Goal: Task Accomplishment & Management: Use online tool/utility

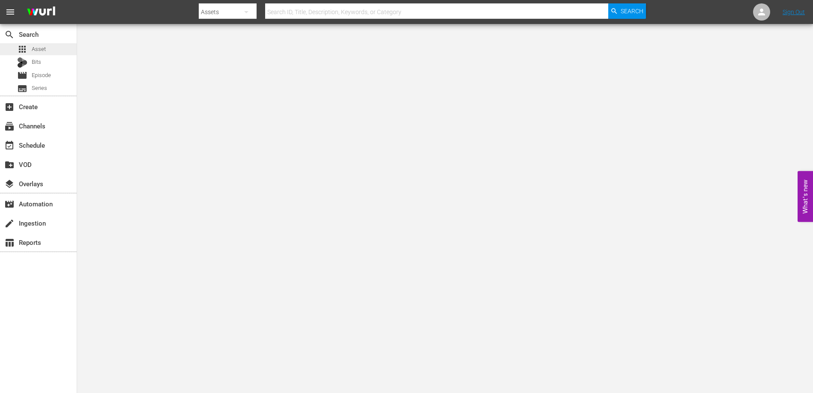
click at [41, 45] on span "Asset" at bounding box center [39, 49] width 14 height 9
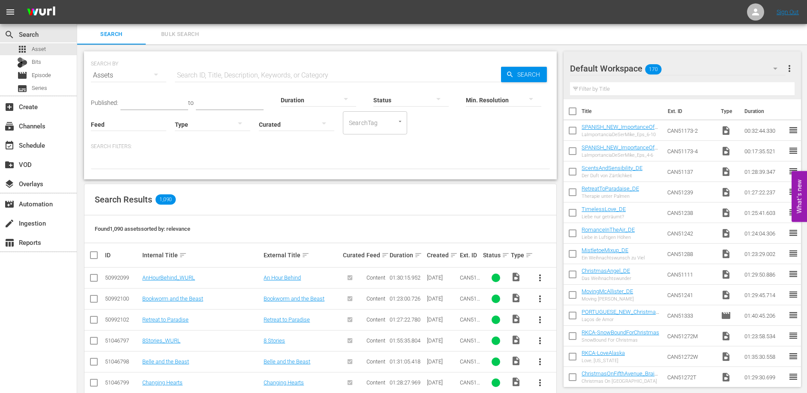
click at [279, 45] on div "SEARCH BY Search By Assets Search ID, Title, Description, Keywords, or Category…" at bounding box center [320, 385] width 486 height 680
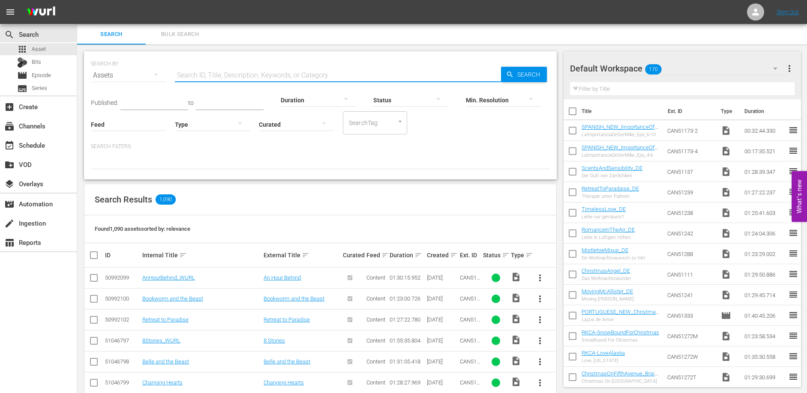
click at [231, 72] on input "text" at bounding box center [338, 75] width 326 height 21
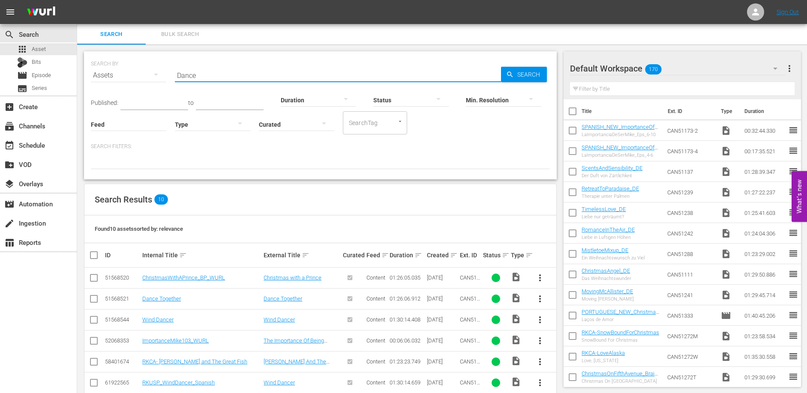
click at [249, 182] on div "SEARCH BY Search By Assets Search ID, Title, Description, Keywords, or Category…" at bounding box center [320, 269] width 486 height 449
click at [212, 75] on input "Dance" at bounding box center [338, 75] width 326 height 21
type input "Exchange"
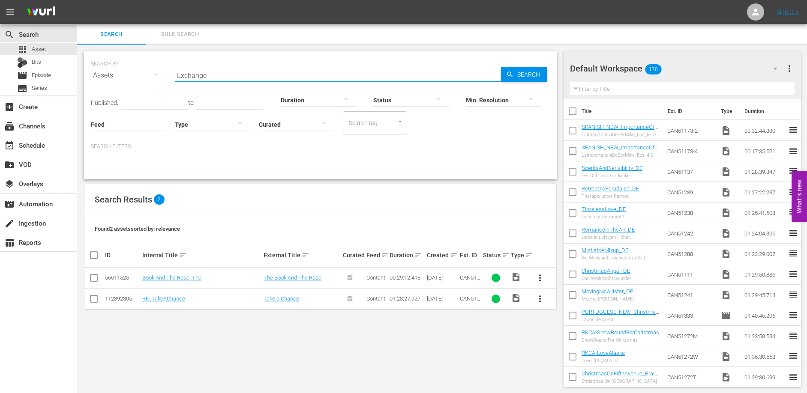
click at [220, 75] on input "Exchange" at bounding box center [338, 75] width 326 height 21
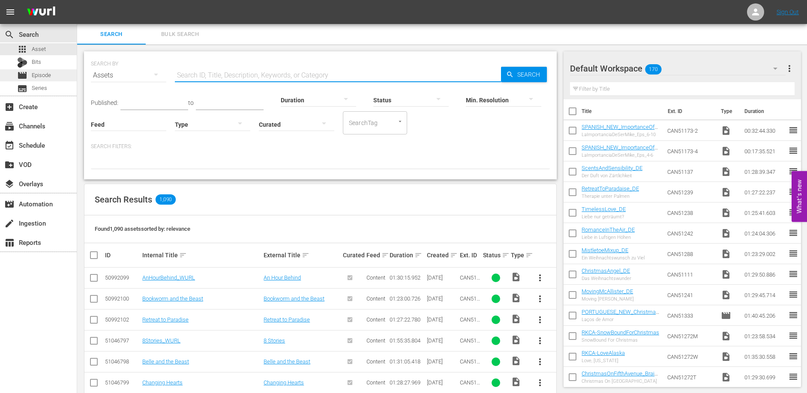
click at [52, 76] on div "movie Episode" at bounding box center [38, 75] width 77 height 12
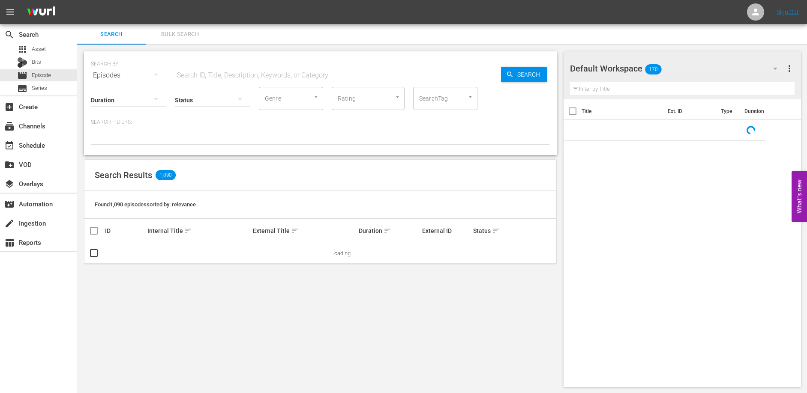
click at [190, 75] on input "text" at bounding box center [338, 75] width 326 height 21
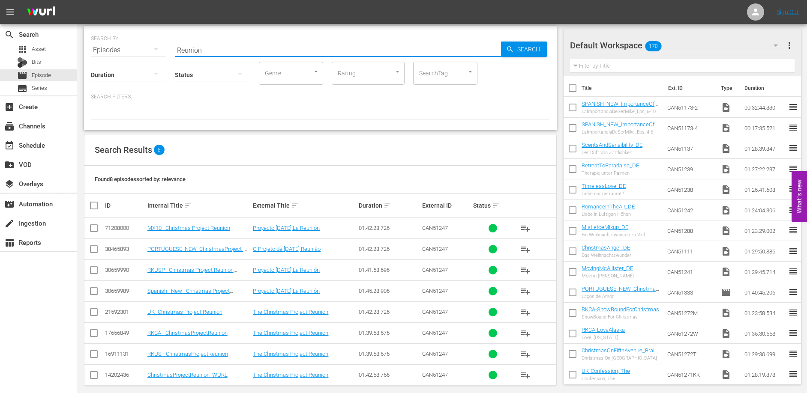
scroll to position [25, 0]
click at [218, 56] on div "Status" at bounding box center [212, 69] width 75 height 31
click at [217, 53] on input "Reunion" at bounding box center [338, 50] width 326 height 21
click at [216, 53] on input "Reunion" at bounding box center [338, 50] width 326 height 21
click at [216, 52] on input "Reunion" at bounding box center [338, 50] width 326 height 21
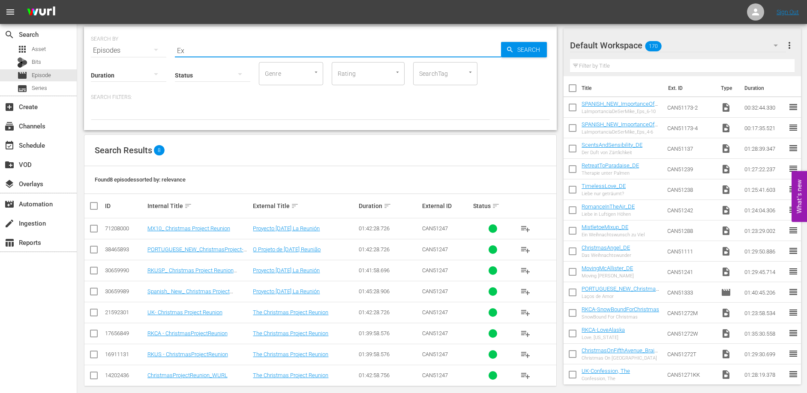
scroll to position [0, 0]
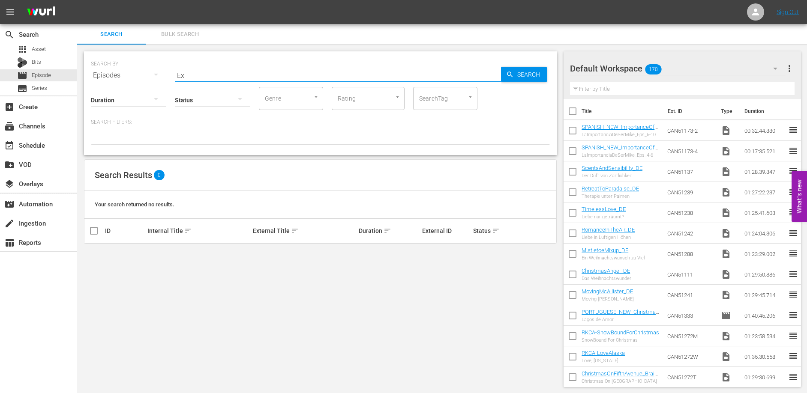
type input "E"
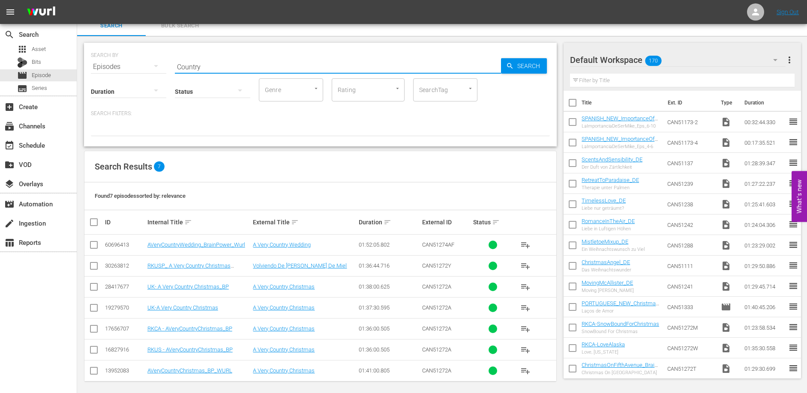
scroll to position [13, 0]
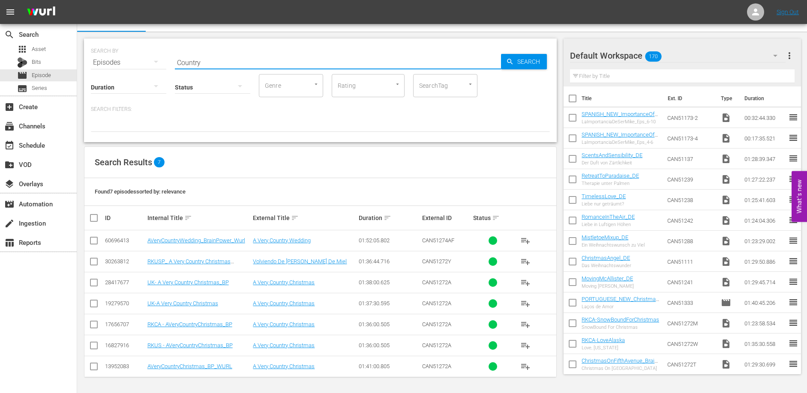
type input "Country"
click at [287, 171] on div "Search Results 7" at bounding box center [320, 162] width 472 height 31
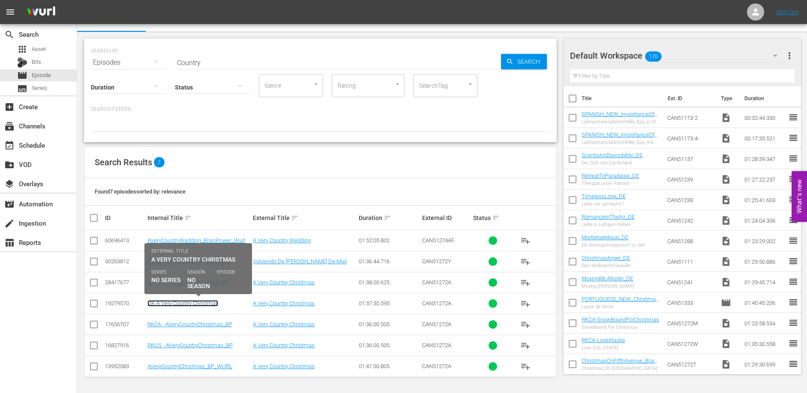
click at [178, 304] on link "UK-A Very Country Christmas" at bounding box center [182, 303] width 71 height 6
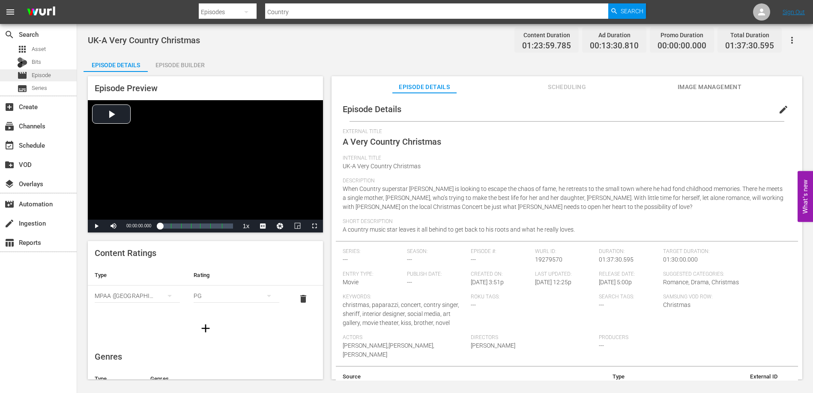
click at [39, 72] on span "Episode" at bounding box center [41, 75] width 19 height 9
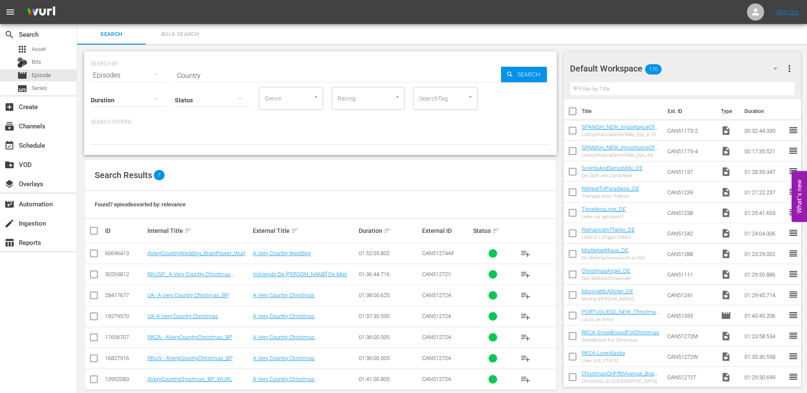
click at [221, 71] on input "Country" at bounding box center [338, 75] width 326 height 21
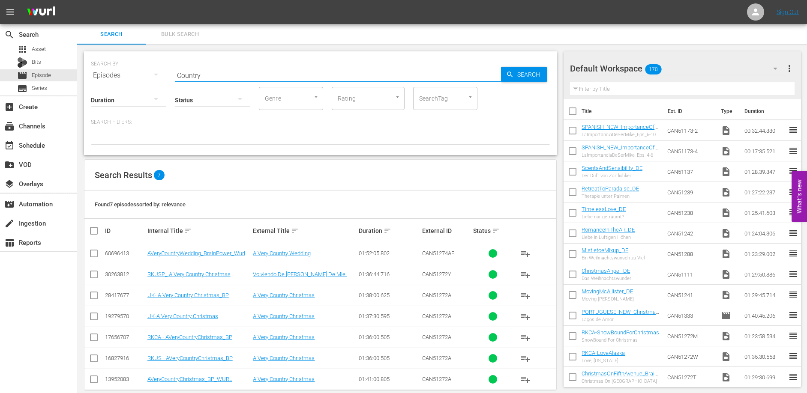
click at [221, 71] on input "Country" at bounding box center [338, 75] width 326 height 21
click at [520, 74] on span "Search" at bounding box center [530, 74] width 33 height 15
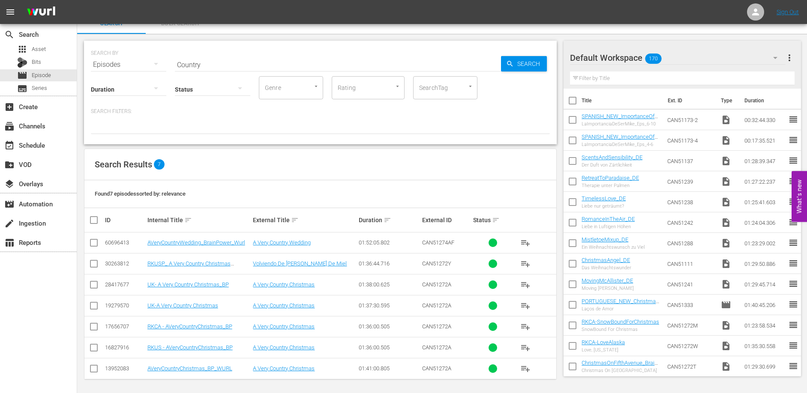
scroll to position [13, 0]
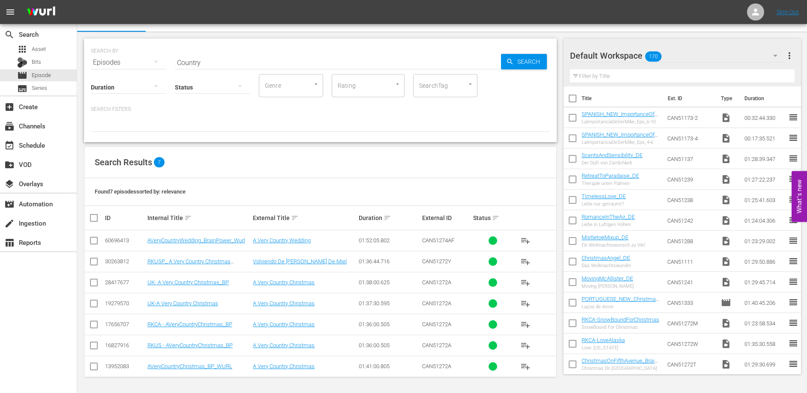
click at [253, 57] on input "Country" at bounding box center [338, 62] width 326 height 21
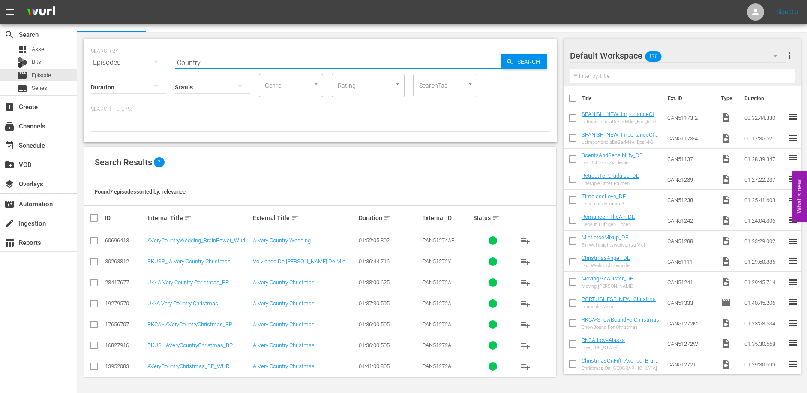
click at [253, 57] on input "Country" at bounding box center [338, 62] width 326 height 21
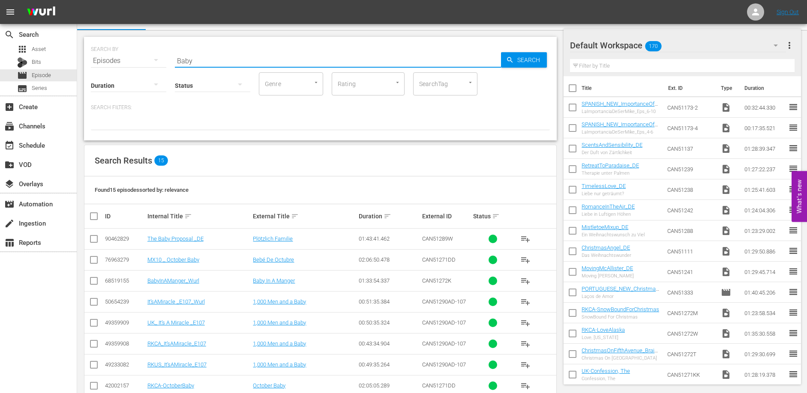
scroll to position [0, 0]
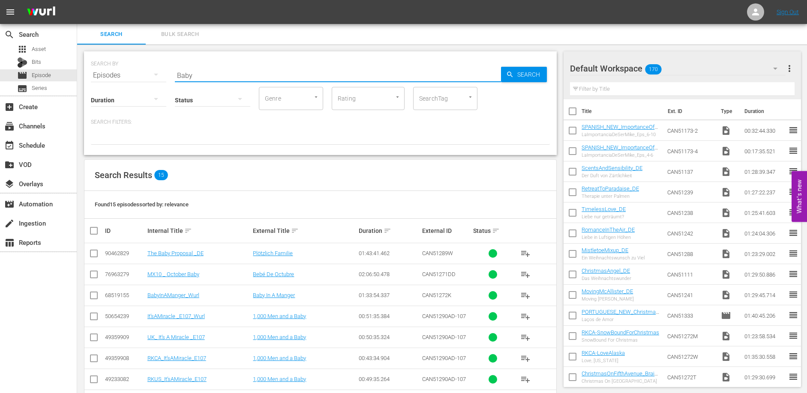
click at [187, 77] on input "Baby" at bounding box center [338, 75] width 326 height 21
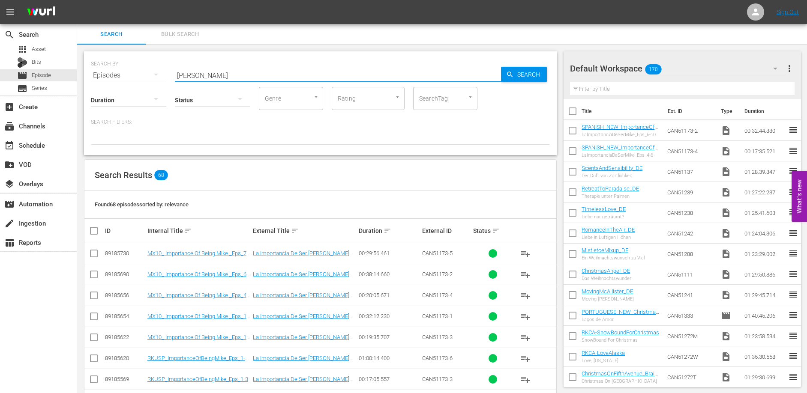
click at [222, 74] on input "Mike" at bounding box center [338, 75] width 326 height 21
click at [223, 75] on input "Importance of" at bounding box center [338, 75] width 326 height 21
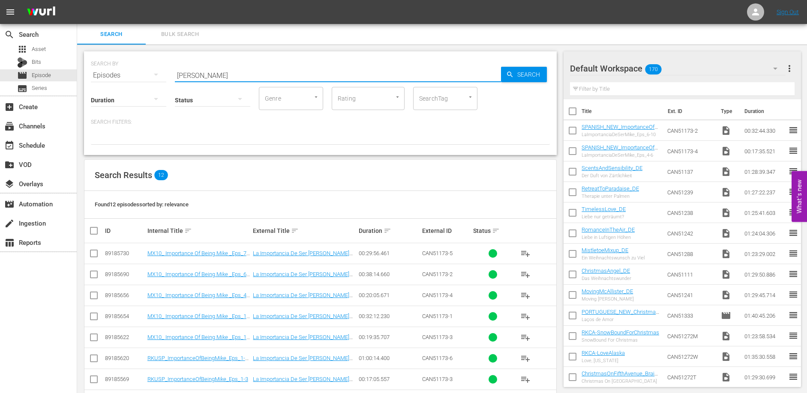
click at [225, 76] on input "Mike_Ep" at bounding box center [338, 75] width 326 height 21
type input "Mike_"
click at [34, 45] on span "Asset" at bounding box center [39, 49] width 14 height 9
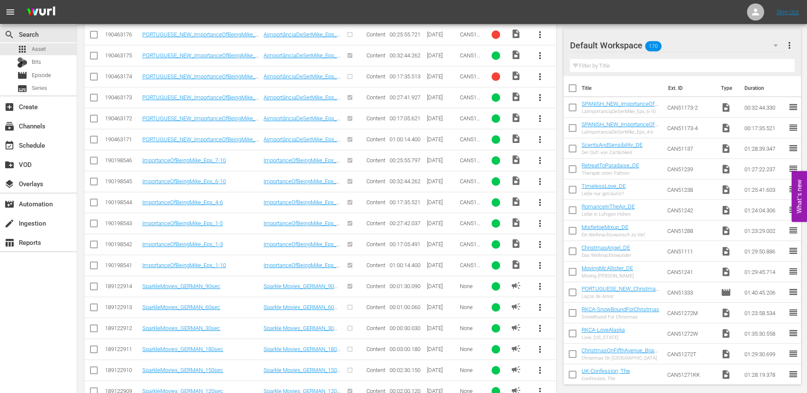
scroll to position [1145, 0]
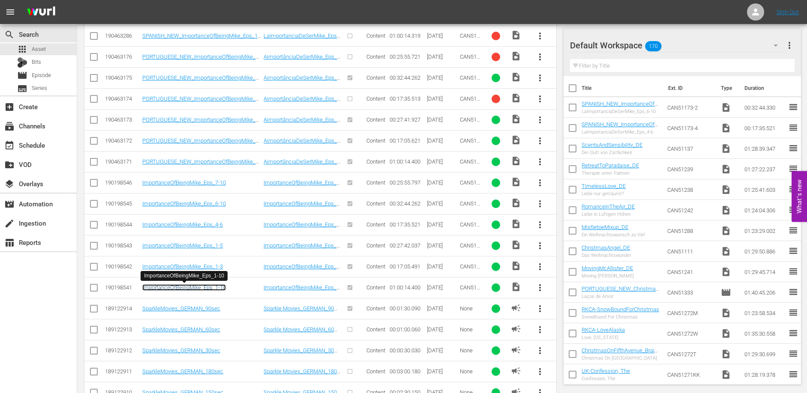
click at [198, 288] on link "ImportanceOfBeingMike_Eps_1-10" at bounding box center [184, 288] width 84 height 6
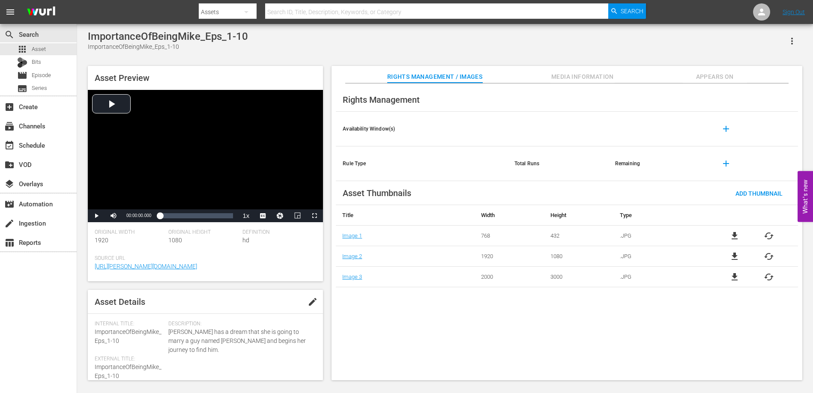
click at [711, 78] on span "Appears On" at bounding box center [715, 77] width 64 height 11
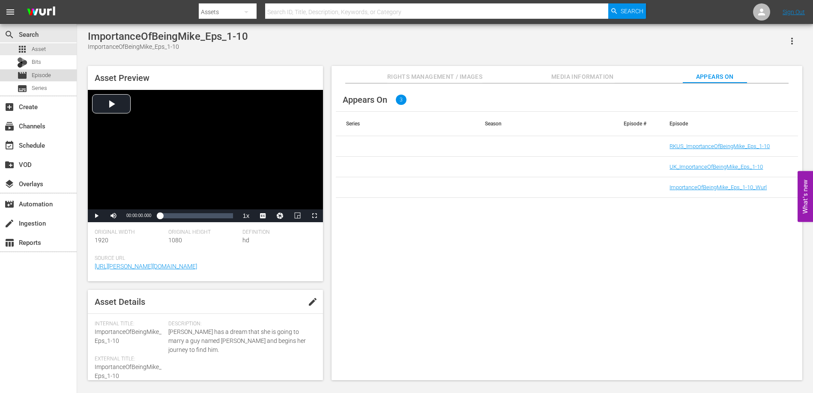
click at [44, 75] on span "Episode" at bounding box center [41, 75] width 19 height 9
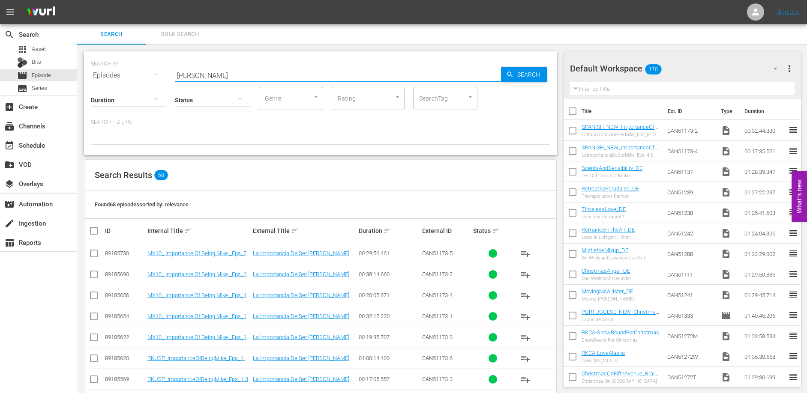
click at [228, 75] on input "Mike_" at bounding box center [338, 75] width 326 height 21
type input "Eps"
click at [259, 69] on input "Eps" at bounding box center [338, 75] width 326 height 21
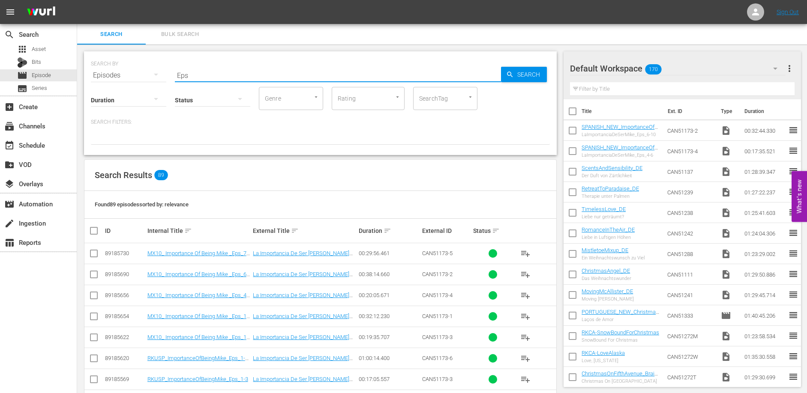
click at [259, 69] on input "Eps" at bounding box center [338, 75] width 326 height 21
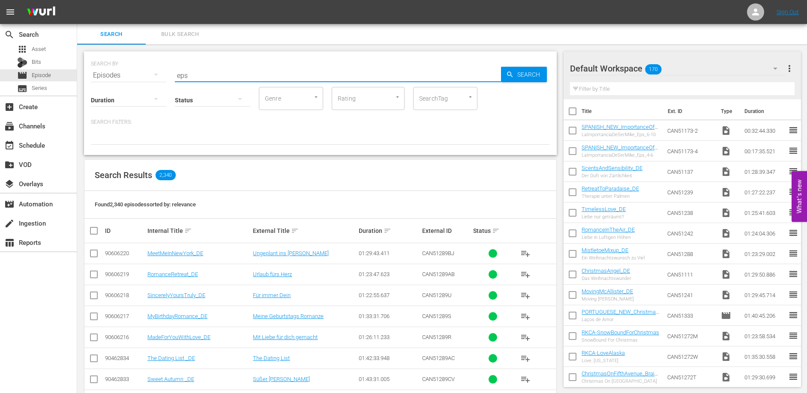
type input "eps"
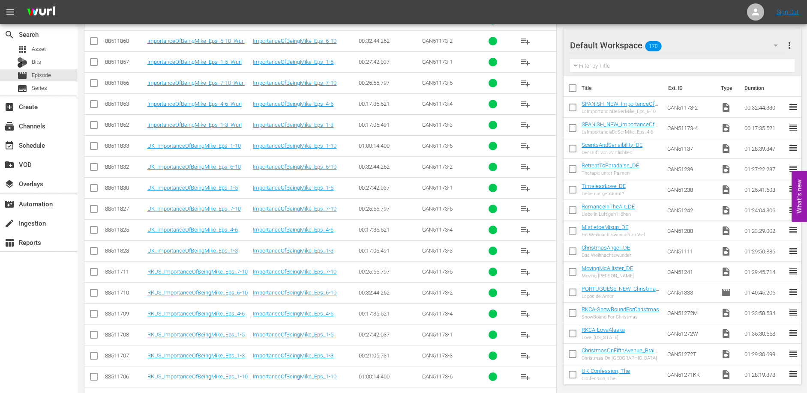
scroll to position [620, 0]
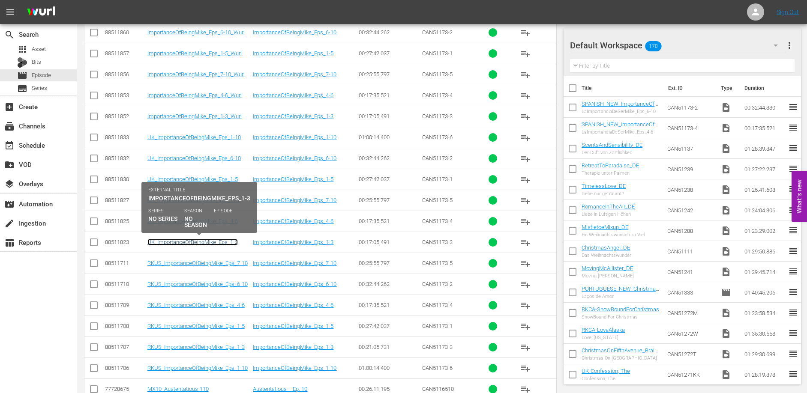
click at [218, 243] on link "UK_ImportanceOfBeingMike_Eps_1-3" at bounding box center [192, 242] width 90 height 6
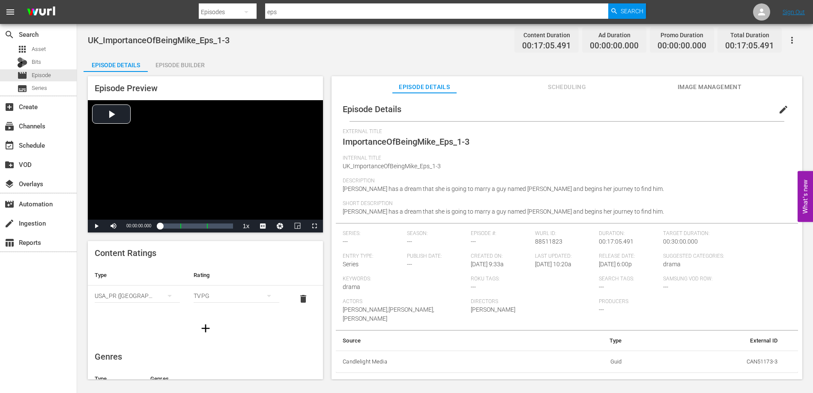
click at [197, 66] on div "Episode Builder" at bounding box center [180, 65] width 64 height 21
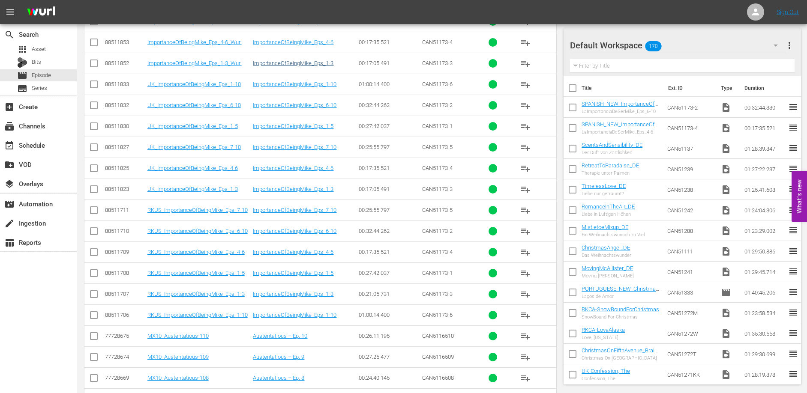
scroll to position [677, 0]
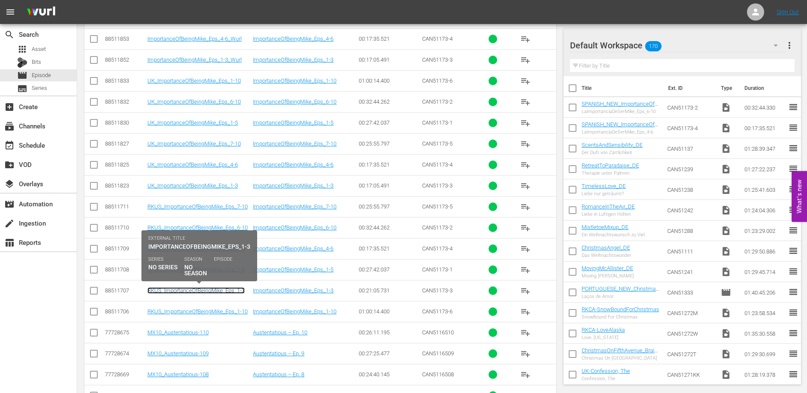
click at [199, 292] on link "RKUS_ImportanceOfBeingMike_Eps_1-3" at bounding box center [195, 291] width 97 height 6
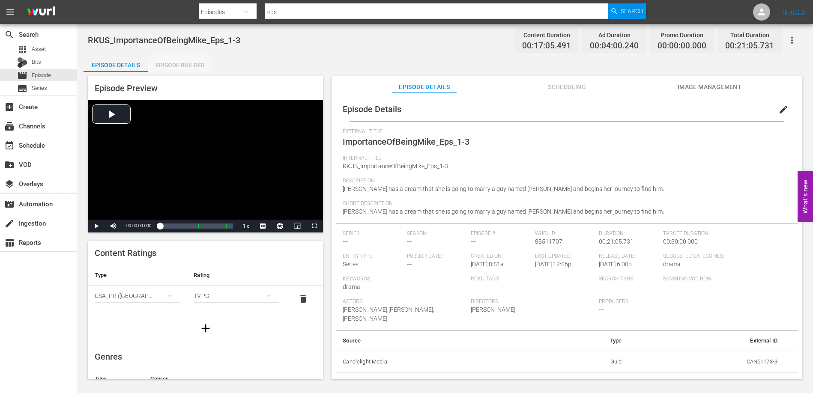
click at [175, 62] on div "Episode Builder" at bounding box center [180, 65] width 64 height 21
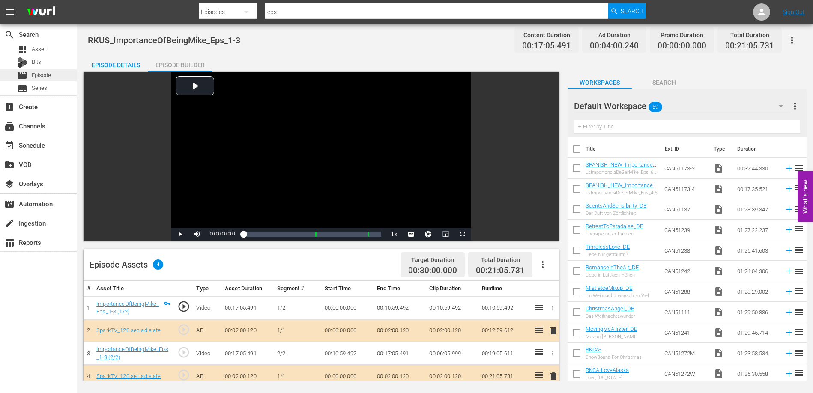
click at [36, 73] on span "Episode" at bounding box center [41, 75] width 19 height 9
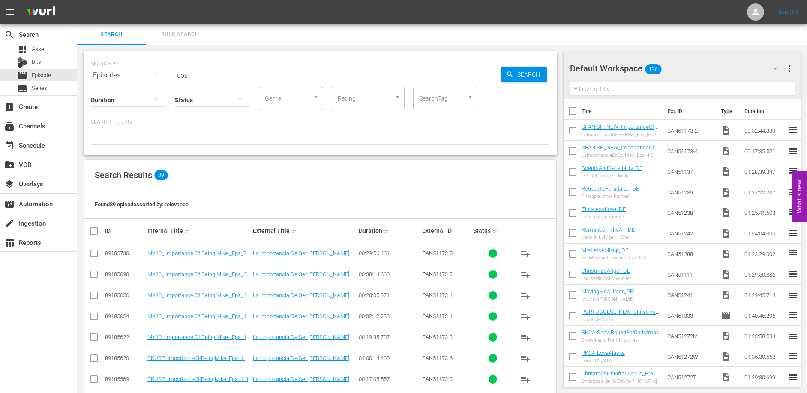
click at [198, 70] on input "eps" at bounding box center [338, 75] width 326 height 21
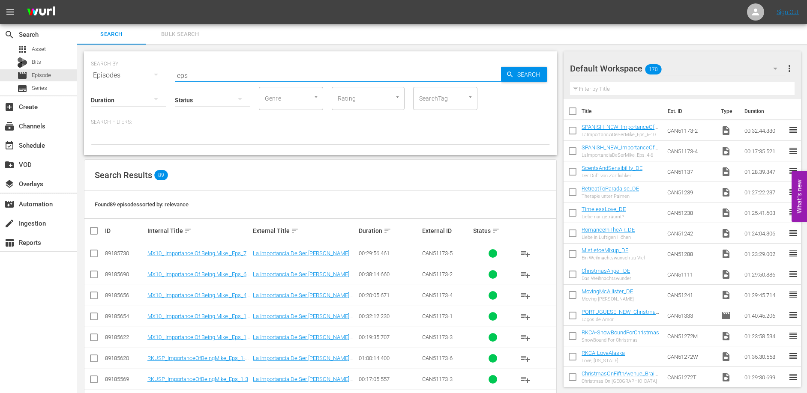
click at [198, 70] on input "eps" at bounding box center [338, 75] width 326 height 21
type input "Manger"
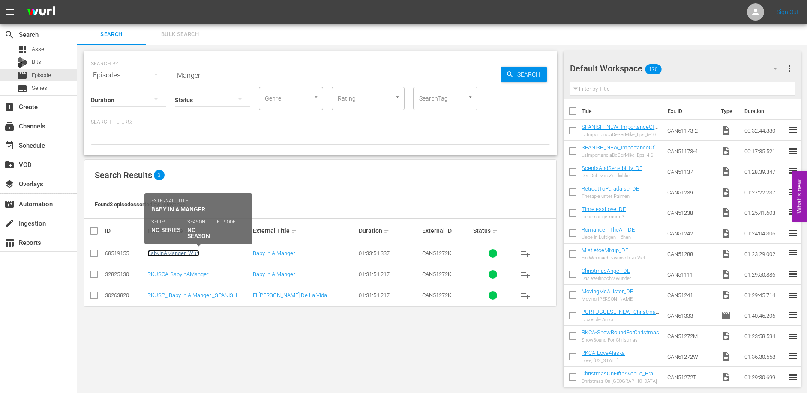
click at [183, 253] on link "BabyInAManger_Wurl" at bounding box center [173, 253] width 52 height 6
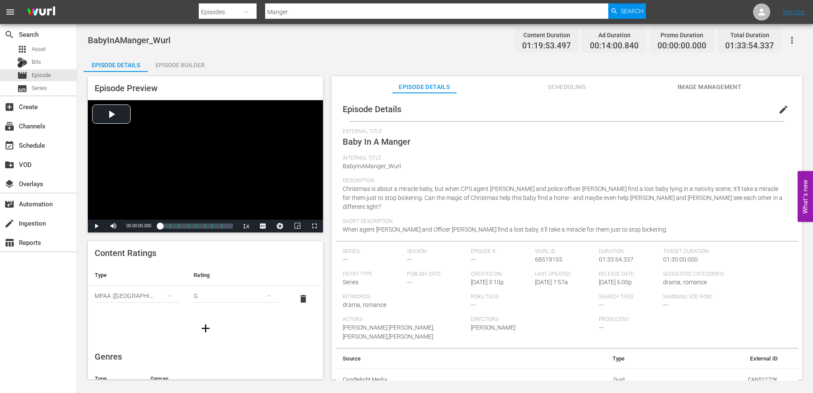
click at [792, 42] on icon "button" at bounding box center [792, 40] width 2 height 7
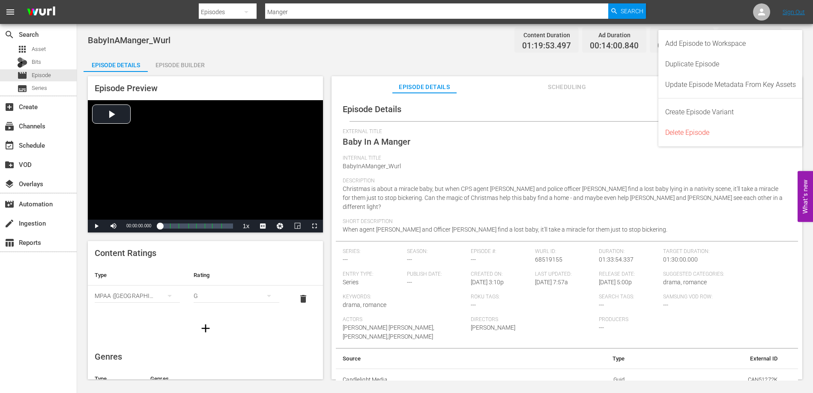
click at [349, 39] on div "BabyInAManger_Wurl Content Duration 01:19:53.497 Ad Duration 00:14:00.840 Promo…" at bounding box center [445, 39] width 715 height 19
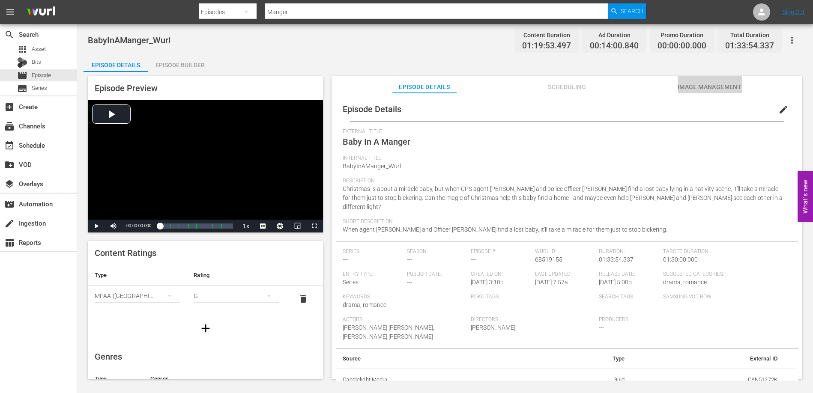
click at [689, 85] on span "Image Management" at bounding box center [710, 87] width 64 height 11
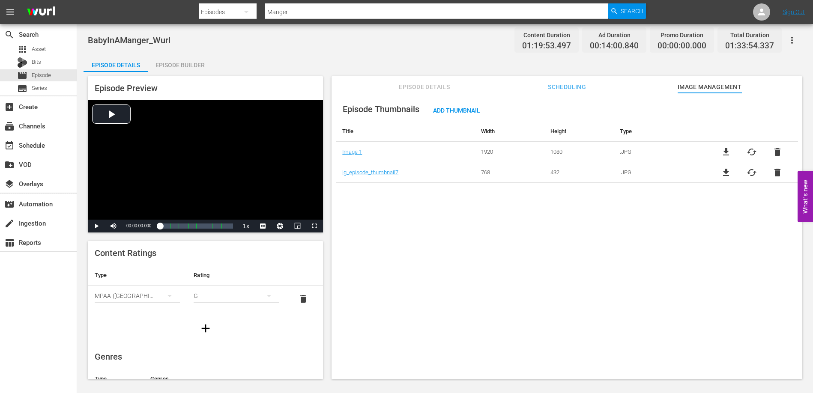
click at [576, 83] on span "Scheduling" at bounding box center [567, 87] width 64 height 11
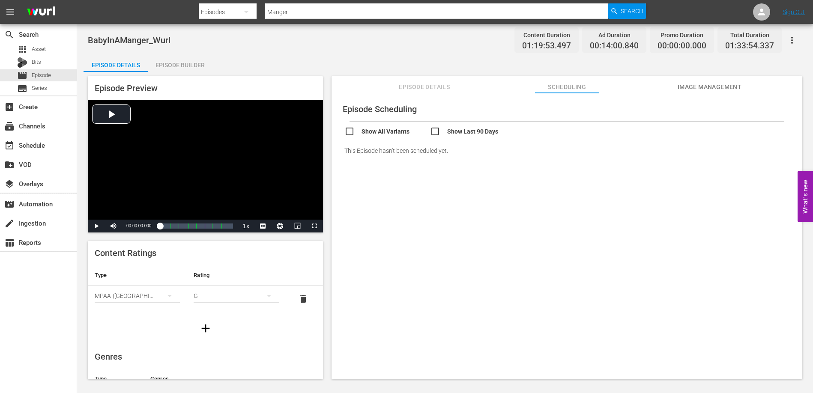
click at [434, 80] on button "Episode Details" at bounding box center [424, 84] width 64 height 17
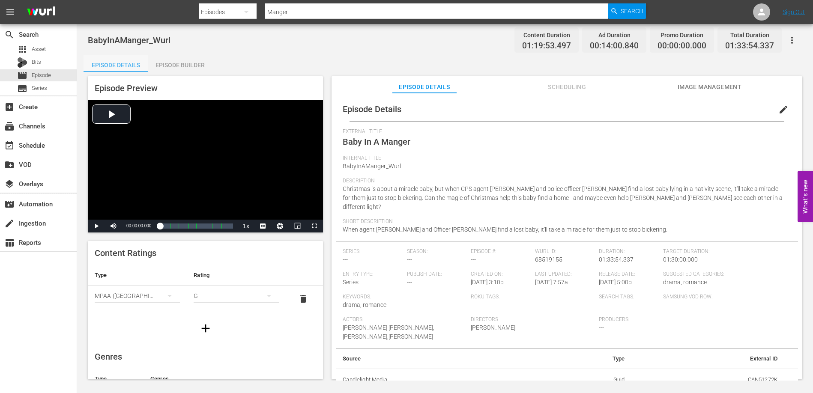
click at [111, 65] on div "Episode Details" at bounding box center [116, 65] width 64 height 21
click at [179, 65] on div "Episode Builder" at bounding box center [180, 65] width 64 height 21
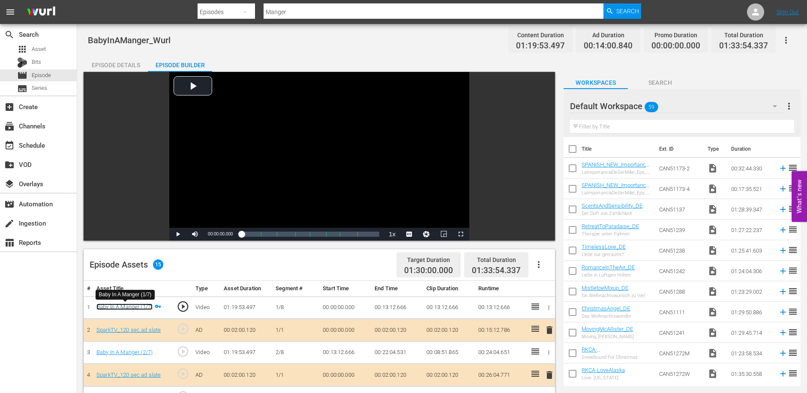
click at [132, 307] on link "Baby In A Manger (1/7)" at bounding box center [124, 307] width 56 height 6
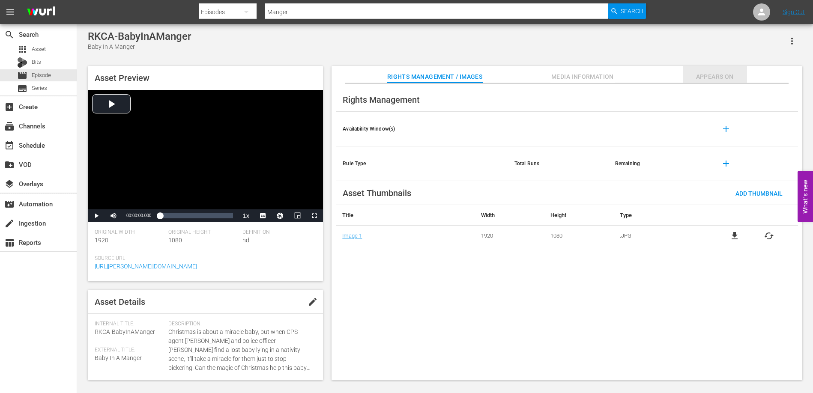
click at [710, 74] on span "Appears On" at bounding box center [715, 77] width 64 height 11
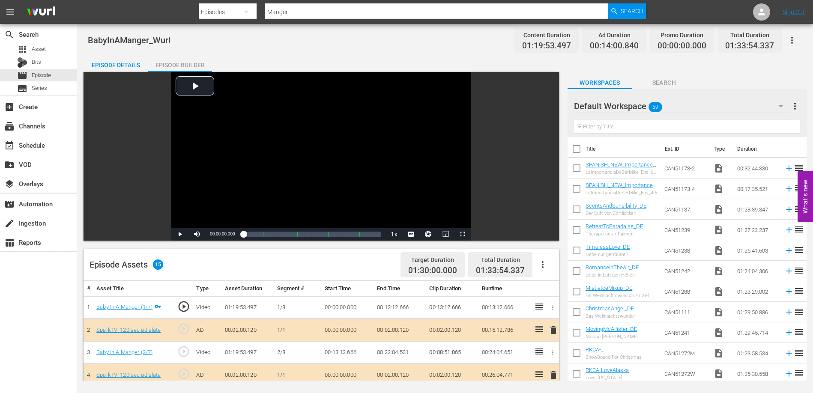
click at [109, 60] on div "Episode Details" at bounding box center [116, 65] width 64 height 21
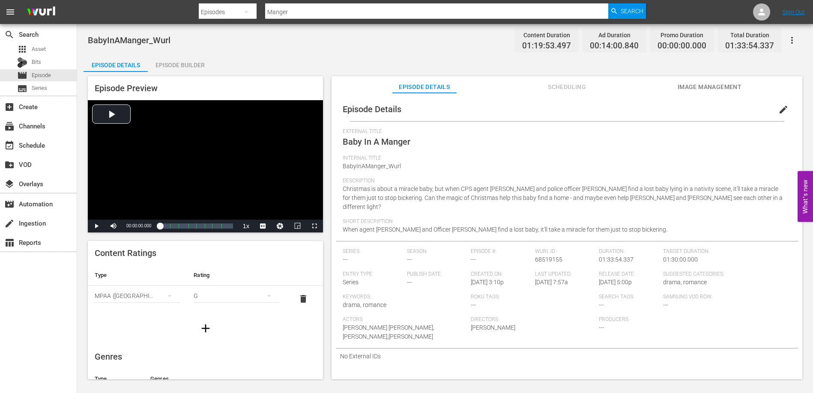
click at [620, 169] on div "Internal Title BabyInAManger_Wurl" at bounding box center [567, 166] width 449 height 23
click at [796, 40] on icon "button" at bounding box center [792, 40] width 10 height 10
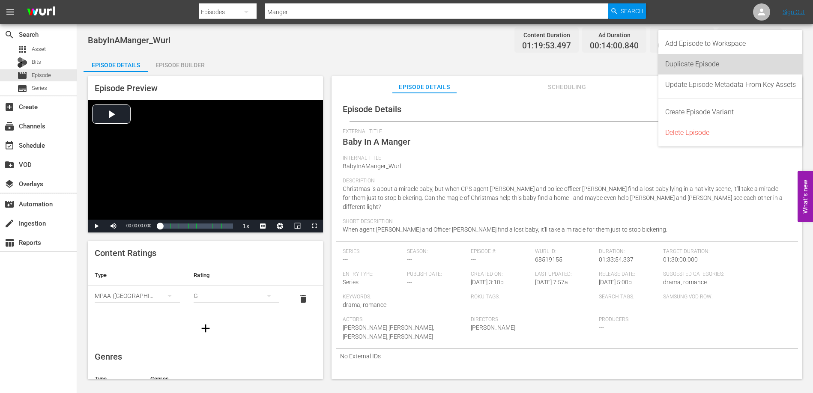
click at [699, 64] on div "Duplicate Episode" at bounding box center [730, 64] width 131 height 21
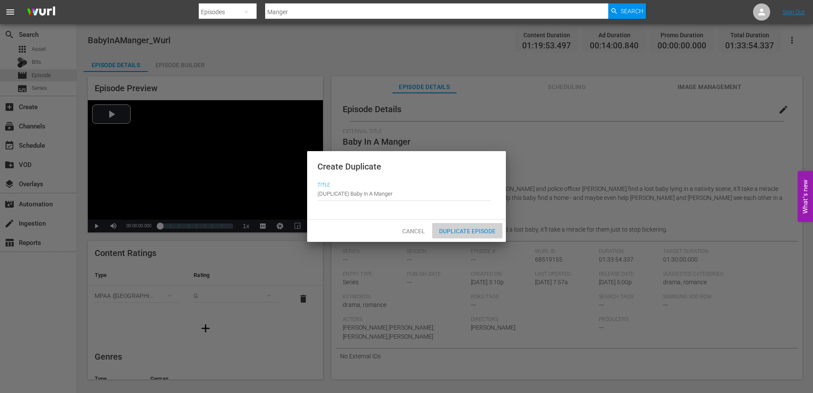
click at [480, 231] on span "Duplicate Episode" at bounding box center [467, 231] width 70 height 7
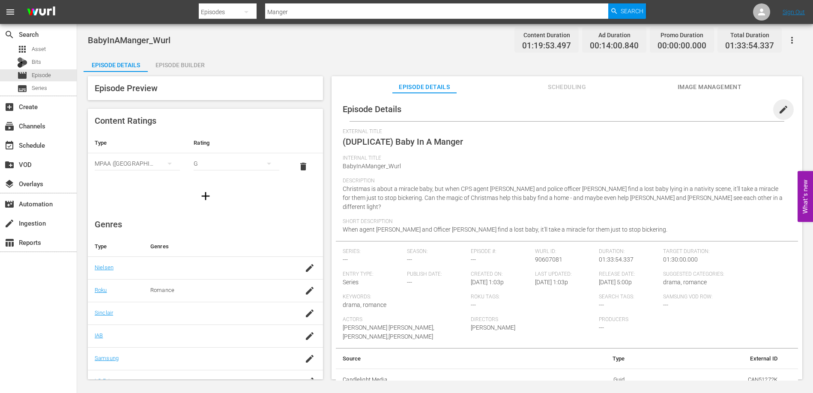
click at [779, 107] on span "edit" at bounding box center [784, 110] width 10 height 10
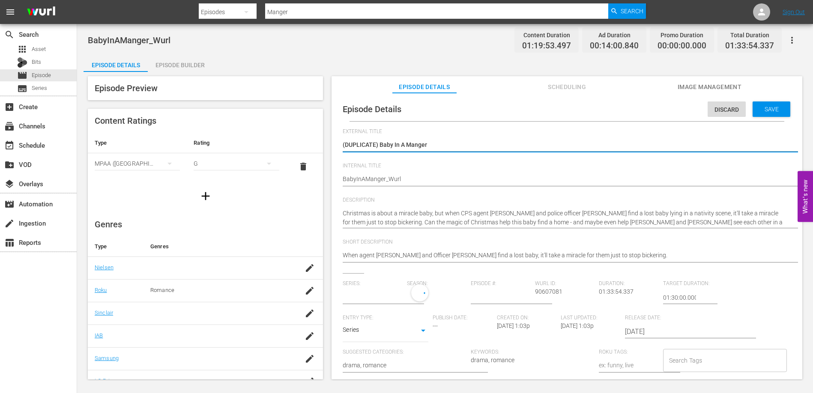
type input "No Series"
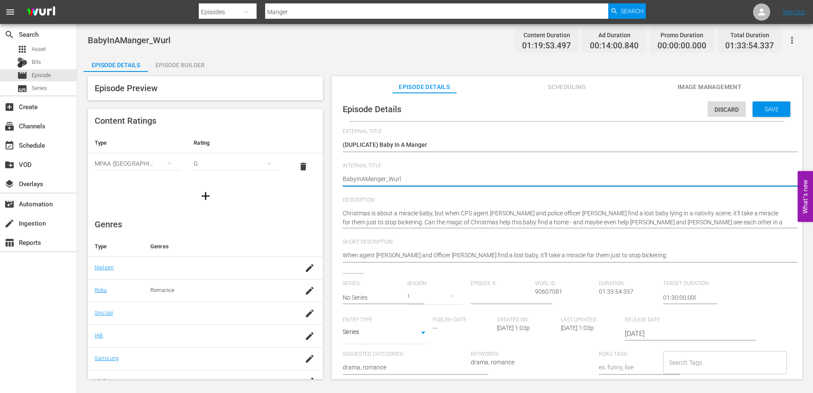
type textarea "UBabyInAManger_Wurl"
type textarea "UKBabyInAManger_Wurl"
type textarea "UK_BabyInAManger_Wurl"
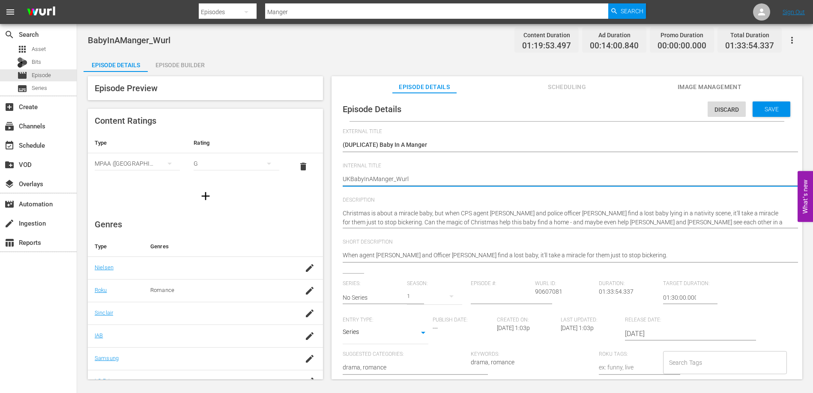
type textarea "UK_BabyInAManger_Wurl"
type textarea "UK_BabyInAMangerWurl"
type textarea "UK_BabyInAMangerurl"
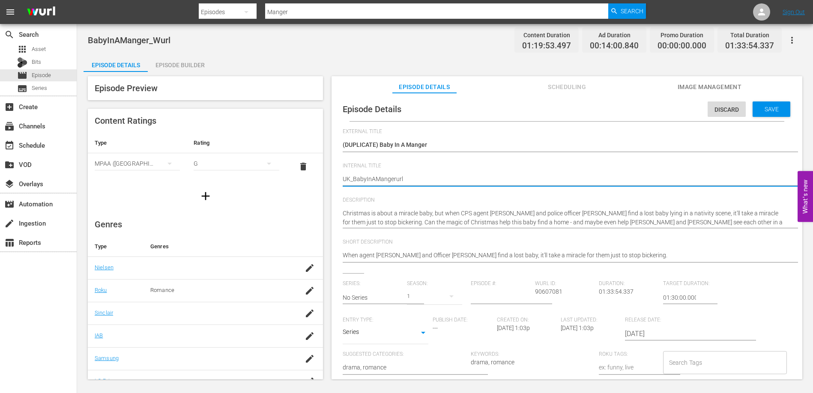
type textarea "UK_BabyInAMangerrl"
type textarea "UK_BabyInAMangerl"
type textarea "UK_BabyInAManger"
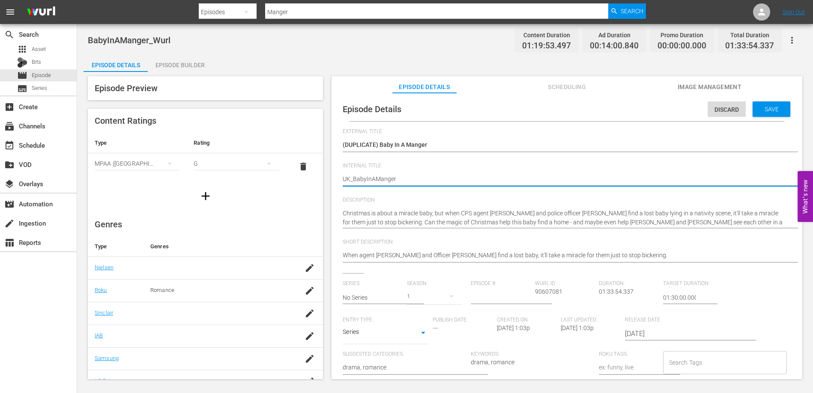
type textarea "UK_BabyInAManger"
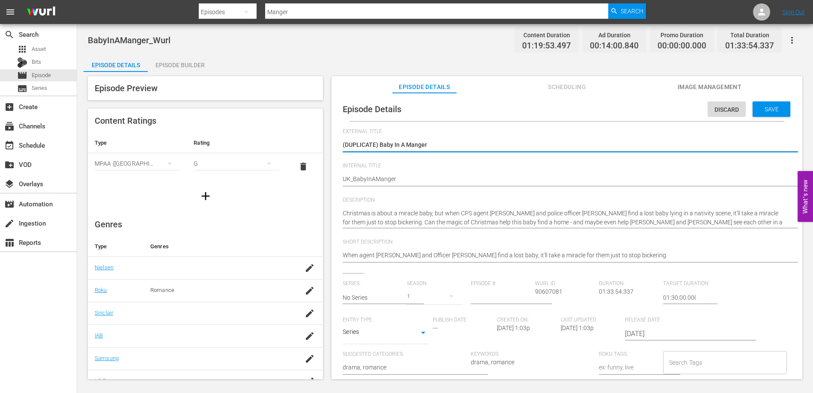
type textarea "(DUPLICATE)Baby In A Manger"
type textarea "(DUPLICATEBaby In A Manger"
type textarea "(DUPLICATBaby In A Manger"
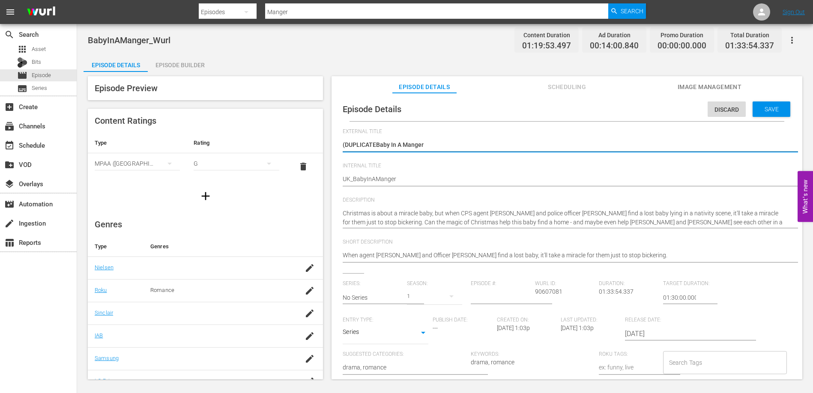
type textarea "(DUPLICATBaby In A Manger"
type textarea "(DUPLICABaby In A Manger"
type textarea "(DUPLICBaby In A Manger"
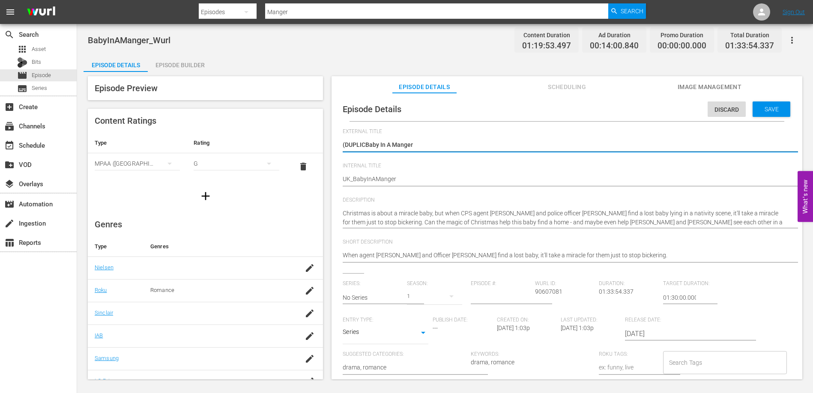
type textarea "(DUPLIBaby In A Manger"
type textarea "(DUPLBaby In A Manger"
type textarea "(DUPBaby In A Manger"
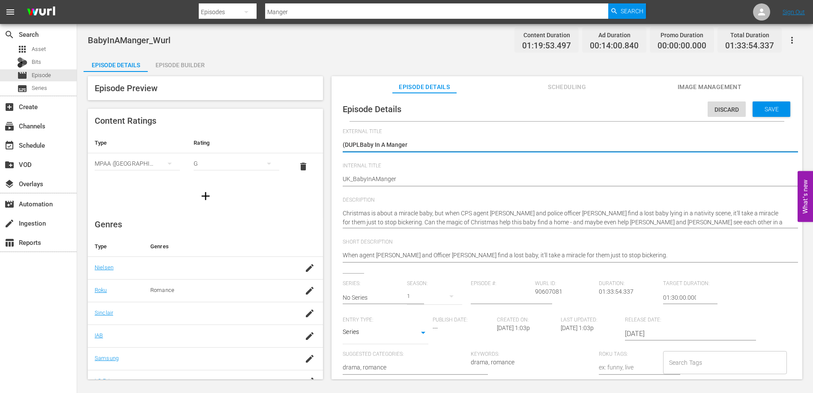
type textarea "(DUPBaby In A Manger"
type textarea "(DUBaby In A Manger"
type textarea "(DBaby In A Manger"
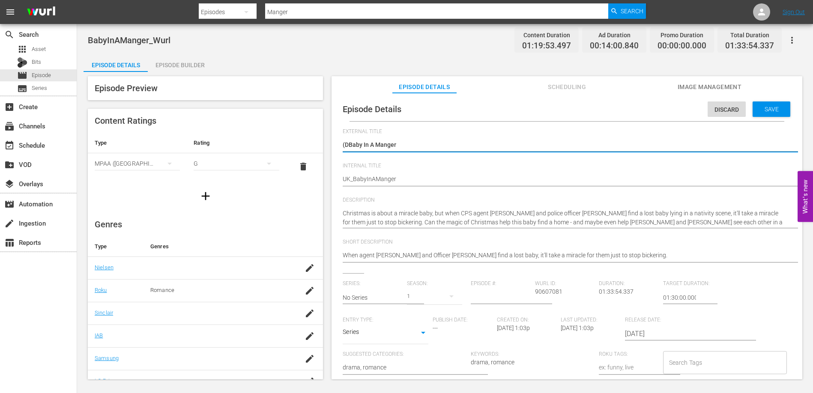
type textarea "(Baby In A Manger"
type textarea "Baby In A Manger"
click at [772, 113] on div "Save" at bounding box center [772, 109] width 38 height 15
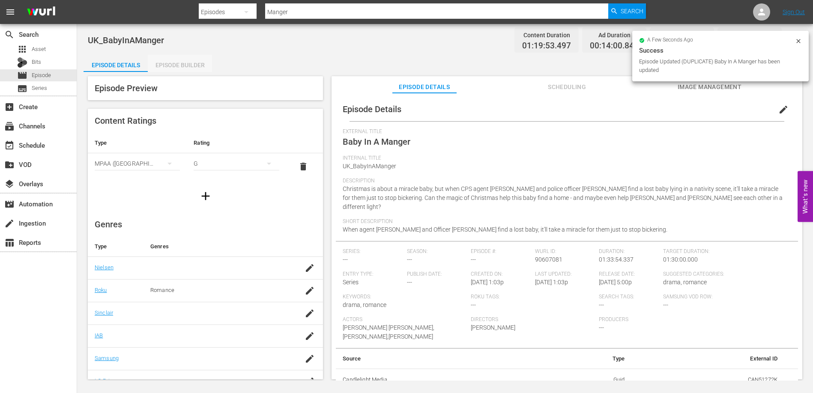
click at [180, 60] on div "Episode Builder" at bounding box center [180, 65] width 64 height 21
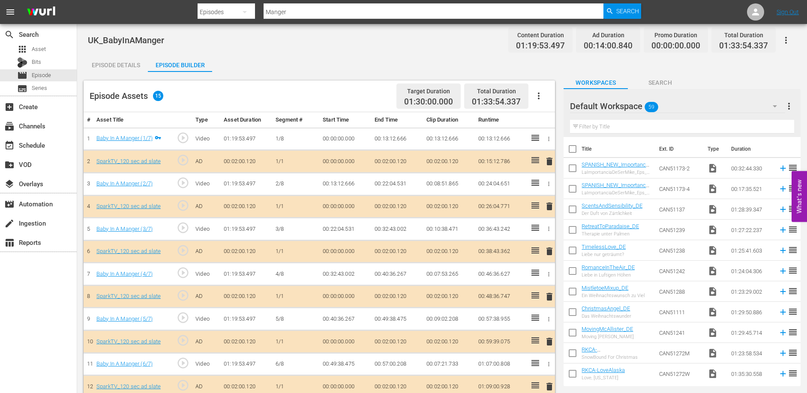
click at [540, 93] on icon "button" at bounding box center [538, 96] width 10 height 10
click at [551, 119] on div "Clear Ads" at bounding box center [564, 120] width 58 height 21
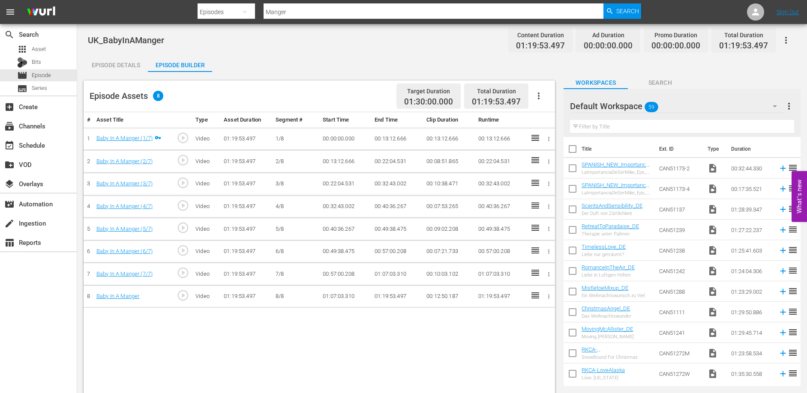
click at [249, 335] on div "# Asset Title Type Asset Duration Segment # Start Time End Time Clip Duration R…" at bounding box center [319, 276] width 471 height 329
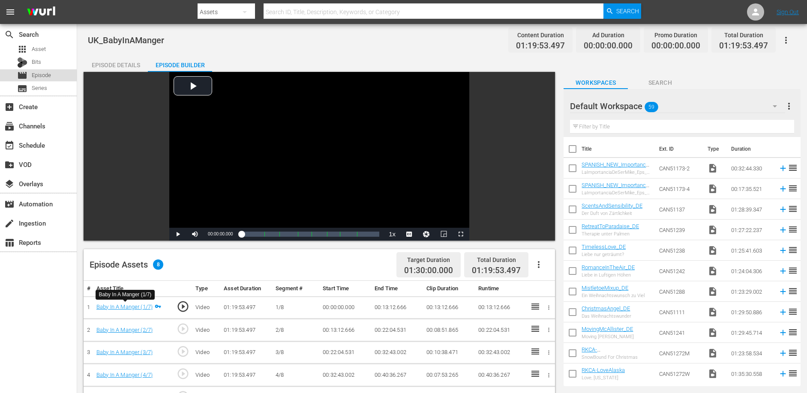
click at [47, 73] on span "Episode" at bounding box center [41, 75] width 19 height 9
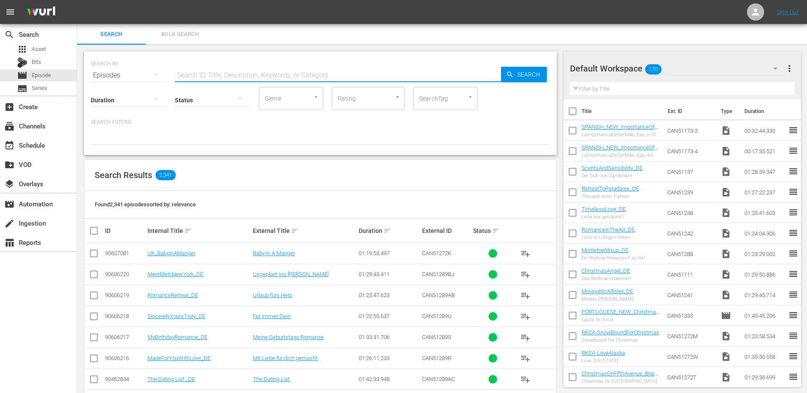
click at [229, 73] on input "text" at bounding box center [338, 75] width 326 height 21
click at [300, 73] on input "text" at bounding box center [338, 75] width 326 height 21
type input "Catch"
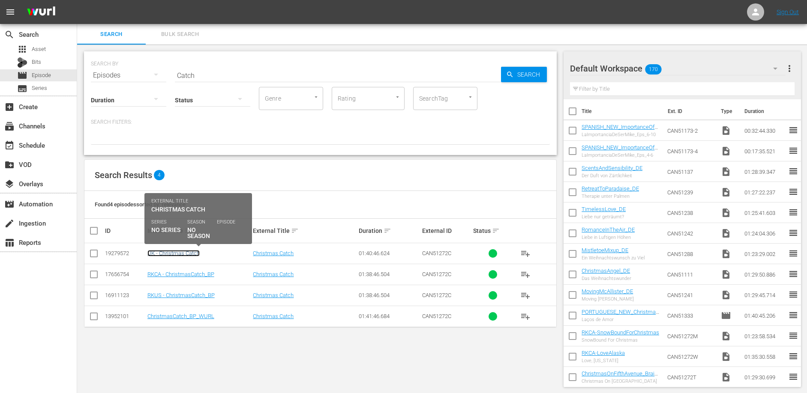
click at [161, 255] on link "UK - Christmas Catch" at bounding box center [173, 253] width 52 height 6
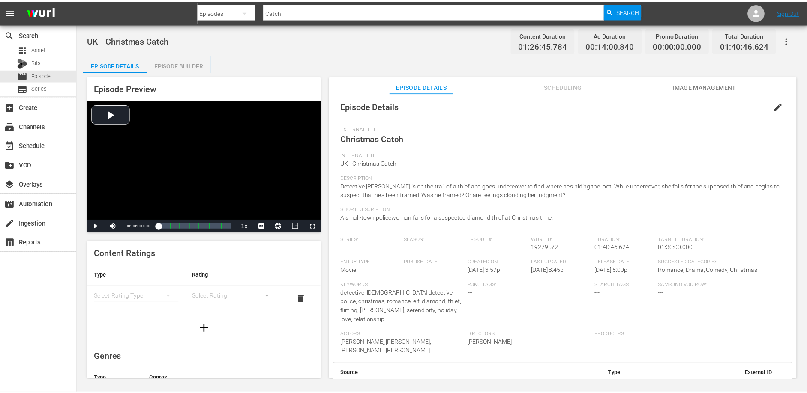
scroll to position [8, 0]
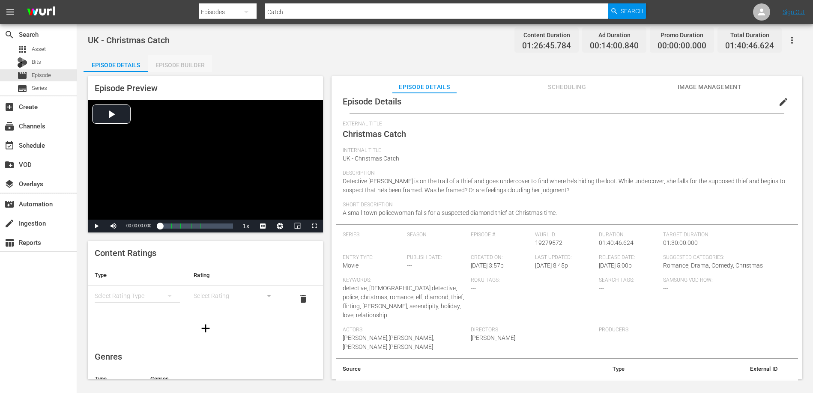
click at [178, 55] on div "Episode Builder" at bounding box center [180, 65] width 64 height 21
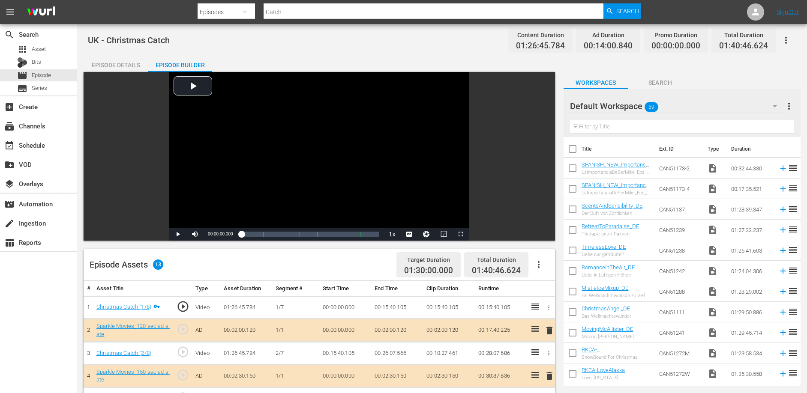
click at [121, 61] on div "Episode Details" at bounding box center [116, 65] width 64 height 21
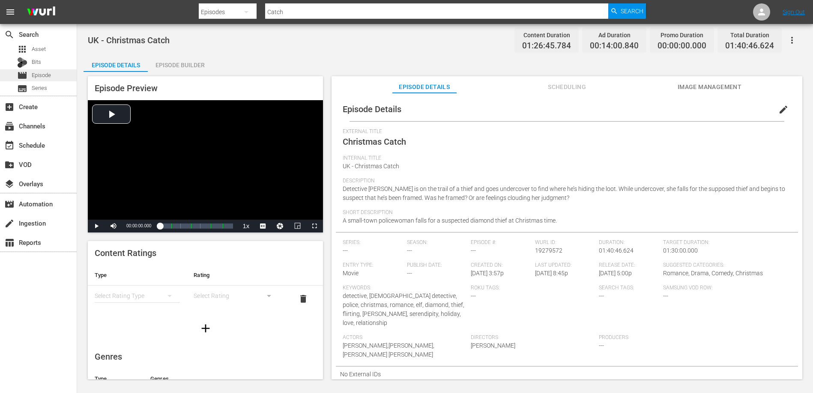
click at [47, 73] on span "Episode" at bounding box center [41, 75] width 19 height 9
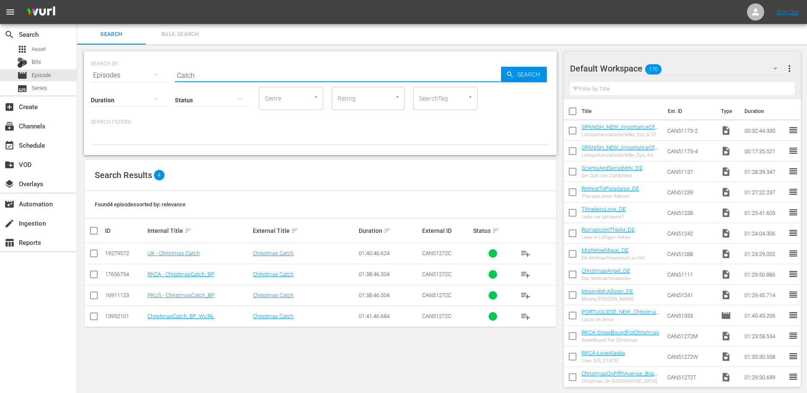
click at [220, 71] on input "Catch" at bounding box center [338, 75] width 326 height 21
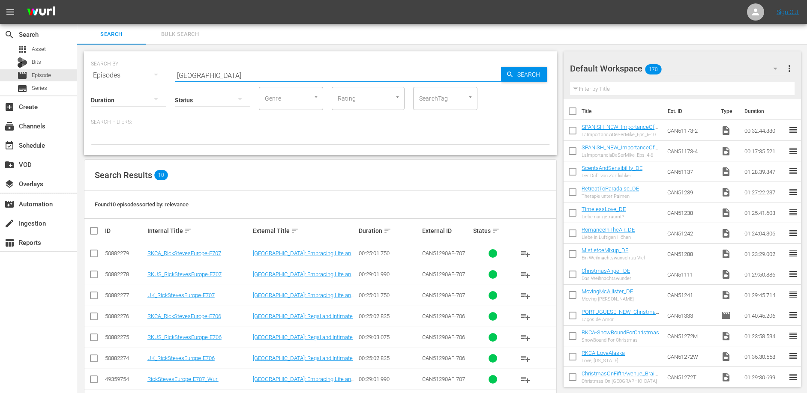
click at [216, 72] on input "paris" at bounding box center [338, 75] width 326 height 21
type input "Paris"
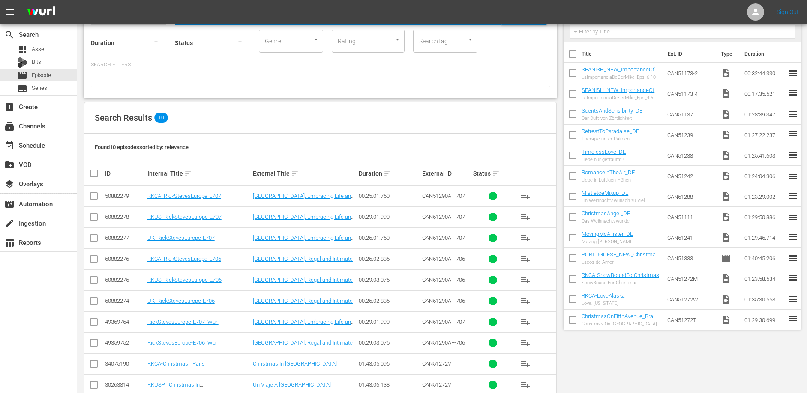
scroll to position [76, 0]
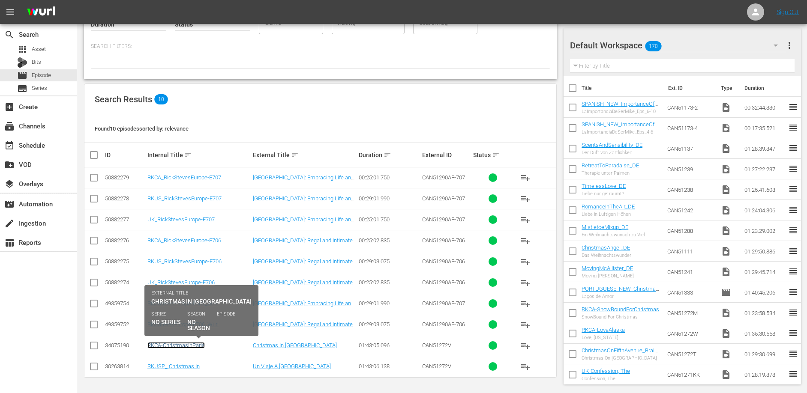
click at [188, 345] on link "RKCA-ChristmasInParis" at bounding box center [175, 345] width 57 height 6
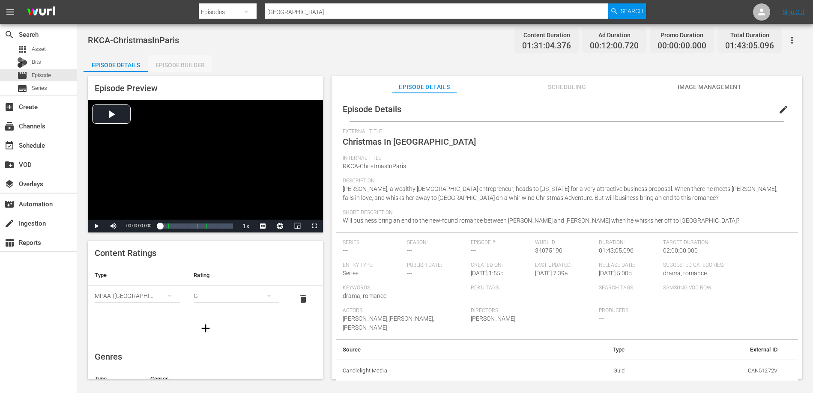
click at [173, 61] on div "Episode Builder" at bounding box center [180, 65] width 64 height 21
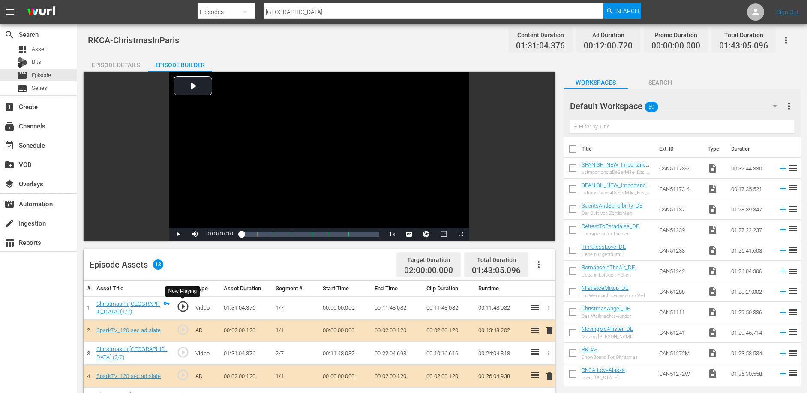
click at [182, 307] on span "play_circle_outline" at bounding box center [183, 306] width 13 height 13
click at [178, 234] on span "Video Player" at bounding box center [178, 234] width 0 height 0
click at [108, 66] on div "Episode Details" at bounding box center [116, 65] width 64 height 21
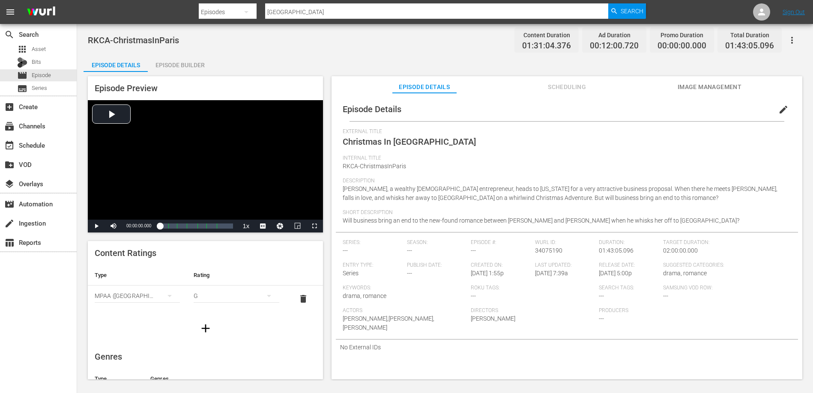
click at [548, 150] on div "External Title Christmas In Paris" at bounding box center [567, 142] width 449 height 27
click at [792, 36] on icon "button" at bounding box center [792, 40] width 10 height 10
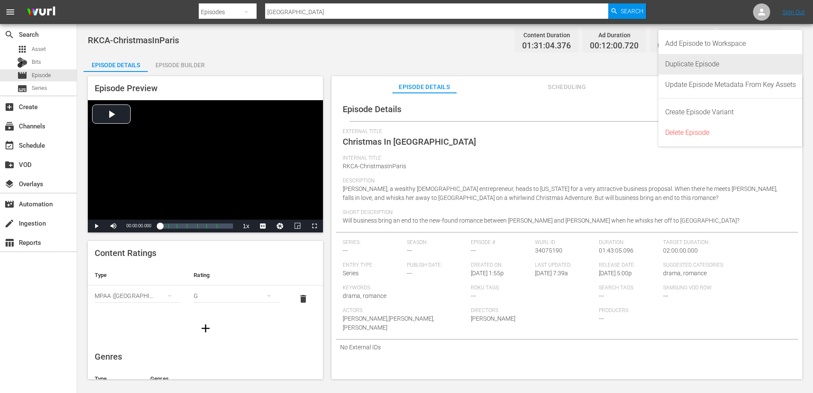
click at [700, 64] on div "Duplicate Episode" at bounding box center [730, 64] width 131 height 21
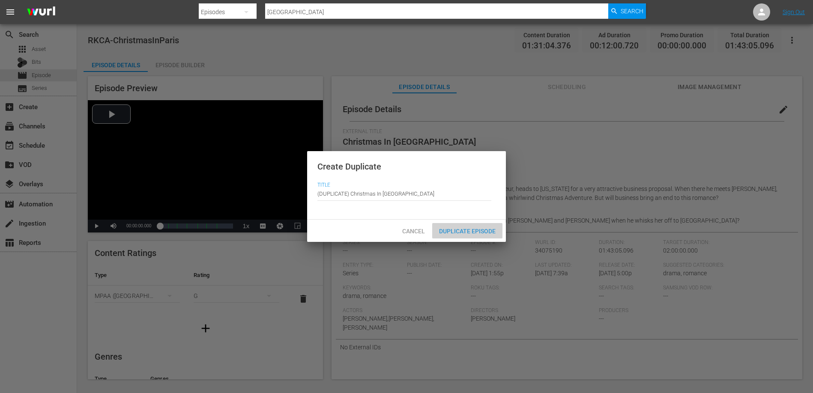
click at [475, 233] on span "Duplicate Episode" at bounding box center [467, 231] width 70 height 7
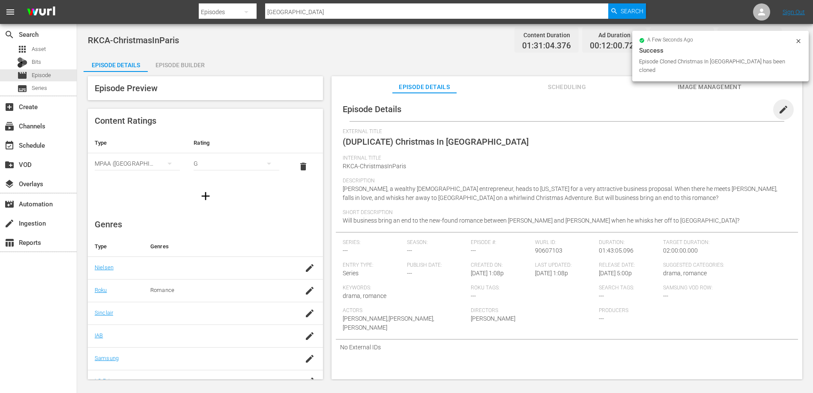
click at [779, 109] on span "edit" at bounding box center [784, 110] width 10 height 10
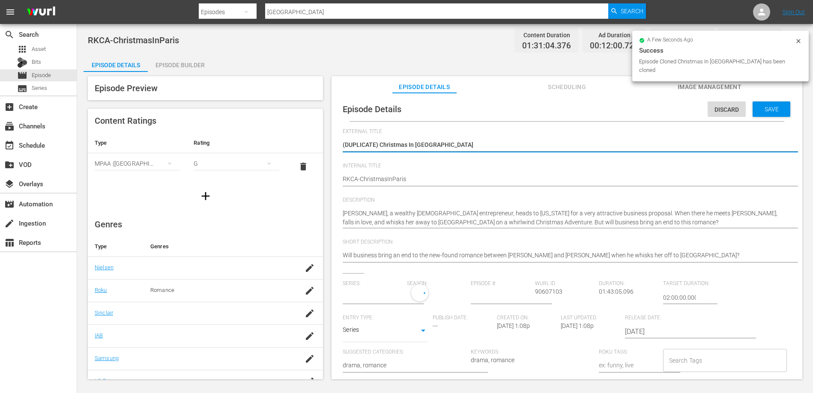
type input "No Series"
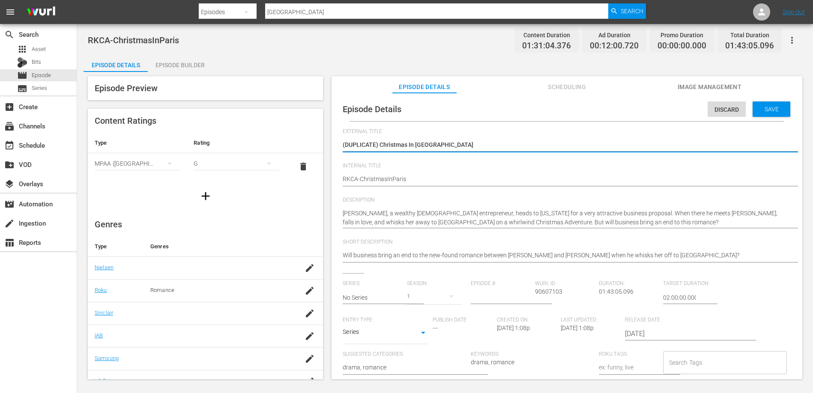
drag, startPoint x: 379, startPoint y: 144, endPoint x: 333, endPoint y: 145, distance: 46.3
click at [333, 145] on div "Episode Details Discard Save External Title (DUPLICATE) Christmas In Paris (DUP…" at bounding box center [567, 240] width 471 height 295
type textarea "Christmas In [GEOGRAPHIC_DATA]"
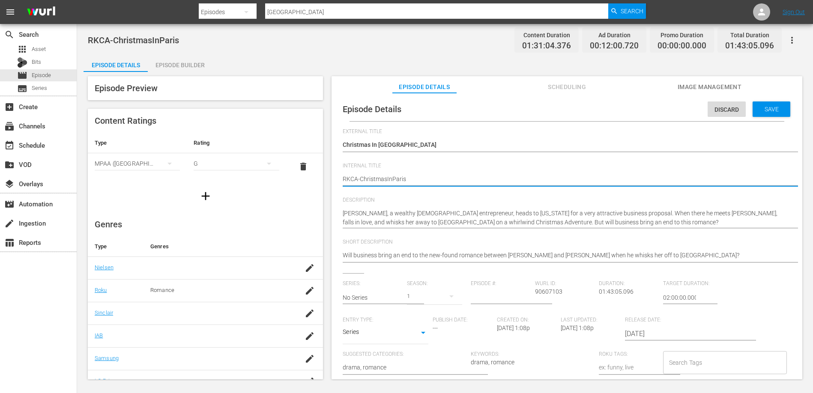
type textarea "RKCAChristmasInParis"
type textarea "RKCChristmasInParis"
type textarea "RKChristmasInParis"
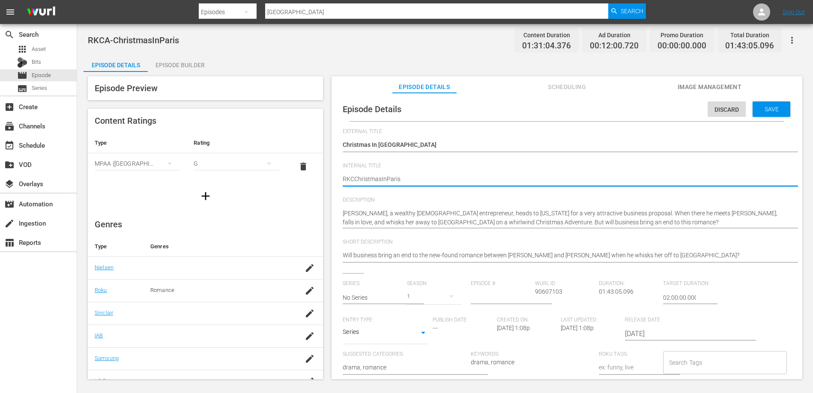
type textarea "RKChristmasInParis"
type textarea "RChristmasInParis"
type textarea "ChristmasInParis"
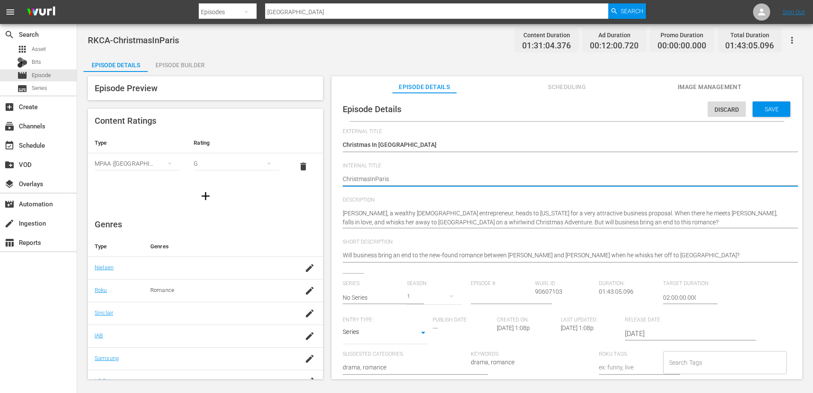
type textarea "UChristmasInParis"
type textarea "UKChristmasInParis"
type textarea "UK_ChristmasInParis"
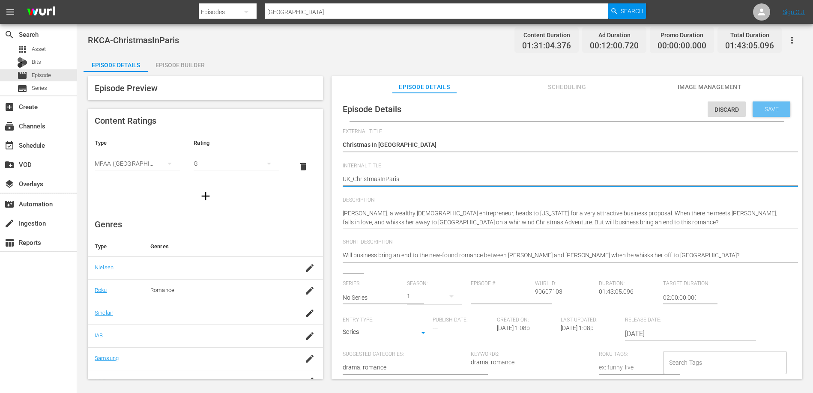
type textarea "UK_ChristmasInParis"
click at [774, 106] on span "Save" at bounding box center [772, 109] width 28 height 7
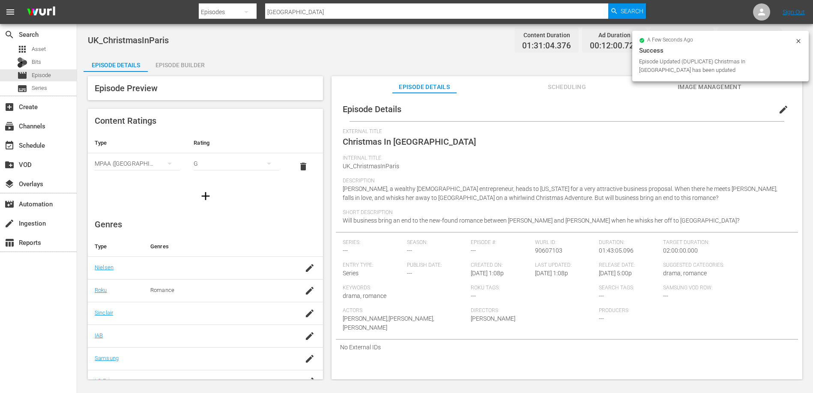
click at [200, 67] on div "Episode Builder" at bounding box center [180, 65] width 64 height 21
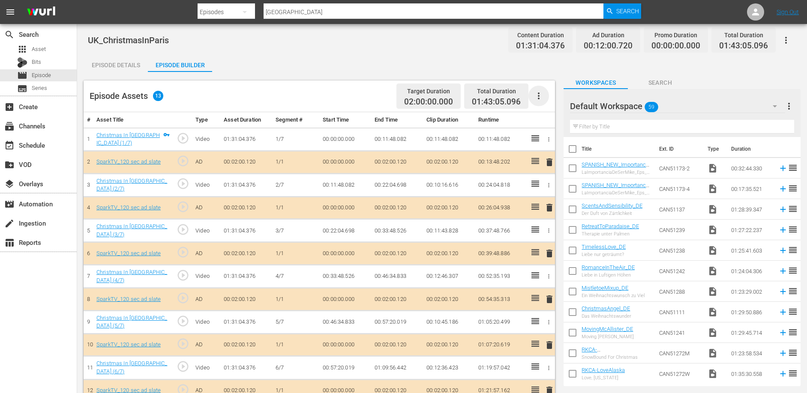
click at [539, 95] on icon "button" at bounding box center [538, 96] width 10 height 10
click at [552, 120] on div "Clear Ads" at bounding box center [564, 120] width 58 height 21
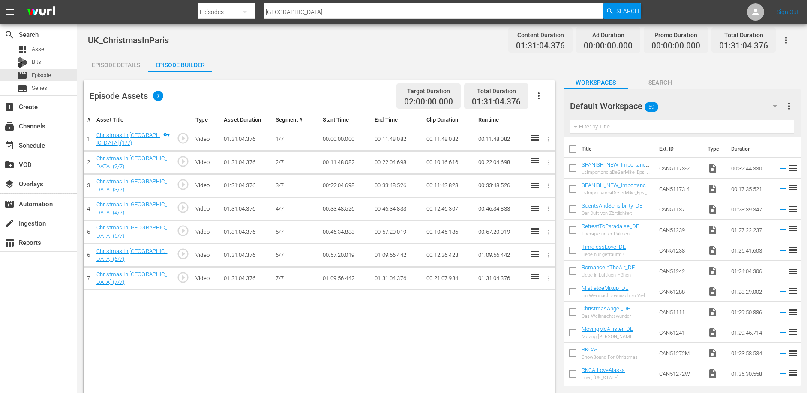
click at [371, 47] on div "UK_ChristmasInParis Content Duration 01:31:04.376 Ad Duration 00:00:00.000 Prom…" at bounding box center [442, 39] width 708 height 19
click at [271, 327] on div "# Asset Title Type Asset Duration Segment # Start Time End Time Clip Duration R…" at bounding box center [319, 276] width 471 height 329
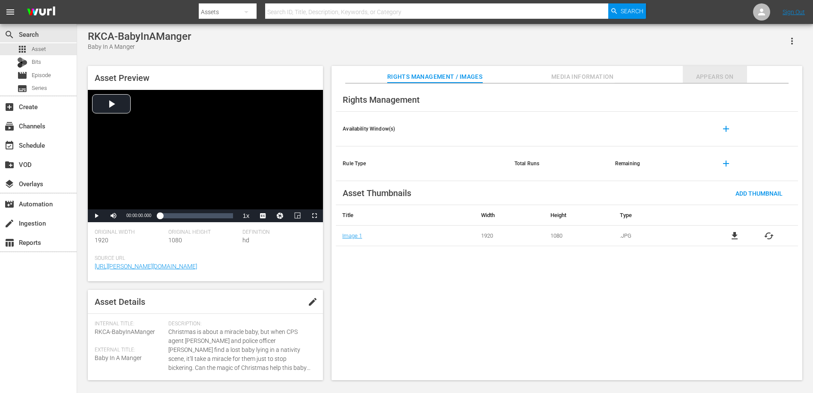
click at [715, 72] on span "Appears On" at bounding box center [715, 77] width 64 height 11
click at [793, 40] on icon "button" at bounding box center [792, 41] width 10 height 10
click at [757, 42] on div "Add To Workspace" at bounding box center [766, 44] width 58 height 21
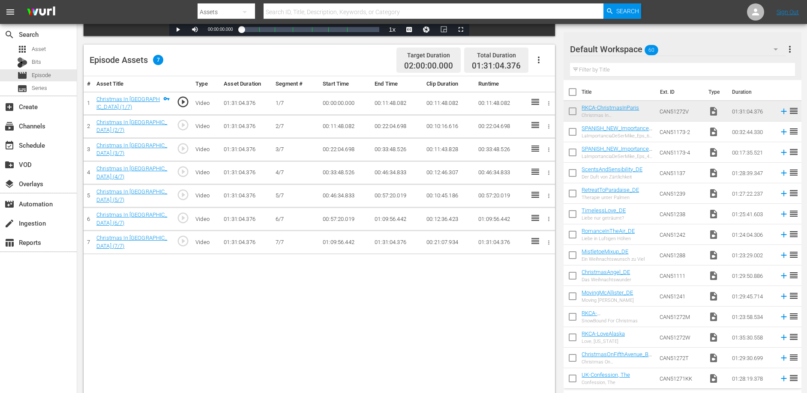
scroll to position [204, 0]
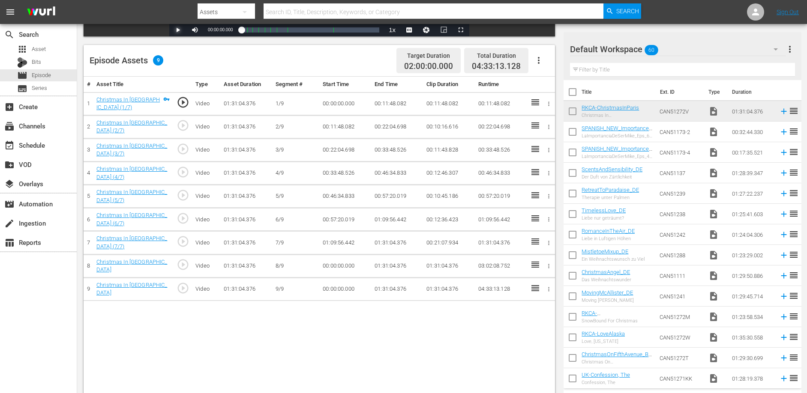
click at [178, 30] on span "Video Player" at bounding box center [178, 30] width 0 height 0
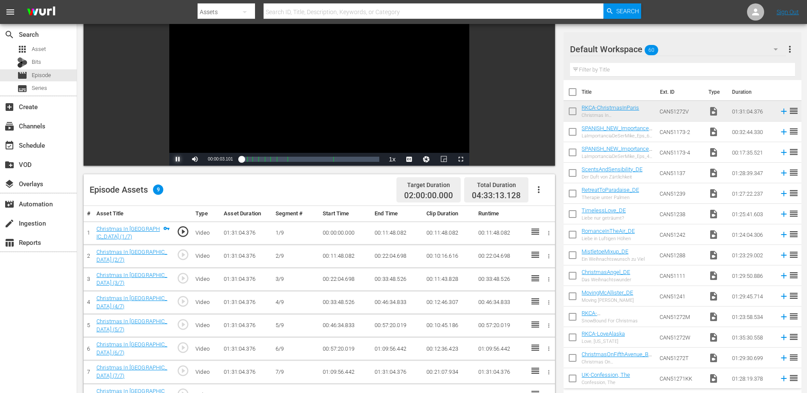
scroll to position [66, 0]
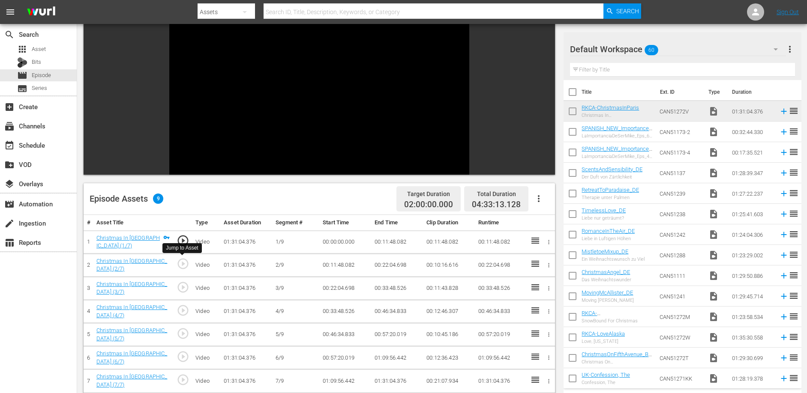
click at [184, 263] on span "play_circle_outline" at bounding box center [183, 264] width 13 height 13
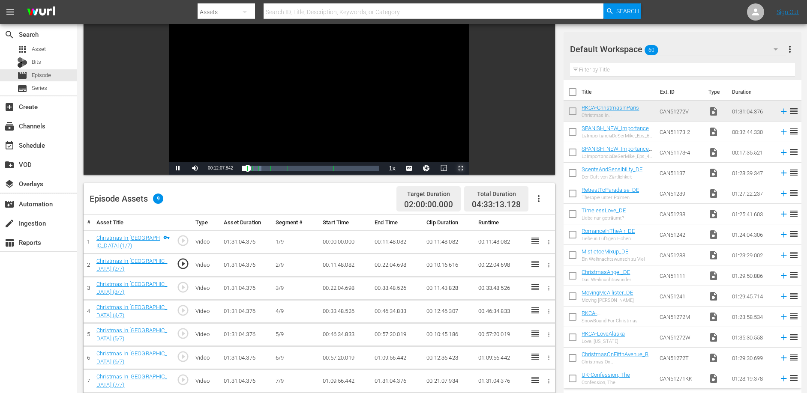
click at [461, 168] on span "Video Player" at bounding box center [461, 168] width 0 height 0
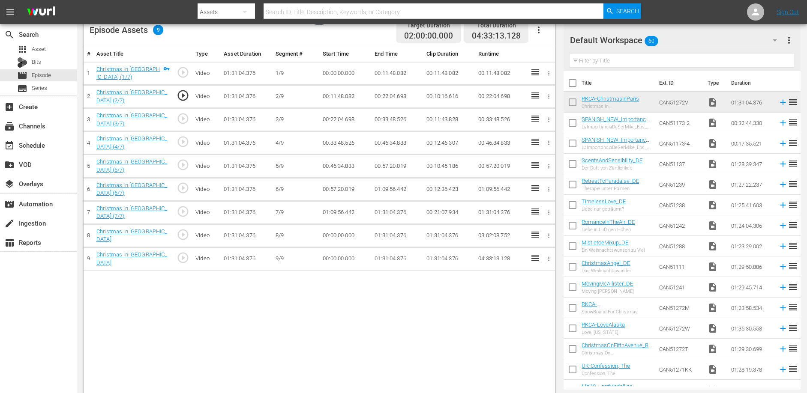
scroll to position [54, 0]
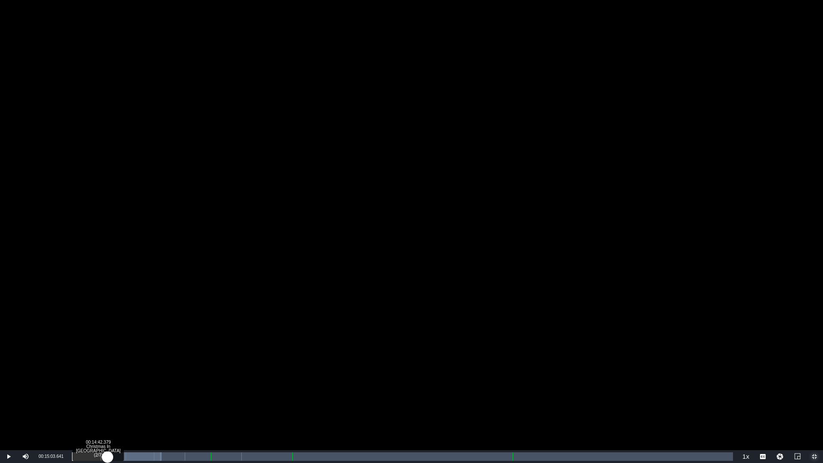
click at [108, 393] on div "Loaded : 13.52% 00:14:42.379 Christmas In [GEOGRAPHIC_DATA] (2/7) 00:12:10.060 …" at bounding box center [402, 456] width 661 height 9
click at [115, 393] on div "00:17:43.108 Christmas In [GEOGRAPHIC_DATA] (2/7)" at bounding box center [115, 456] width 0 height 9
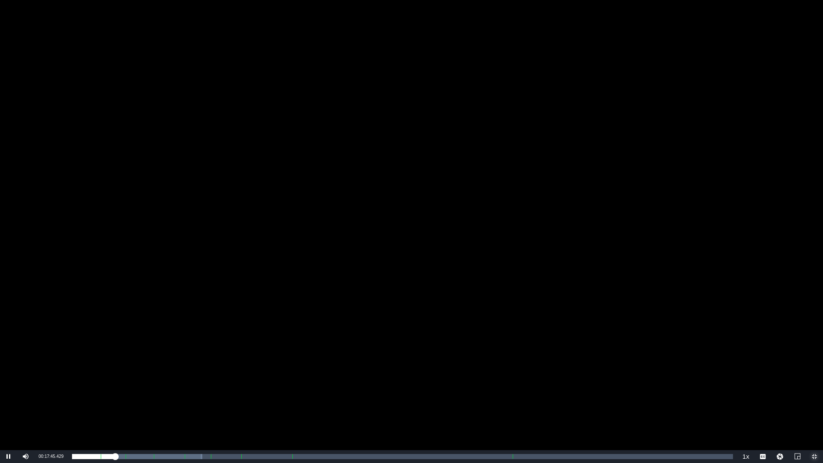
click at [813, 393] on span "Video Player" at bounding box center [814, 456] width 0 height 0
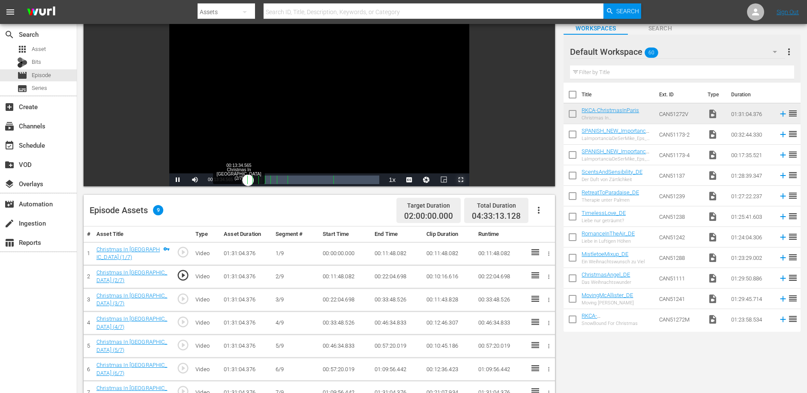
click at [248, 183] on div "00:13:34.750" at bounding box center [245, 180] width 7 height 9
click at [249, 183] on div "00:16:07.335" at bounding box center [246, 180] width 8 height 9
click at [390, 132] on span "2x" at bounding box center [392, 132] width 6 height 6
click at [178, 180] on span "Video Player" at bounding box center [178, 180] width 0 height 0
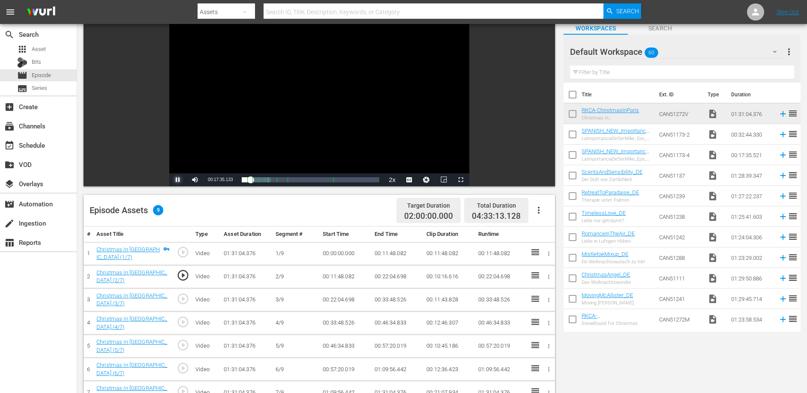
click at [178, 180] on span "Video Player" at bounding box center [178, 180] width 0 height 0
click at [389, 148] on span "1x" at bounding box center [392, 150] width 6 height 6
click at [178, 180] on span "Video Player" at bounding box center [178, 180] width 0 height 0
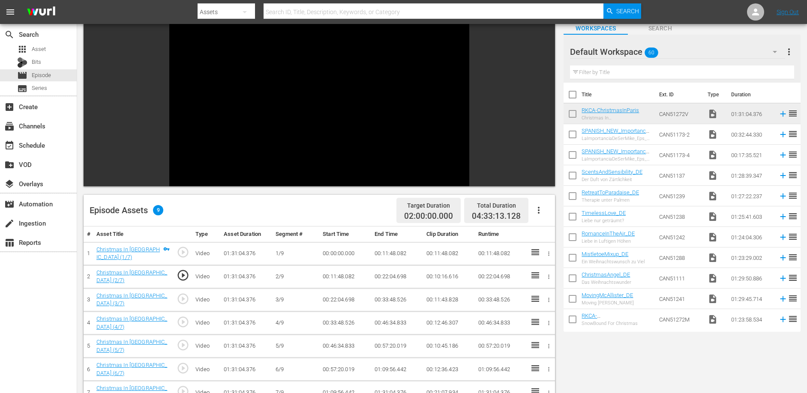
click at [187, 298] on span "play_circle_outline" at bounding box center [183, 299] width 13 height 13
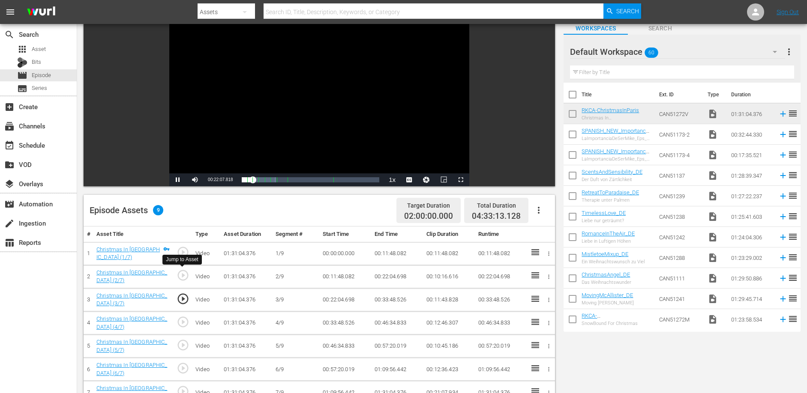
click at [181, 276] on span "play_circle_outline" at bounding box center [183, 275] width 13 height 13
click at [252, 183] on div "Loaded : 14.18% 00:22:03.668 Christmas In [GEOGRAPHIC_DATA] (2/7) 00:11:49.147 …" at bounding box center [311, 180] width 138 height 9
click at [250, 182] on div "Loaded : 24.51% 00:17:49.117 Christmas In [GEOGRAPHIC_DATA] (2/7) 00:22:04.154 …" at bounding box center [311, 180] width 138 height 9
click at [251, 182] on div "00:17:49.581" at bounding box center [247, 180] width 10 height 9
click at [251, 183] on div "00:19:30.937" at bounding box center [246, 180] width 9 height 9
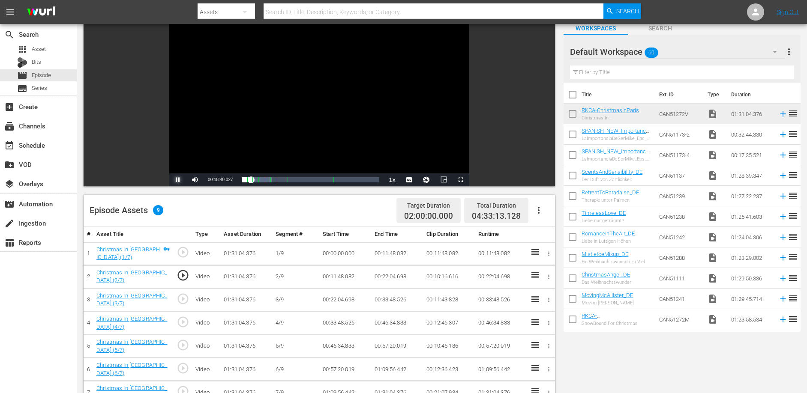
click at [178, 180] on span "Video Player" at bounding box center [178, 180] width 0 height 0
click at [185, 198] on div "Episode Assets 9 Target Duration 02:00:00.000 Total Duration 04:33:13.128" at bounding box center [319, 211] width 471 height 32
click at [178, 180] on span "Video Player" at bounding box center [178, 180] width 0 height 0
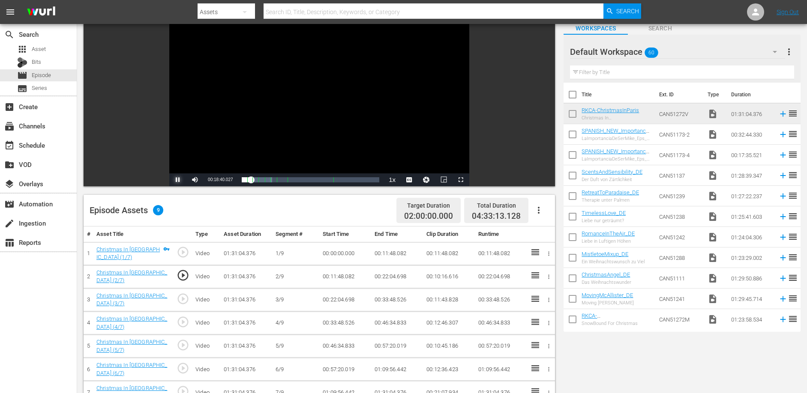
click at [178, 180] on span "Video Player" at bounding box center [178, 180] width 0 height 0
click at [251, 182] on div "00:18:40.049" at bounding box center [246, 180] width 9 height 9
click at [252, 182] on div "00:18:42.672" at bounding box center [247, 180] width 10 height 9
click at [251, 180] on div "Loaded : 0.00% 00:18:40.027 Christmas In [GEOGRAPHIC_DATA] (2/7) 00:21:12.758 […" at bounding box center [311, 180] width 138 height 9
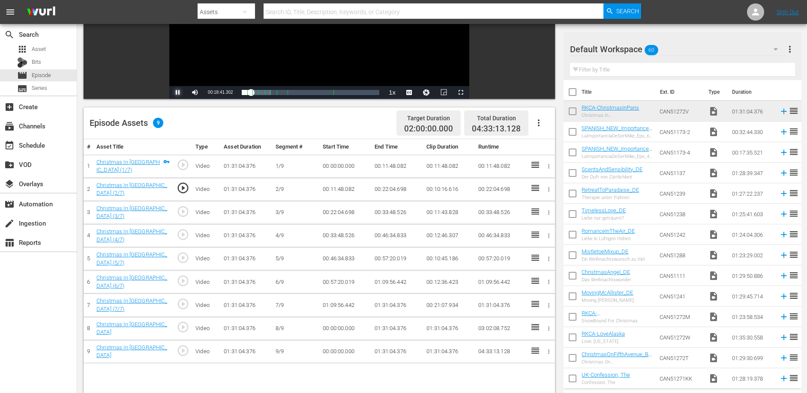
scroll to position [222, 0]
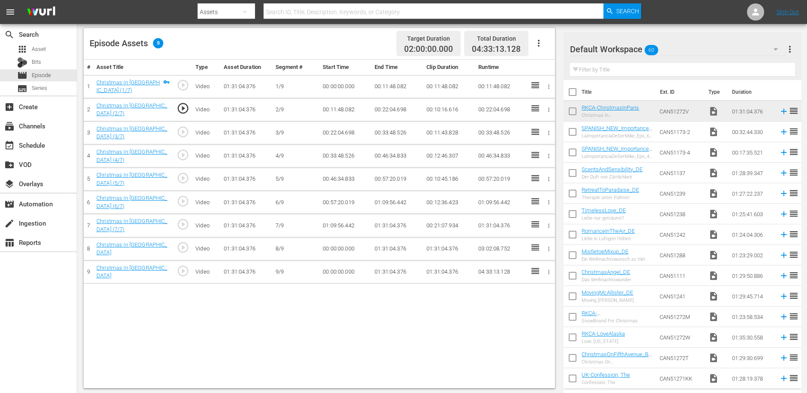
click at [182, 219] on span "play_circle_outline" at bounding box center [183, 224] width 13 height 13
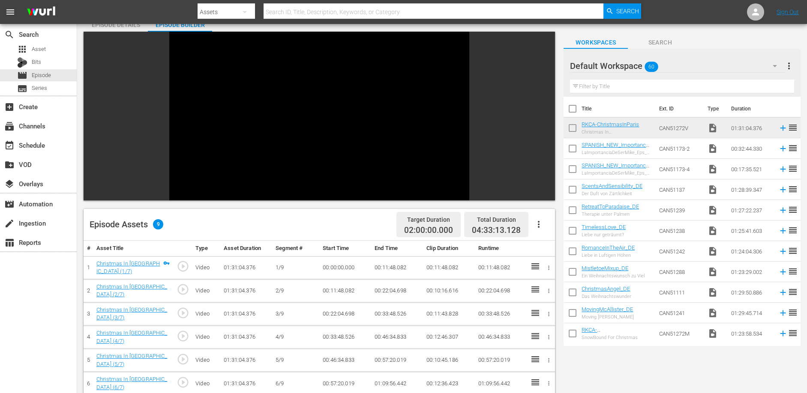
scroll to position [0, 0]
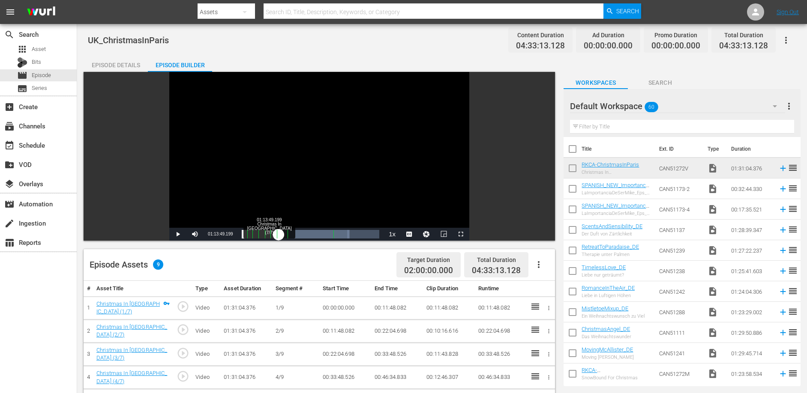
click at [279, 234] on div "01:10:19.776" at bounding box center [260, 234] width 37 height 9
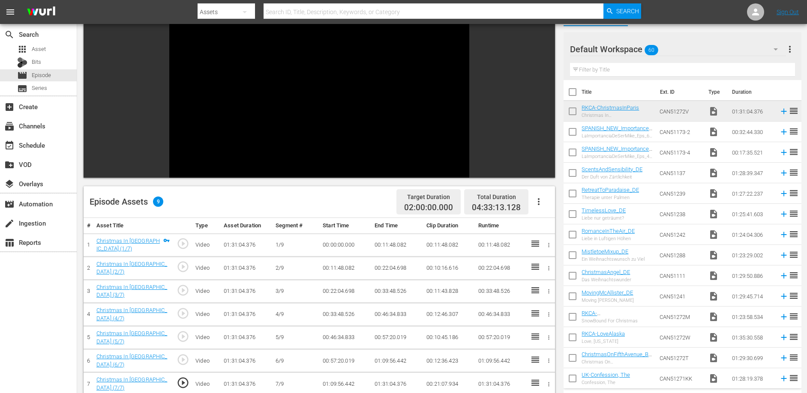
scroll to position [62, 0]
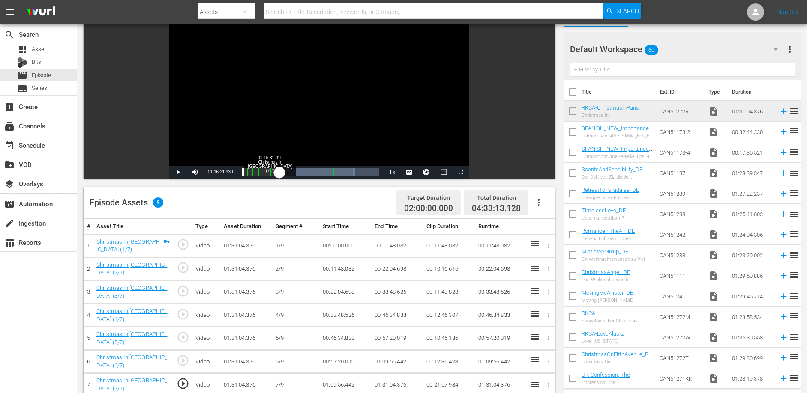
click at [279, 171] on div "01:14:00.357" at bounding box center [261, 172] width 38 height 9
click at [277, 172] on div "00:00:00.000" at bounding box center [260, 172] width 36 height 9
click at [277, 169] on div "01:10:30.074" at bounding box center [260, 172] width 36 height 9
click at [280, 170] on div "01:21:27.821" at bounding box center [261, 172] width 39 height 9
click at [280, 170] on div "01:16:22.187" at bounding box center [261, 172] width 39 height 9
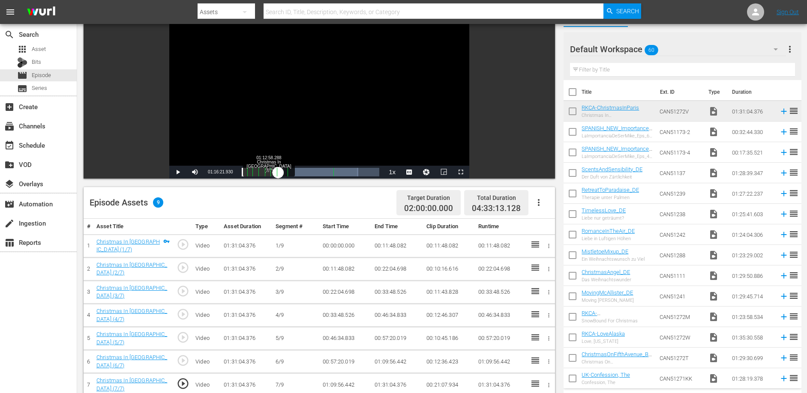
click at [278, 169] on div "01:16:22.351" at bounding box center [260, 172] width 37 height 9
click at [280, 173] on div "01:18:03.750" at bounding box center [261, 172] width 39 height 9
click at [277, 173] on div "01:16:22.690" at bounding box center [260, 172] width 36 height 9
click at [388, 123] on li "2x" at bounding box center [391, 124] width 17 height 9
click at [178, 172] on span "Video Player" at bounding box center [178, 172] width 0 height 0
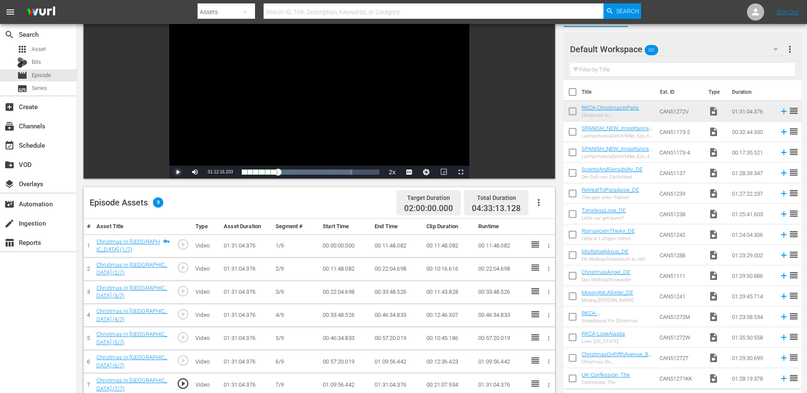
click at [178, 172] on span "Video Player" at bounding box center [178, 172] width 0 height 0
click at [390, 140] on span "1x" at bounding box center [392, 142] width 6 height 6
click at [178, 172] on span "Video Player" at bounding box center [178, 172] width 0 height 0
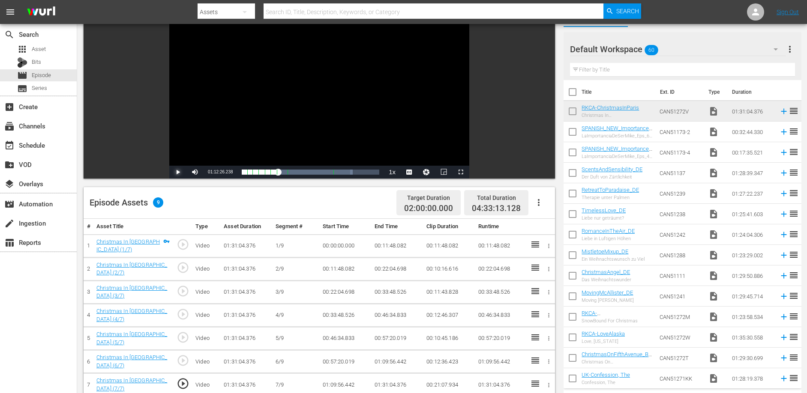
click at [178, 172] on span "Video Player" at bounding box center [178, 172] width 0 height 0
click at [221, 172] on span "01:12:27.383" at bounding box center [220, 172] width 25 height 5
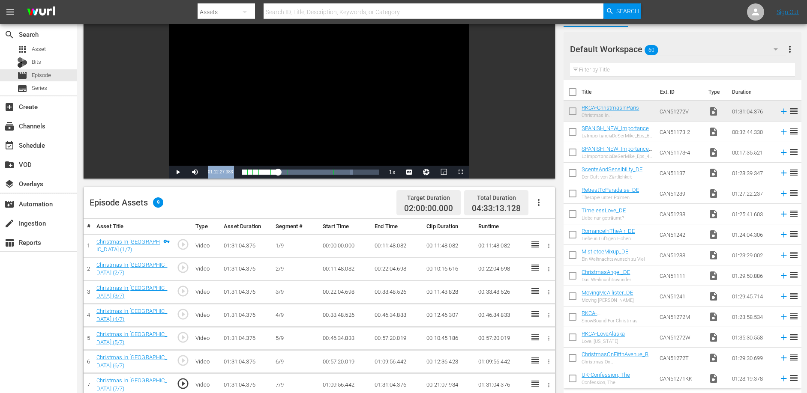
copy div "01:12:27.383 / Duration 01:31:04.392 Loaded : 80.67% 04:26:14.134 01:12:27.383 …"
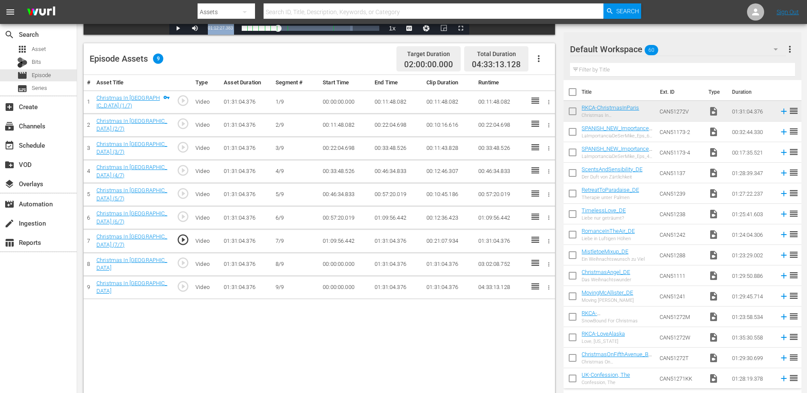
scroll to position [215, 0]
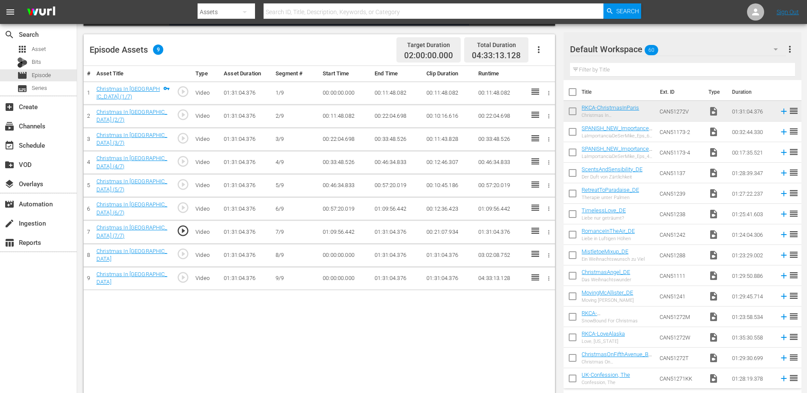
click at [397, 227] on td "01:31:04.376" at bounding box center [397, 232] width 52 height 23
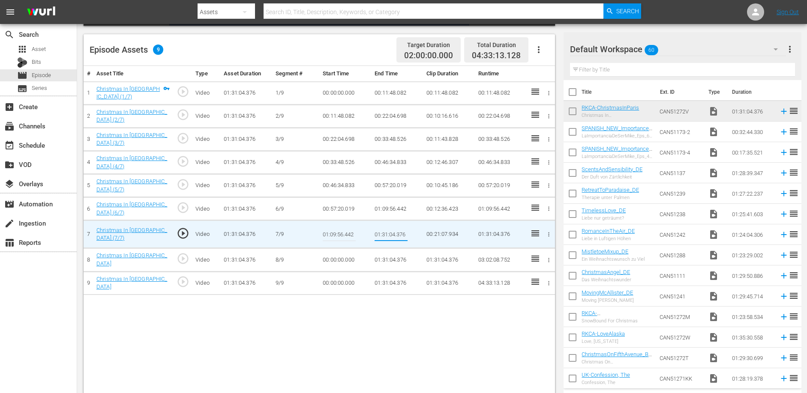
type input "01:12:27.383"
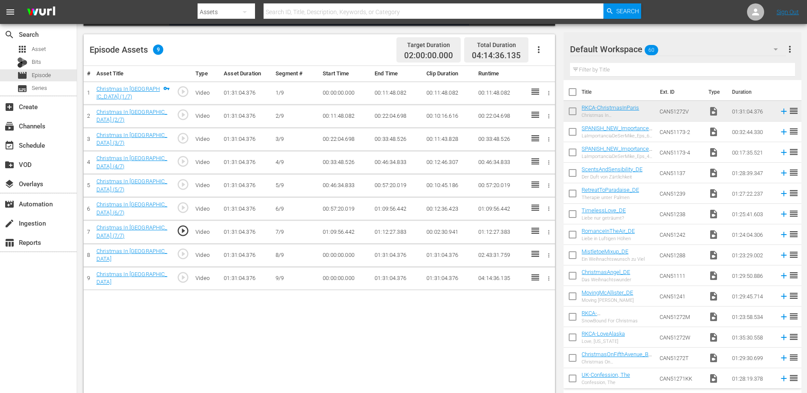
click at [391, 247] on td "01:31:04.376" at bounding box center [397, 255] width 52 height 23
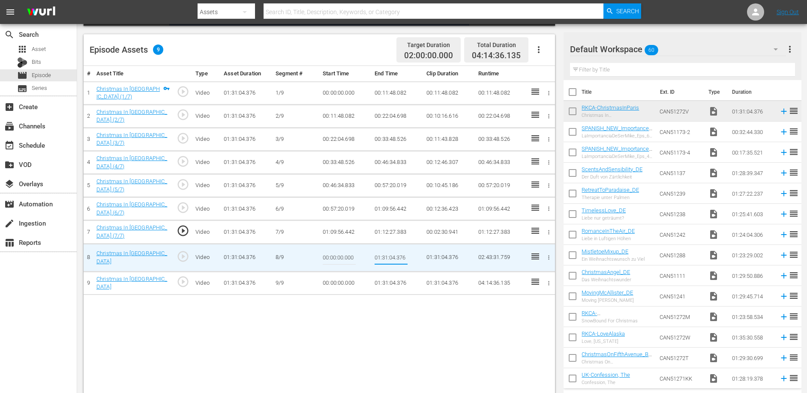
click at [390, 227] on td "01:12:27.383" at bounding box center [397, 232] width 52 height 23
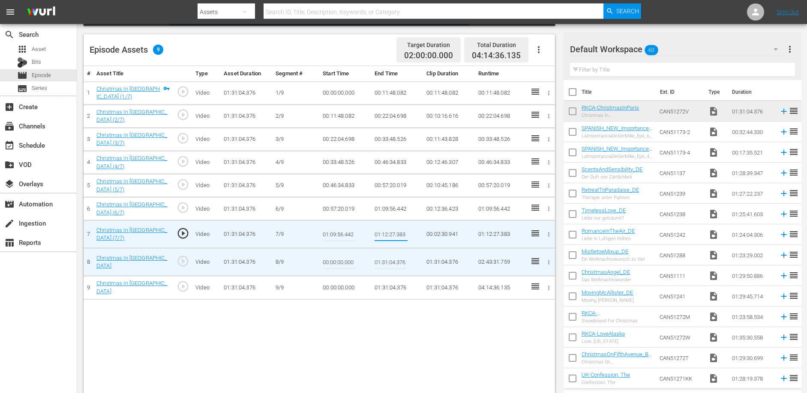
click at [390, 227] on input "01:12:27.383" at bounding box center [390, 234] width 33 height 21
type input "01:31:04.376"
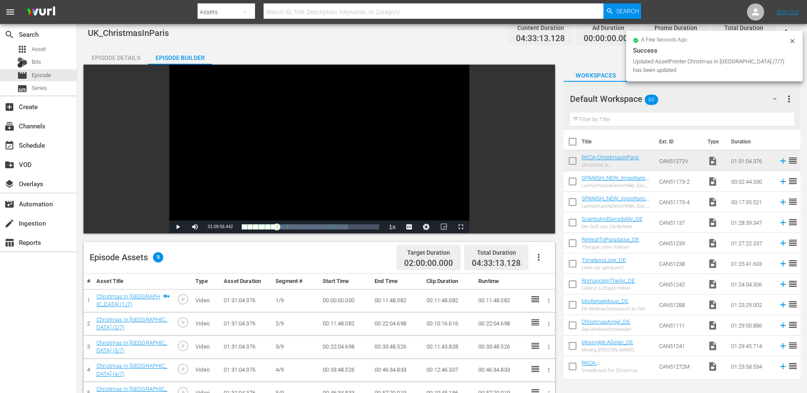
scroll to position [0, 0]
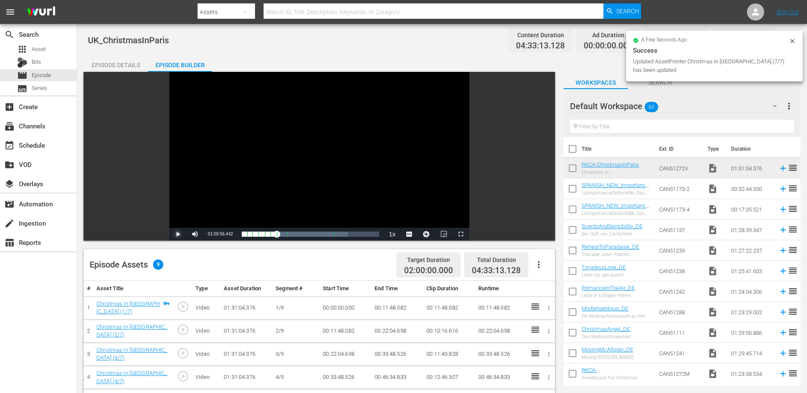
click at [178, 234] on span "Video Player" at bounding box center [178, 234] width 0 height 0
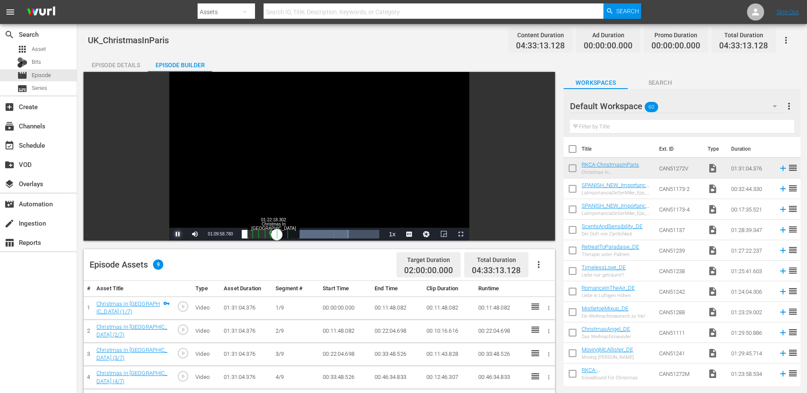
click at [277, 233] on div "01:09:58.853" at bounding box center [259, 234] width 35 height 9
click at [282, 234] on div "01:22:18.302" at bounding box center [262, 234] width 40 height 9
click at [281, 233] on div "01:19:46.161" at bounding box center [261, 234] width 39 height 9
click at [280, 233] on div "01:18:03.884" at bounding box center [261, 234] width 39 height 9
click at [279, 233] on div "01:17:13.610" at bounding box center [261, 234] width 38 height 9
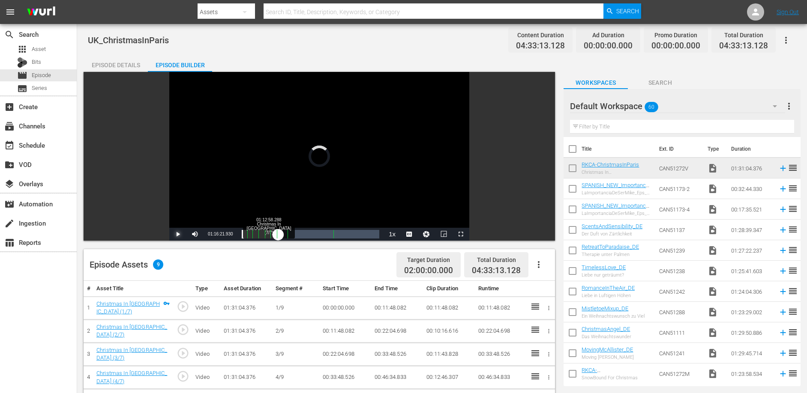
click at [278, 235] on div "01:12:58.288" at bounding box center [260, 234] width 37 height 9
click at [178, 234] on span "Video Player" at bounding box center [178, 234] width 0 height 0
click at [391, 186] on span "2x" at bounding box center [392, 186] width 6 height 6
click at [178, 234] on span "Video Player" at bounding box center [178, 234] width 0 height 0
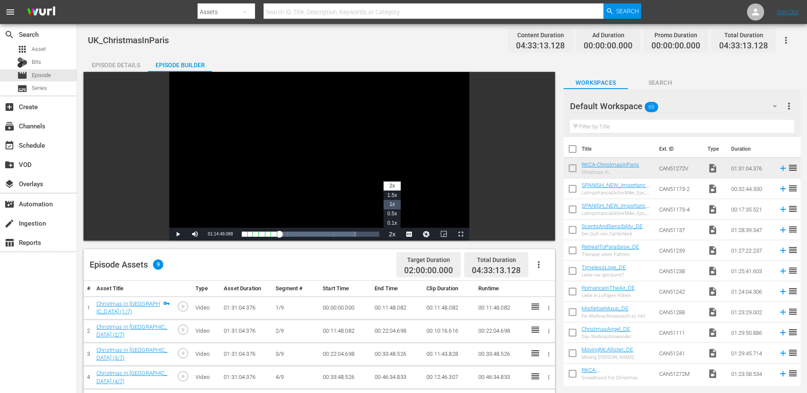
click at [391, 203] on span "1x" at bounding box center [392, 204] width 6 height 6
click at [178, 234] on span "Video Player" at bounding box center [178, 234] width 0 height 0
click at [218, 233] on span "01:14:52.975" at bounding box center [220, 234] width 25 height 5
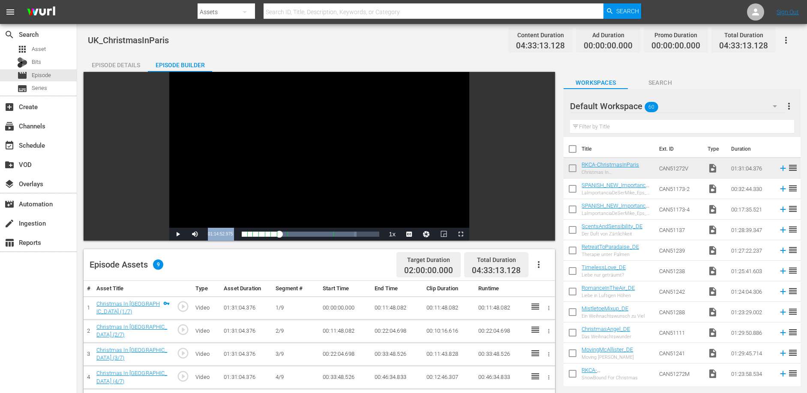
click at [218, 233] on span "01:14:52.975" at bounding box center [220, 234] width 25 height 5
copy div "01:14:52.975 / Duration 01:31:04.392 Loaded : 83.42% 00:06:47.282 Christmas In …"
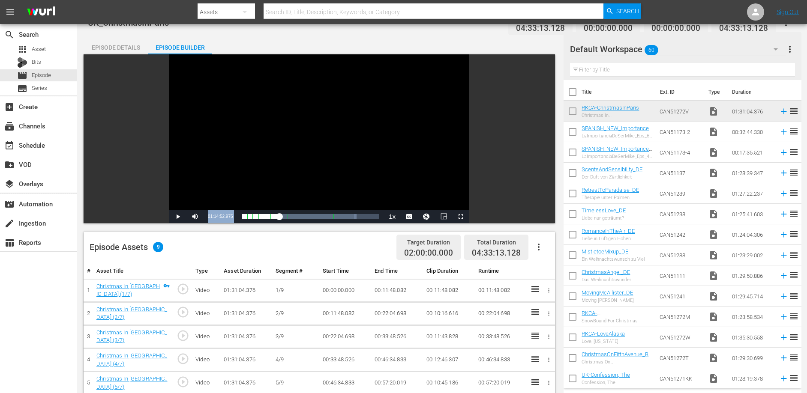
scroll to position [223, 0]
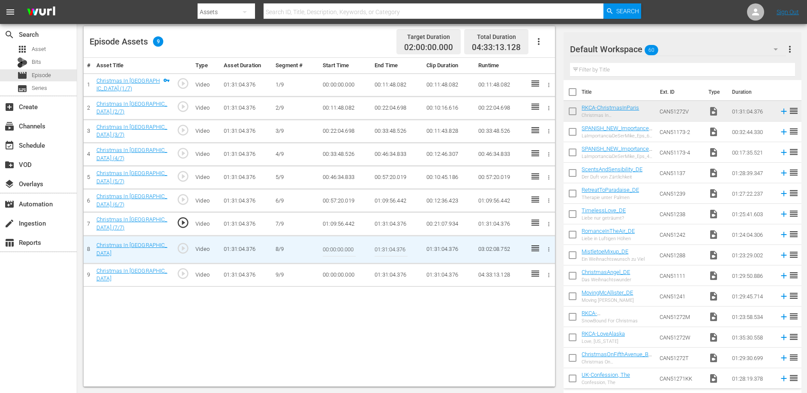
click at [382, 219] on td "01:31:04.376" at bounding box center [397, 224] width 52 height 23
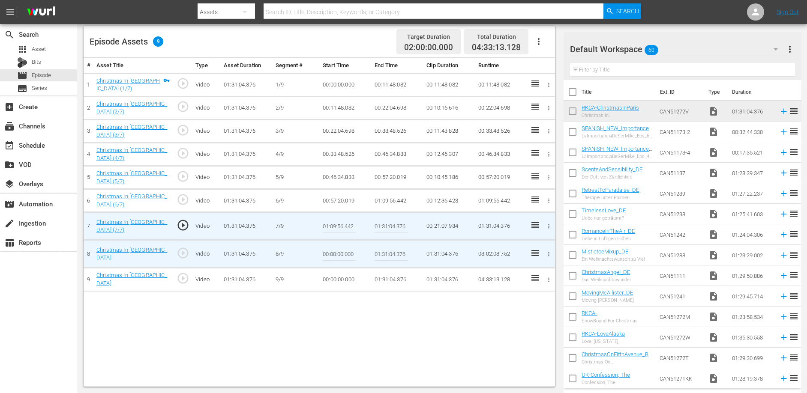
click at [382, 219] on input "01:31:04.376" at bounding box center [390, 226] width 33 height 21
paste input "14:52.975"
type input "01:14:52.975"
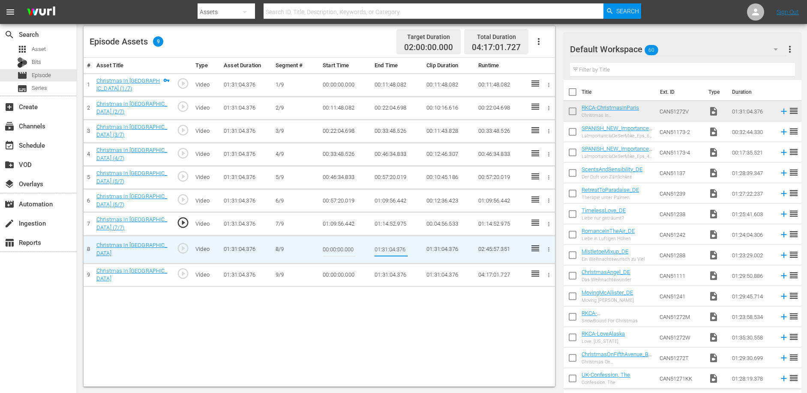
click at [388, 243] on input "01:31:04.376" at bounding box center [390, 250] width 33 height 21
click at [389, 214] on td "01:14:52.975" at bounding box center [397, 224] width 52 height 23
click at [390, 221] on td "01:14:52.975" at bounding box center [397, 224] width 52 height 23
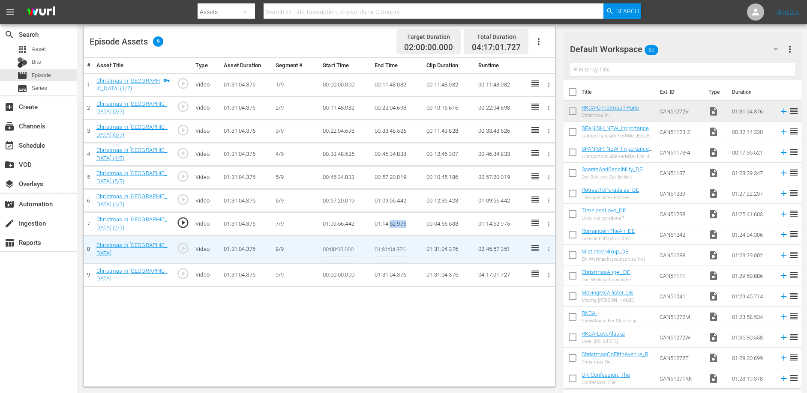
click at [390, 221] on td "01:14:52.975" at bounding box center [397, 224] width 52 height 23
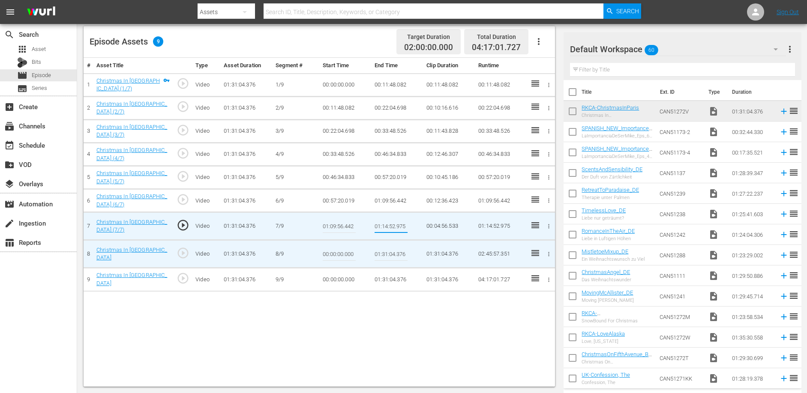
click at [390, 221] on input "01:14:52.975" at bounding box center [390, 226] width 33 height 21
type input "01:31:04.376"
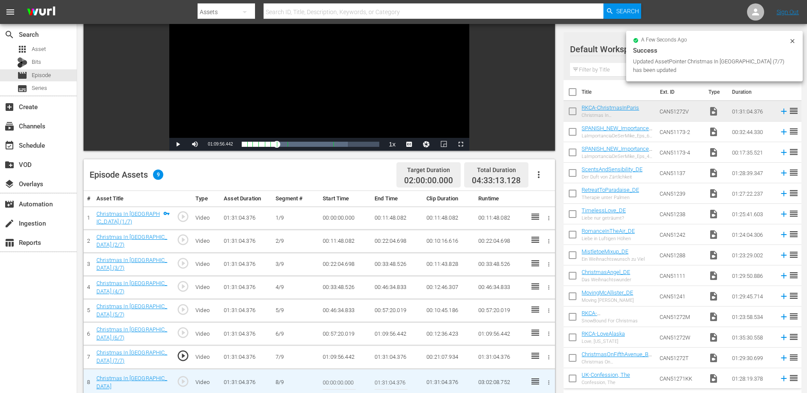
scroll to position [0, 0]
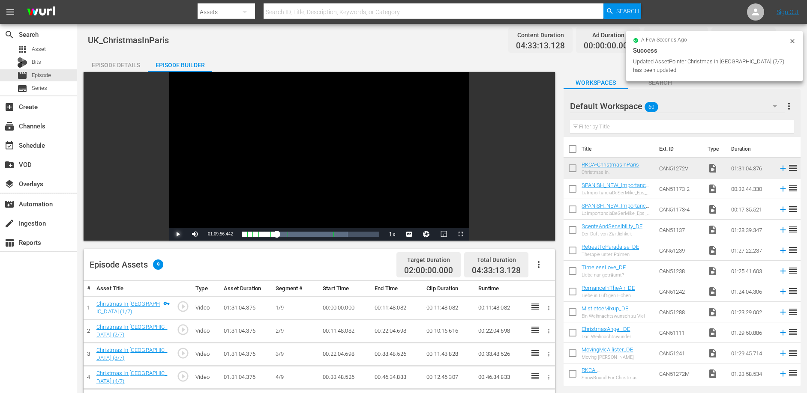
click at [178, 234] on span "Video Player" at bounding box center [178, 234] width 0 height 0
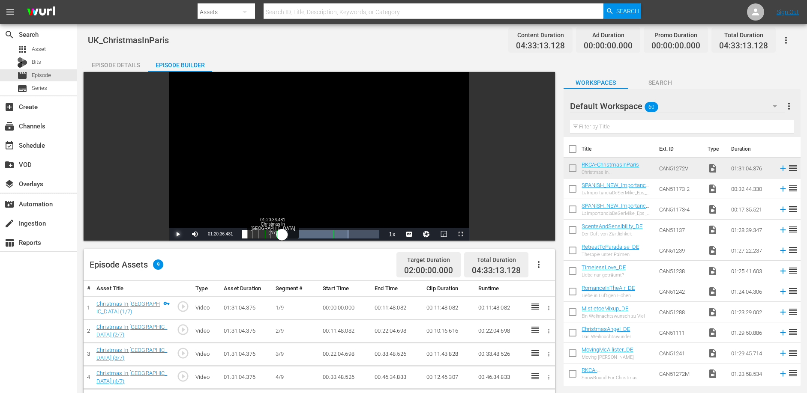
click at [282, 234] on div "01:09:59.855" at bounding box center [262, 234] width 41 height 9
click at [280, 234] on div "01:20:37.169" at bounding box center [261, 234] width 39 height 9
click at [279, 233] on div "01:16:23.435" at bounding box center [261, 234] width 39 height 9
click at [279, 233] on div "01:13:49.427" at bounding box center [260, 234] width 37 height 9
click at [279, 233] on div "01:15:31.921" at bounding box center [261, 234] width 38 height 9
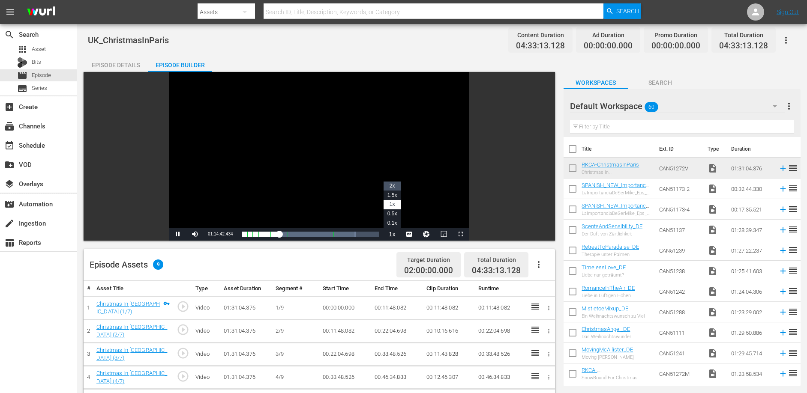
click at [393, 186] on span "2x" at bounding box center [392, 186] width 6 height 6
click at [178, 234] on span "Video Player" at bounding box center [178, 234] width 0 height 0
click at [395, 203] on li "1x" at bounding box center [391, 204] width 17 height 9
click at [279, 237] on div "01:17:05.117" at bounding box center [261, 234] width 38 height 9
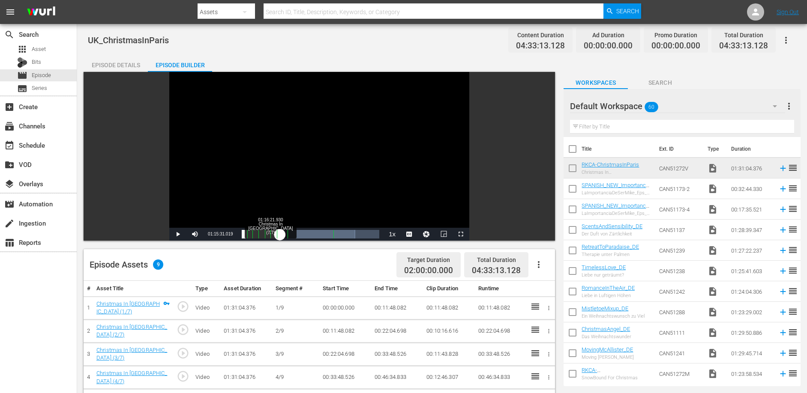
click at [280, 237] on div "01:14:40.693" at bounding box center [261, 234] width 39 height 9
click at [394, 214] on span "0.5x" at bounding box center [392, 214] width 10 height 6
click at [392, 236] on button "Playback Rate" at bounding box center [391, 234] width 17 height 13
click at [391, 234] on button "Playback Rate" at bounding box center [391, 234] width 17 height 13
click at [392, 235] on button "Playback Rate" at bounding box center [391, 234] width 17 height 13
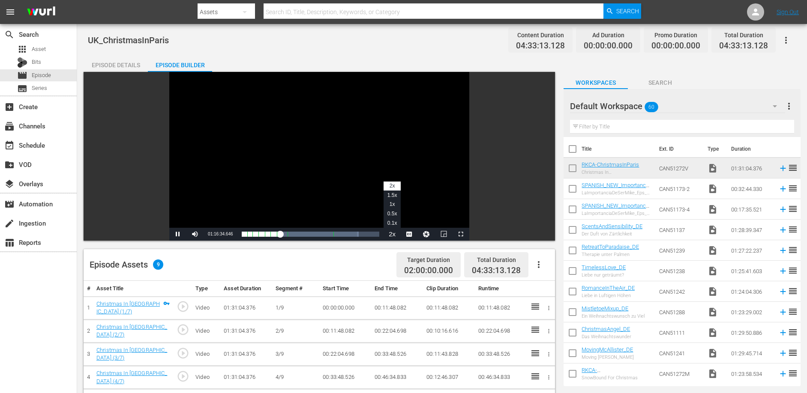
click at [392, 237] on button "Playback Rate" at bounding box center [391, 234] width 17 height 13
click at [392, 236] on button "Playback Rate" at bounding box center [391, 234] width 17 height 13
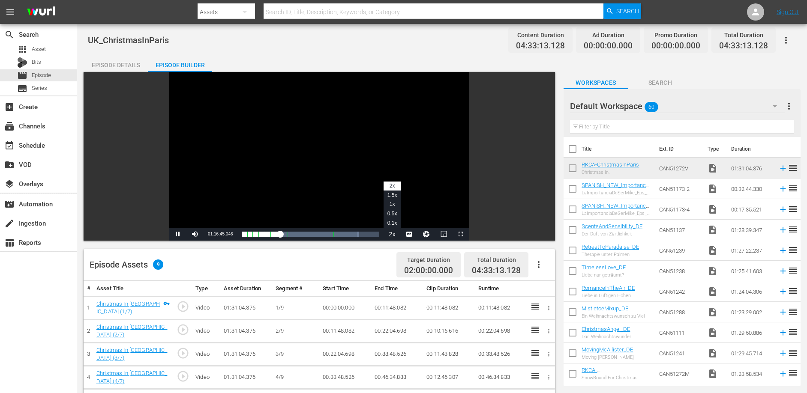
click at [392, 236] on button "Playback Rate" at bounding box center [391, 234] width 17 height 13
click at [393, 234] on button "Playback Rate" at bounding box center [391, 234] width 17 height 13
click at [178, 234] on span "Video Player" at bounding box center [178, 234] width 0 height 0
click at [219, 234] on span "01:16:49.625" at bounding box center [220, 234] width 25 height 5
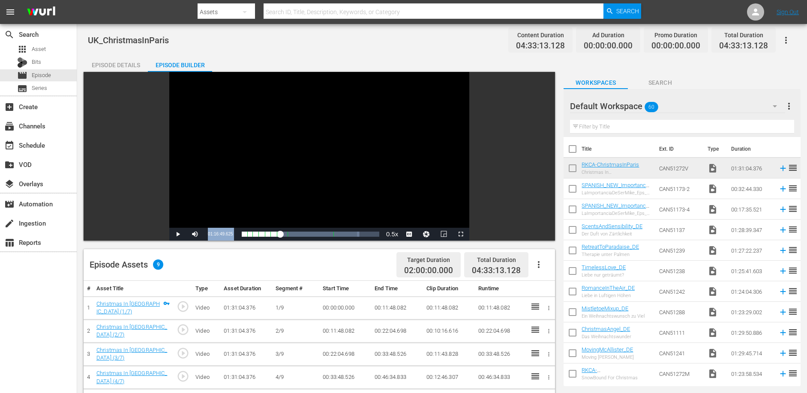
click at [219, 234] on span "01:16:49.625" at bounding box center [220, 234] width 25 height 5
copy div "01:16:49.625 / Duration 01:31:04.392 Loaded : 85.51% 01:08:43.737 Christmas In …"
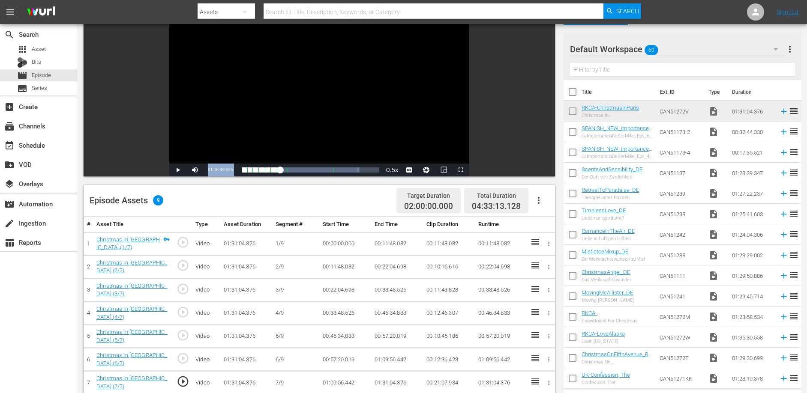
scroll to position [158, 0]
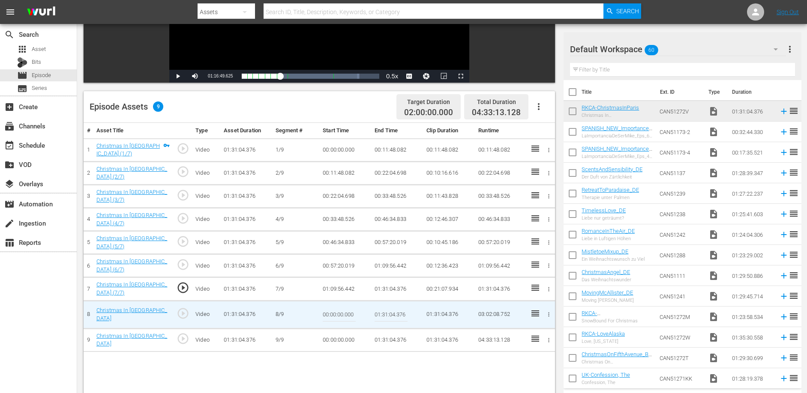
click at [383, 286] on td "01:31:04.376" at bounding box center [397, 289] width 52 height 23
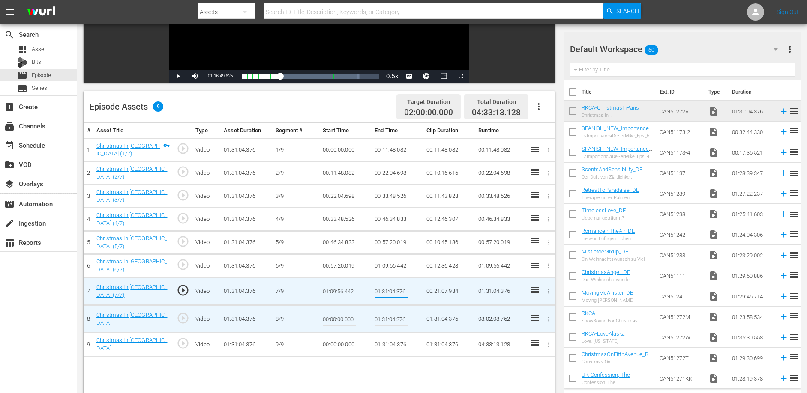
click at [383, 286] on input "01:31:04.376" at bounding box center [390, 291] width 33 height 21
type input "01:16:49.625"
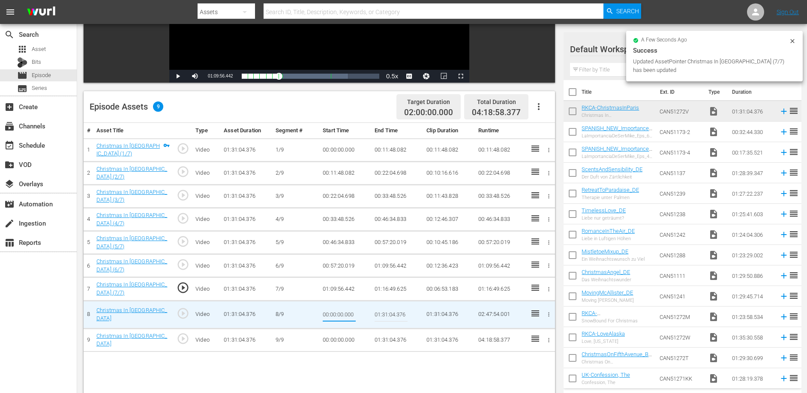
click at [339, 306] on input "00:00:00.000" at bounding box center [339, 315] width 33 height 21
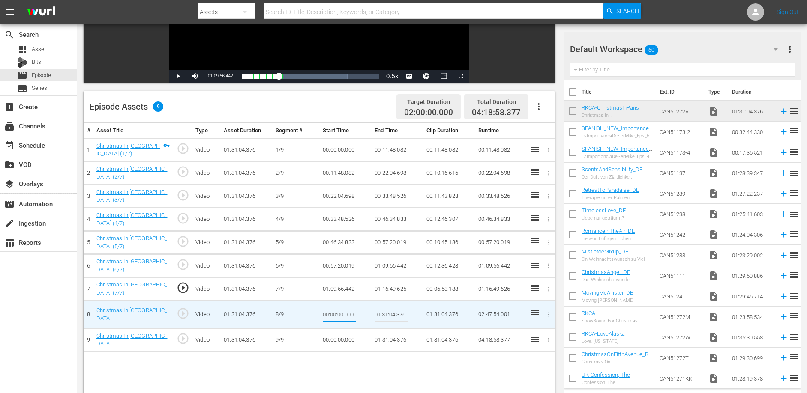
paste input "1:16:49.625"
type input "01:16:49.625"
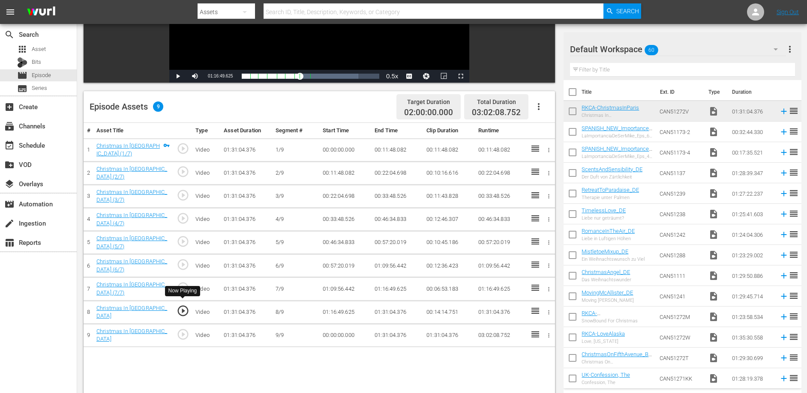
click at [180, 306] on span "play_circle_outline" at bounding box center [183, 311] width 13 height 13
click at [178, 76] on span "Video Player" at bounding box center [178, 76] width 0 height 0
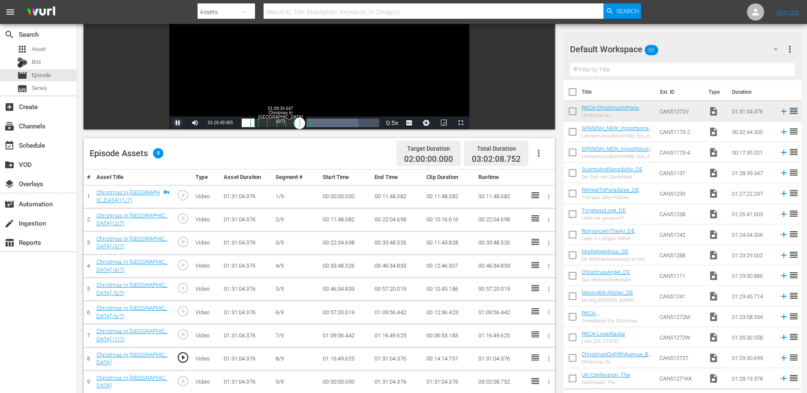
scroll to position [105, 0]
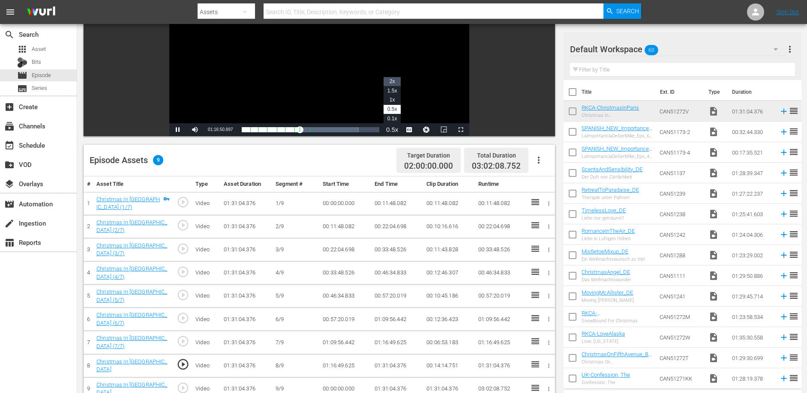
click at [389, 83] on span "2x" at bounding box center [392, 81] width 6 height 6
click at [300, 130] on div "01:16:54.020" at bounding box center [271, 130] width 58 height 9
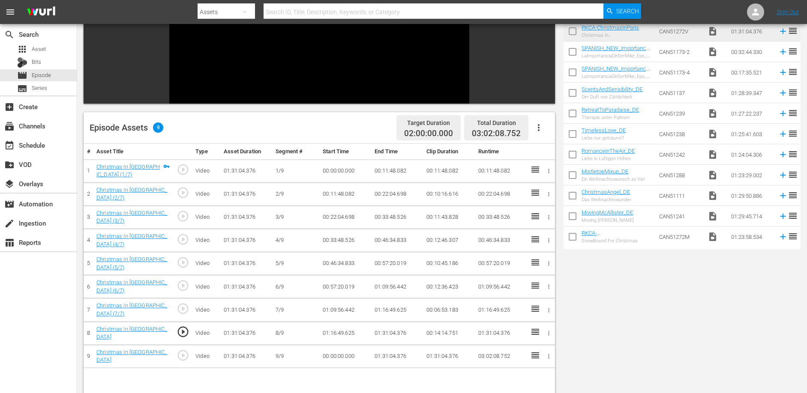
scroll to position [0, 0]
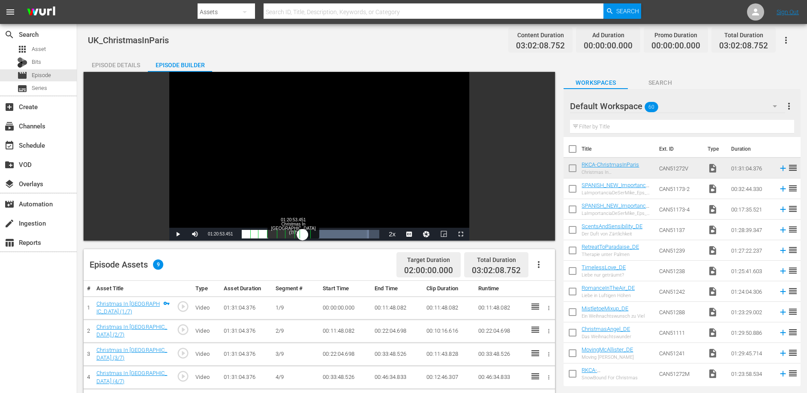
click at [302, 236] on div "01:23:11.876" at bounding box center [272, 234] width 61 height 9
click at [302, 237] on div "01:19:48.283" at bounding box center [272, 234] width 60 height 9
click at [178, 234] on span "Video Player" at bounding box center [178, 234] width 0 height 0
click at [302, 237] on div "01:22:31.436" at bounding box center [273, 234] width 63 height 9
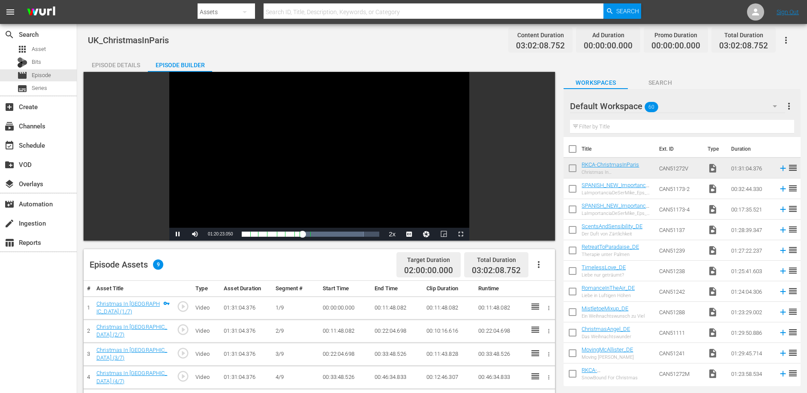
click at [227, 260] on div "Episode Assets 9 Target Duration 02:00:00.000 Total Duration 03:02:08.752" at bounding box center [319, 265] width 471 height 32
click at [178, 234] on span "Video Player" at bounding box center [178, 234] width 0 height 0
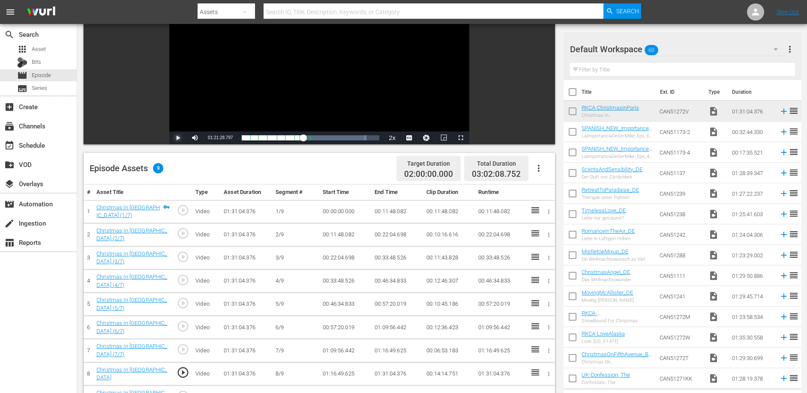
scroll to position [87, 0]
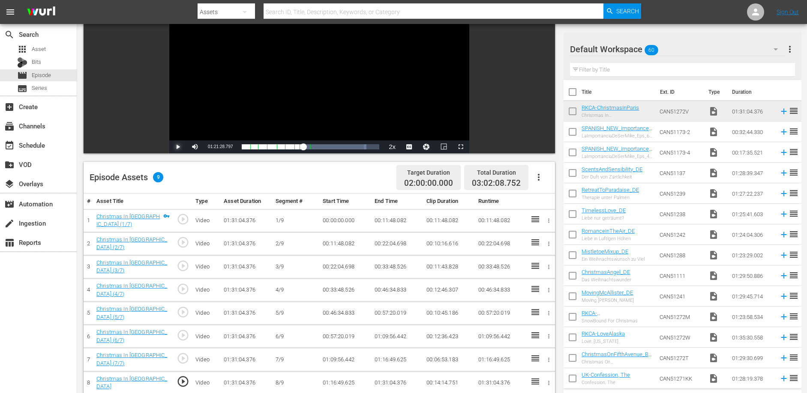
click at [178, 147] on span "Video Player" at bounding box center [178, 147] width 0 height 0
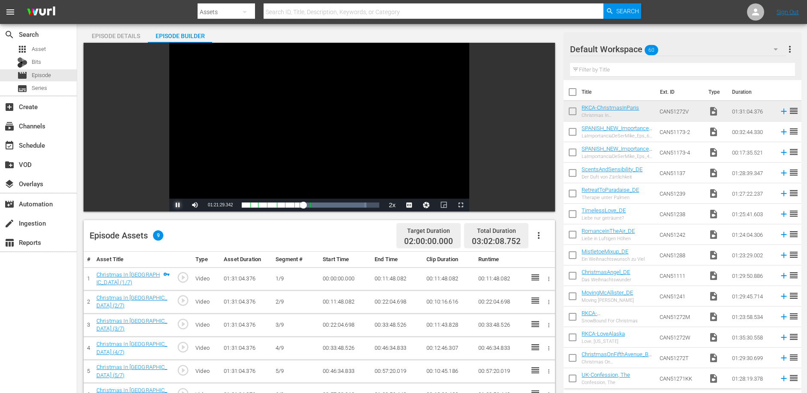
scroll to position [0, 0]
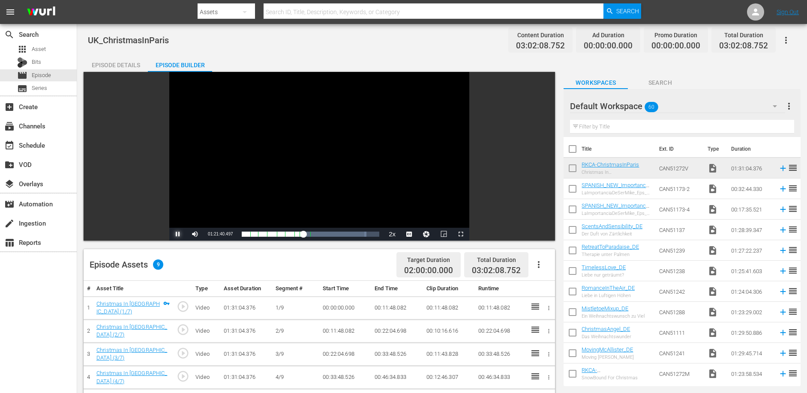
click at [178, 234] on span "Video Player" at bounding box center [178, 234] width 0 height 0
click at [392, 216] on span "0.5x" at bounding box center [392, 214] width 10 height 6
click at [178, 234] on span "Video Player" at bounding box center [178, 234] width 0 height 0
click at [221, 234] on span "01:21:55.201" at bounding box center [220, 234] width 25 height 5
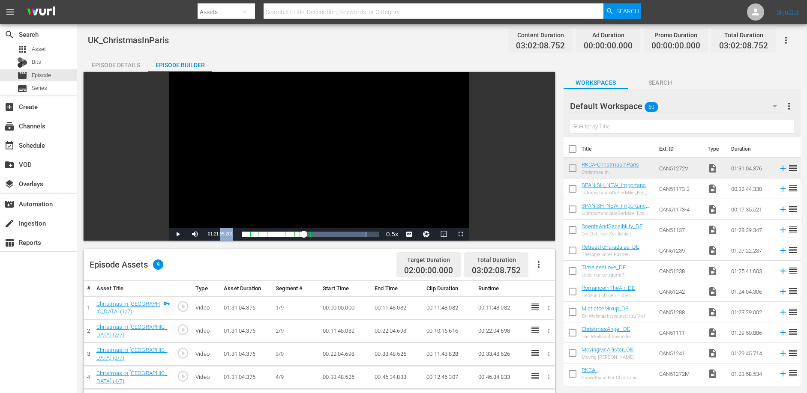
click at [221, 234] on span "01:21:55.201" at bounding box center [220, 234] width 25 height 5
copy div "01:21:55.201 / Duration 01:31:04.392 Loaded : 91.11% 00:57:07.962 Christmas In …"
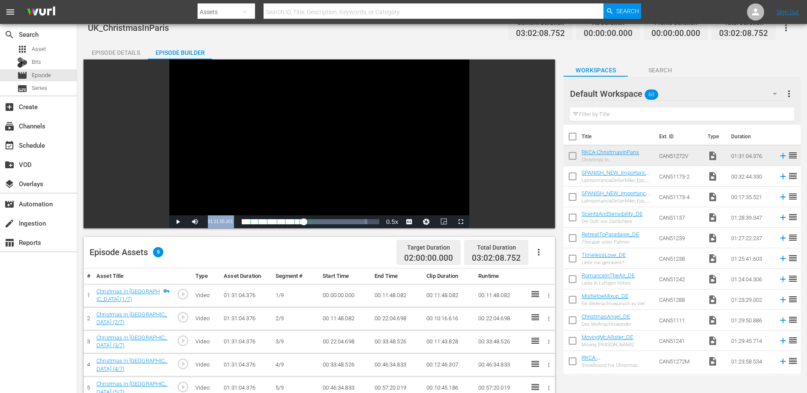
scroll to position [223, 0]
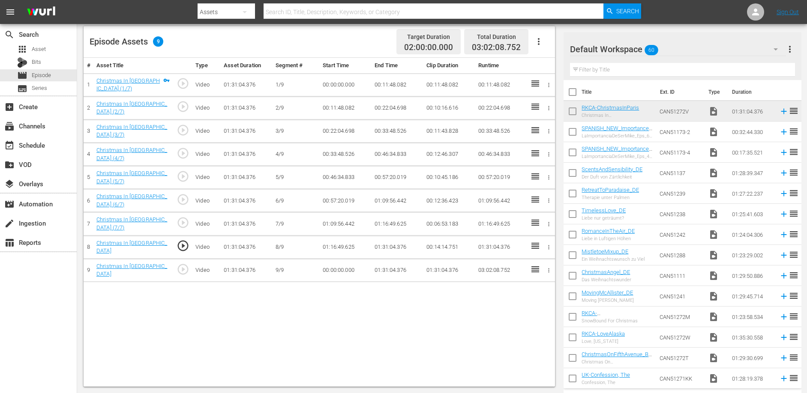
click at [386, 245] on td "01:31:04.376" at bounding box center [397, 247] width 52 height 23
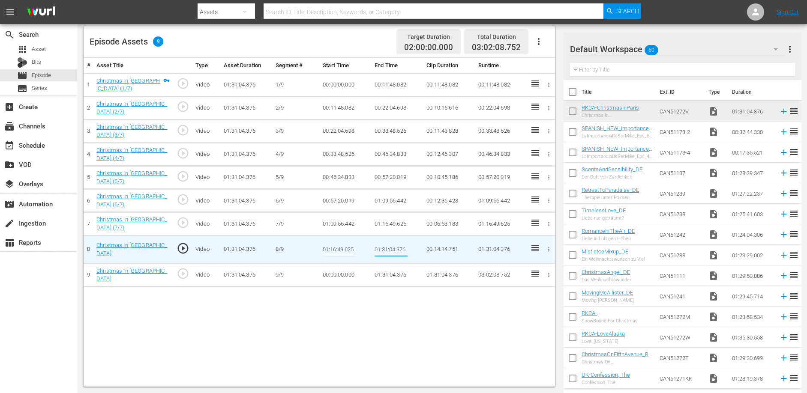
click at [386, 245] on input "01:31:04.376" at bounding box center [390, 250] width 33 height 21
type input "01:21:55.201"
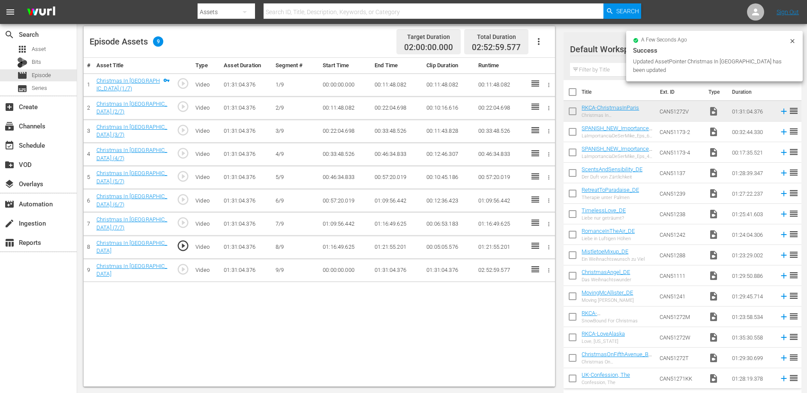
click at [333, 262] on td "00:00:00.000" at bounding box center [345, 270] width 52 height 23
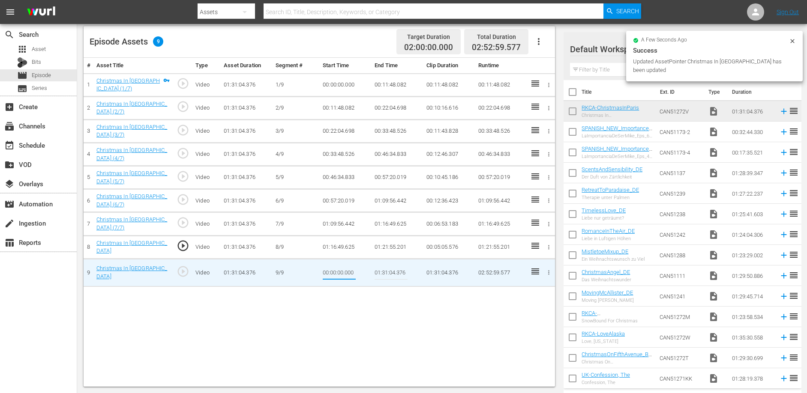
click at [333, 263] on input "00:00:00.000" at bounding box center [339, 273] width 33 height 21
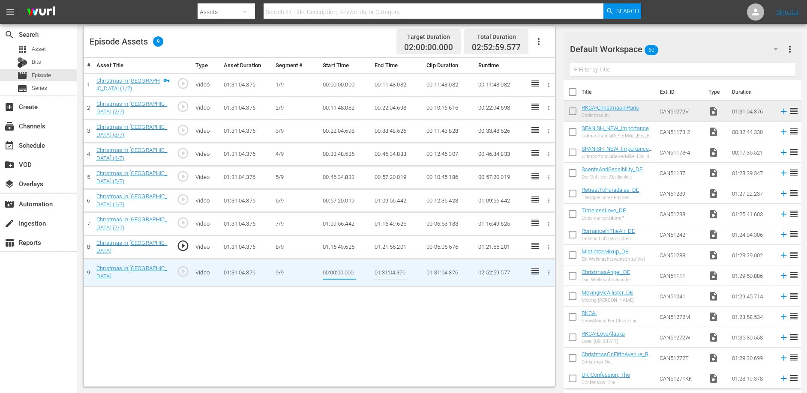
type input "01:21:55.201"
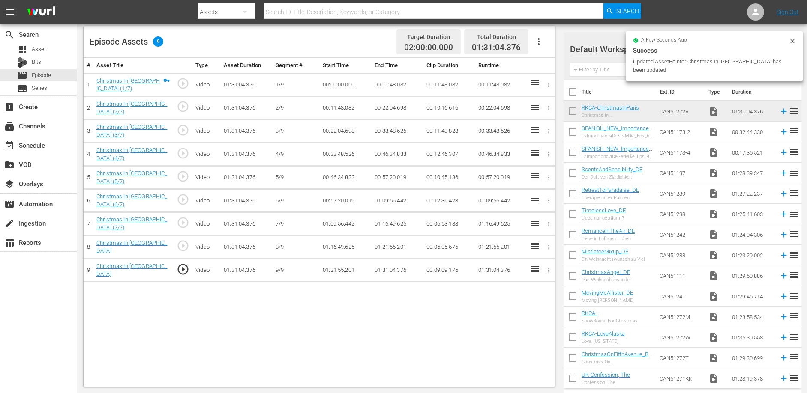
click at [360, 302] on div "# Asset Title Type Asset Duration Segment # Start Time End Time Clip Duration R…" at bounding box center [319, 222] width 471 height 329
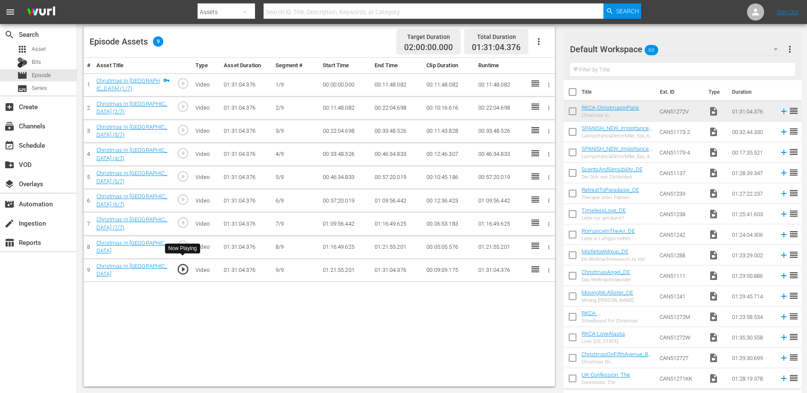
click at [185, 263] on span "play_circle_outline" at bounding box center [183, 269] width 13 height 13
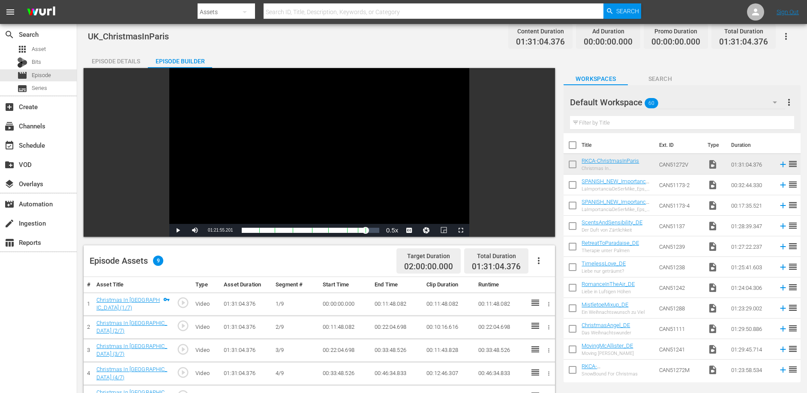
scroll to position [11, 0]
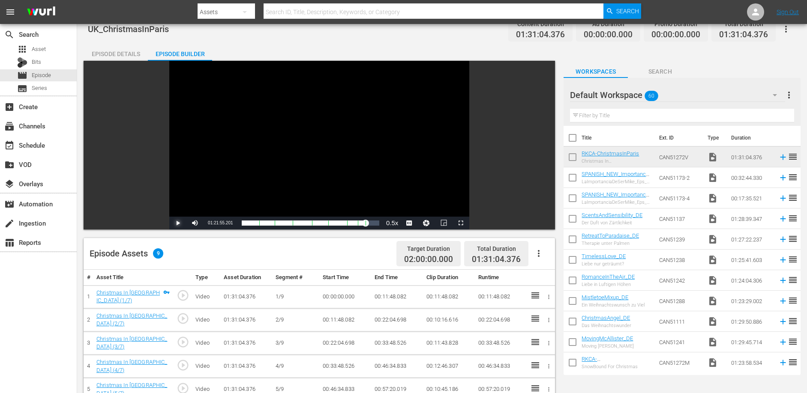
click at [178, 223] on span "Video Player" at bounding box center [178, 223] width 0 height 0
click at [365, 222] on div "01:21:56.881" at bounding box center [304, 223] width 124 height 9
click at [365, 223] on div "Progress Bar" at bounding box center [365, 223] width 0 height 11
click at [178, 223] on span "Video Player" at bounding box center [178, 223] width 0 height 0
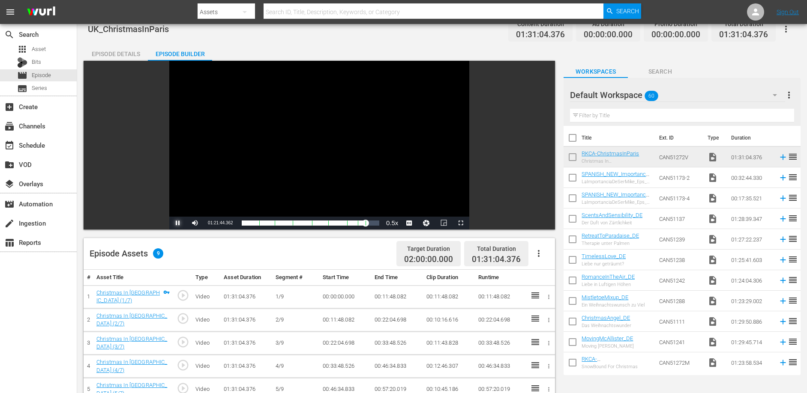
click at [178, 223] on span "Video Player" at bounding box center [178, 223] width 0 height 0
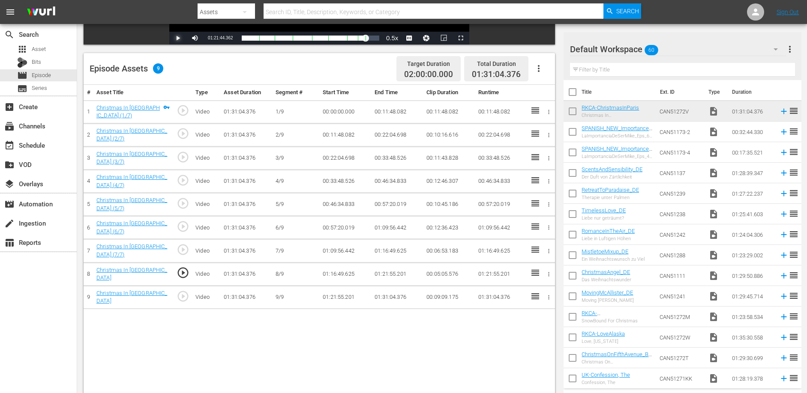
scroll to position [223, 0]
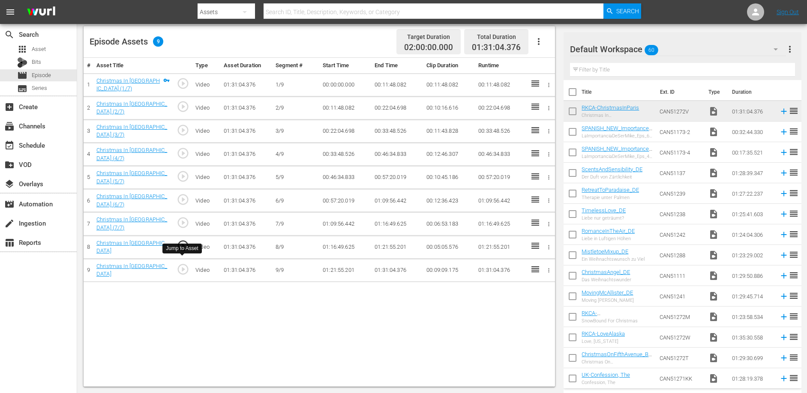
click at [184, 263] on span "play_circle_outline" at bounding box center [183, 269] width 13 height 13
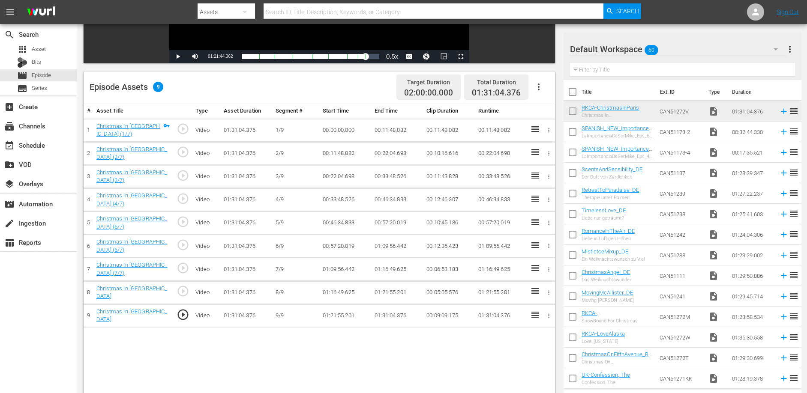
scroll to position [0, 0]
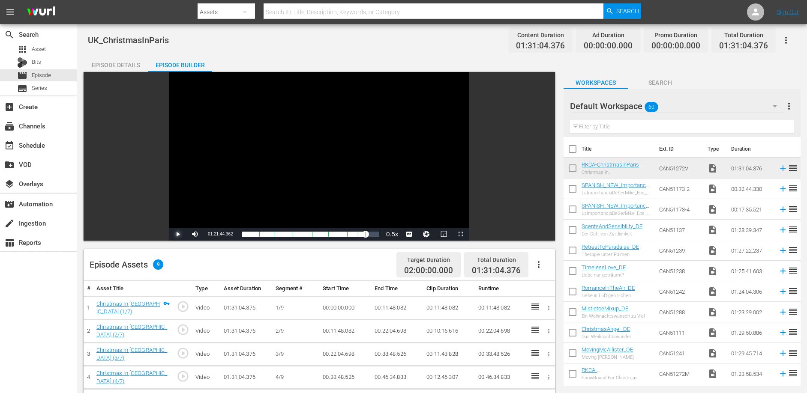
click at [178, 234] on span "Video Player" at bounding box center [178, 234] width 0 height 0
click at [393, 204] on span "1x" at bounding box center [392, 204] width 6 height 6
click at [367, 236] on div "01:21:58.052" at bounding box center [305, 234] width 126 height 9
click at [366, 235] on div "01:23:10.171" at bounding box center [304, 234] width 125 height 9
click at [365, 235] on div "Loaded : 90.12% 01:22:01.332 Christmas In [GEOGRAPHIC_DATA] (7/7) 01:22:01.332 …" at bounding box center [311, 234] width 138 height 9
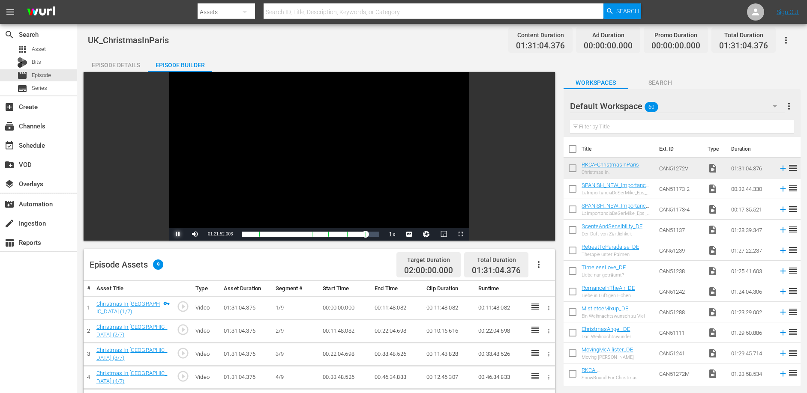
click at [178, 234] on span "Video Player" at bounding box center [178, 234] width 0 height 0
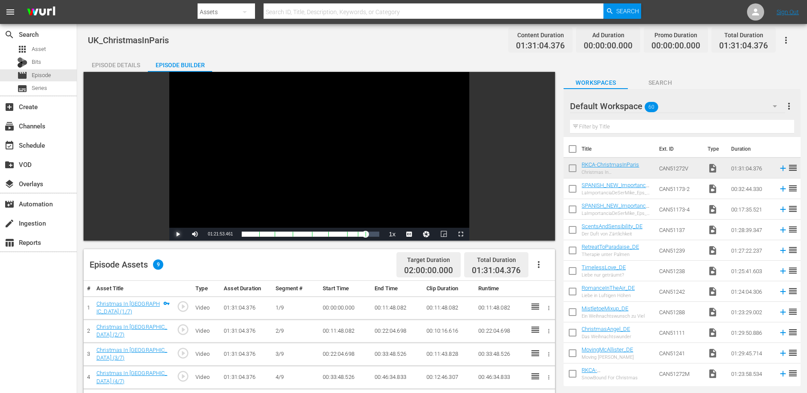
click at [178, 234] on span "Video Player" at bounding box center [178, 234] width 0 height 0
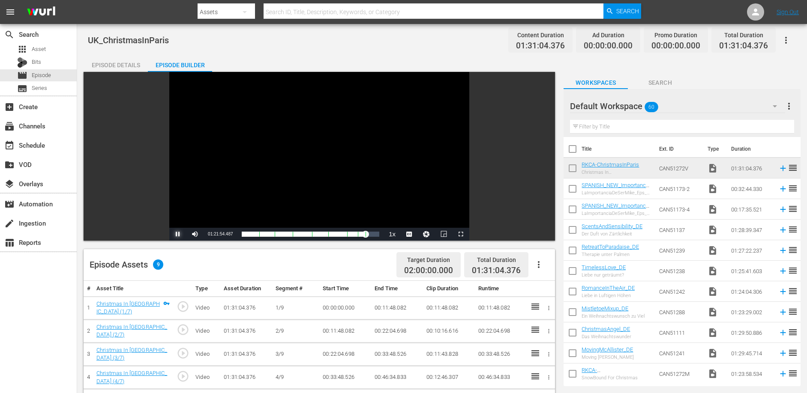
click at [178, 234] on span "Video Player" at bounding box center [178, 234] width 0 height 0
click at [365, 234] on div "Loaded : 91.11% 01:21:44.362 Christmas In [GEOGRAPHIC_DATA] (7/7) 01:21:57.297 …" at bounding box center [311, 234] width 138 height 9
click at [178, 234] on span "Video Player" at bounding box center [178, 234] width 0 height 0
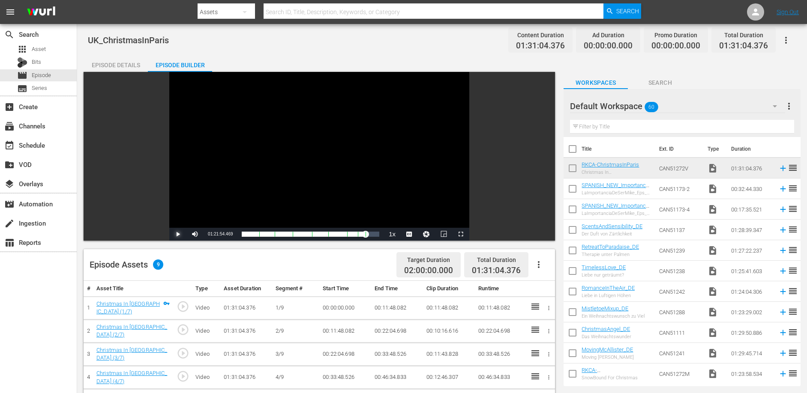
click at [178, 234] on span "Video Player" at bounding box center [178, 234] width 0 height 0
click at [366, 236] on div "01:23:26.182" at bounding box center [304, 234] width 125 height 9
click at [366, 234] on div "01:22:19.805" at bounding box center [304, 234] width 125 height 9
click at [365, 234] on div "01:22:19.302" at bounding box center [304, 234] width 124 height 9
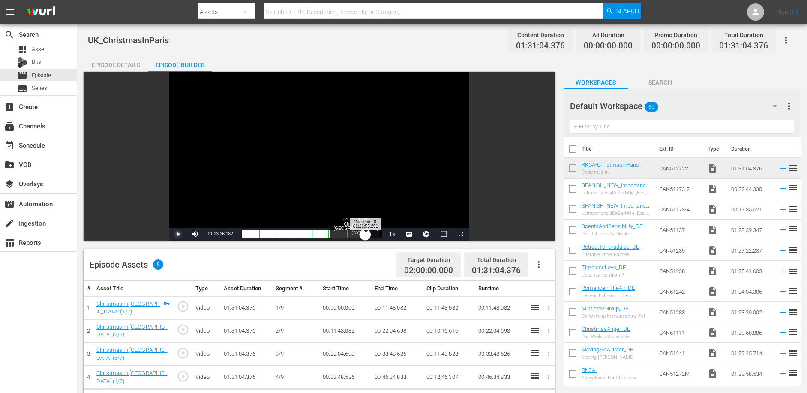
click at [365, 235] on div "Loaded : 91.23% 01:21:44.362 Christmas In [GEOGRAPHIC_DATA] (7/7) 01:22:02.673 …" at bounding box center [311, 234] width 138 height 9
click at [178, 234] on span "Video Player" at bounding box center [178, 234] width 0 height 0
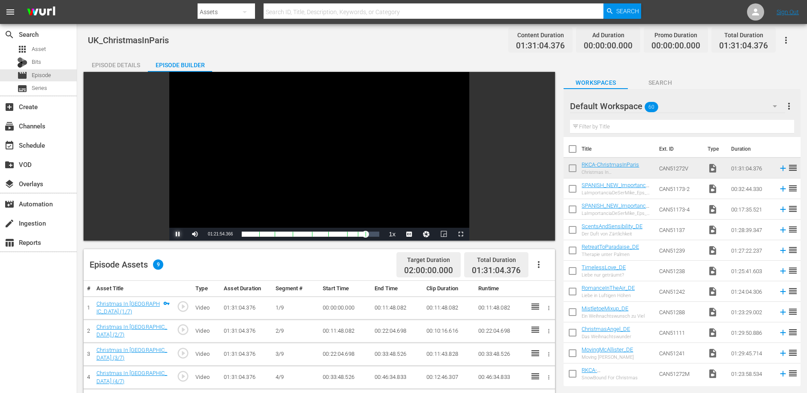
click at [178, 234] on span "Video Player" at bounding box center [178, 234] width 0 height 0
click at [219, 233] on span "01:21:54.955" at bounding box center [220, 234] width 25 height 5
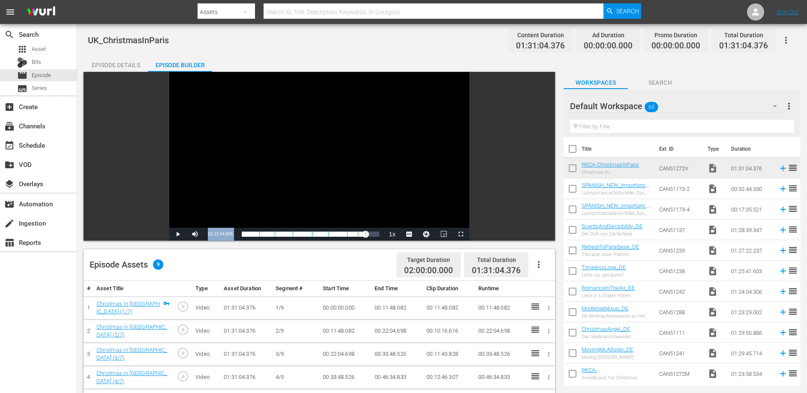
click at [219, 233] on span "01:21:54.955" at bounding box center [220, 234] width 25 height 5
copy div "01:21:54.955 / Duration 01:31:04.392 Loaded : 91.11% 01:00:48.574 Christmas In …"
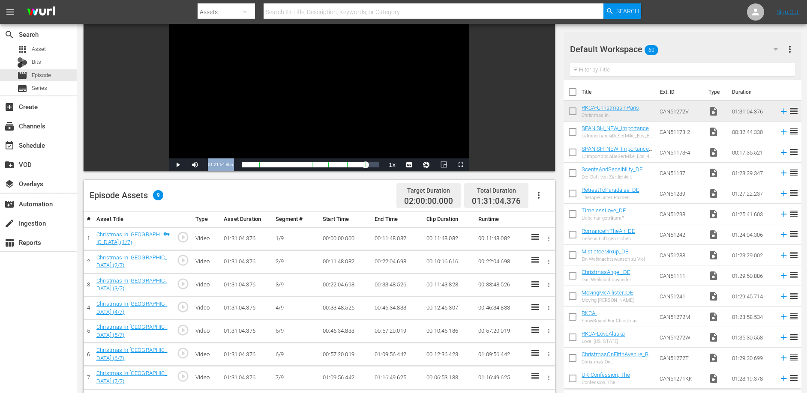
scroll to position [223, 0]
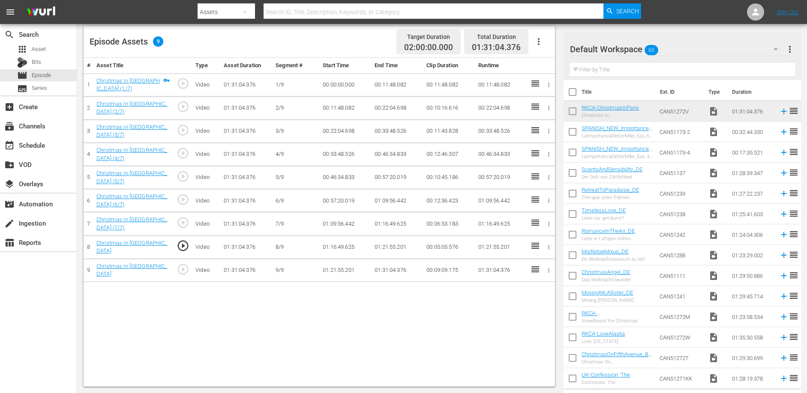
click at [391, 242] on td "01:21:55.201" at bounding box center [397, 247] width 52 height 23
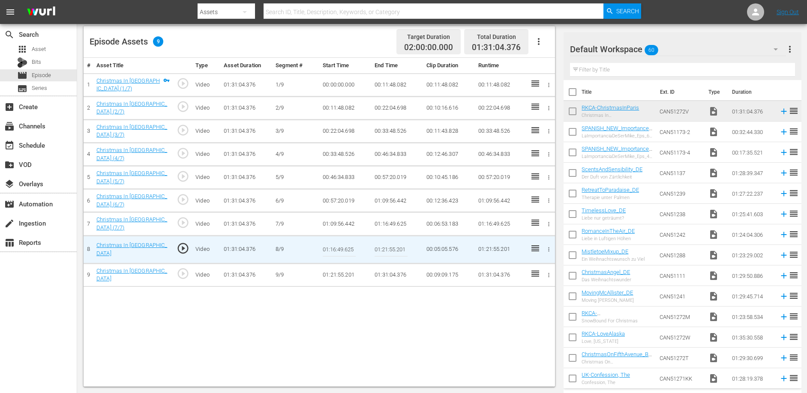
click at [391, 242] on input "01:21:55.201" at bounding box center [390, 250] width 33 height 21
paste input "4.955"
type input "01:21:54.955"
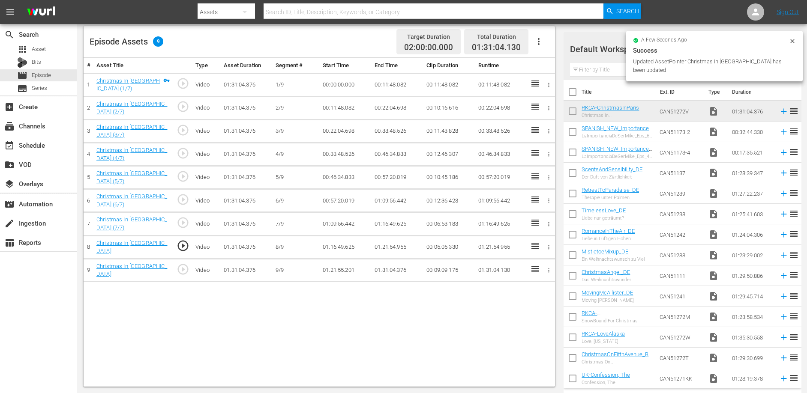
click at [338, 266] on td "01:21:55.201" at bounding box center [345, 270] width 52 height 23
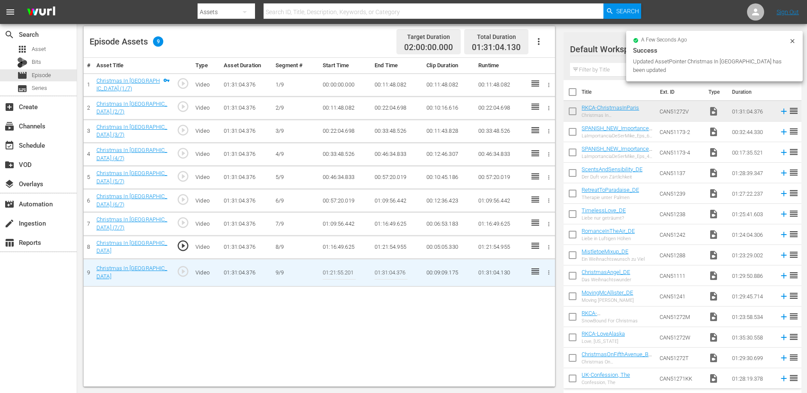
click at [338, 266] on input "01:21:55.201" at bounding box center [339, 273] width 33 height 21
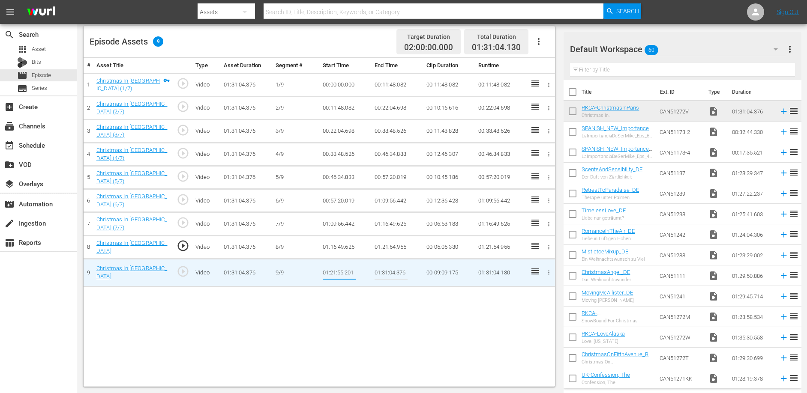
paste input "4.955"
type input "01:21:54.955"
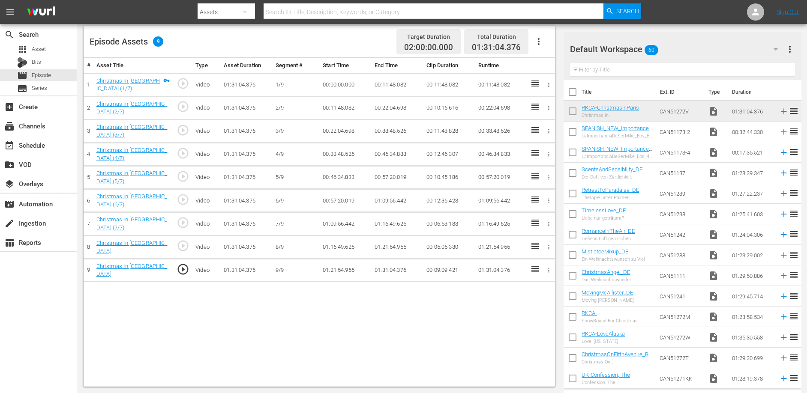
click at [329, 329] on div "# Asset Title Type Asset Duration Segment # Start Time End Time Clip Duration R…" at bounding box center [319, 222] width 471 height 329
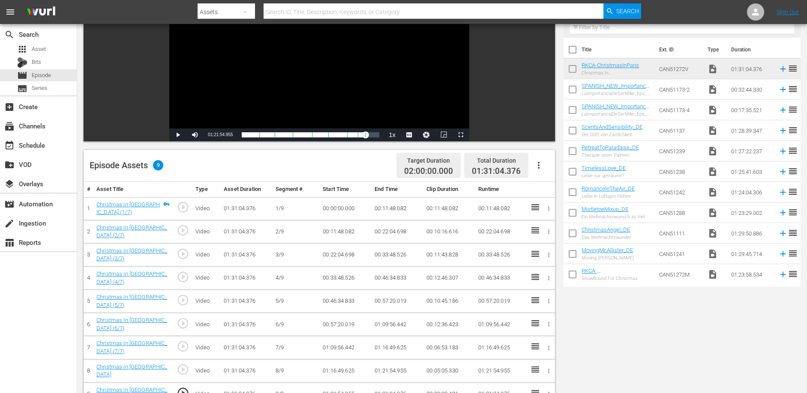
scroll to position [0, 0]
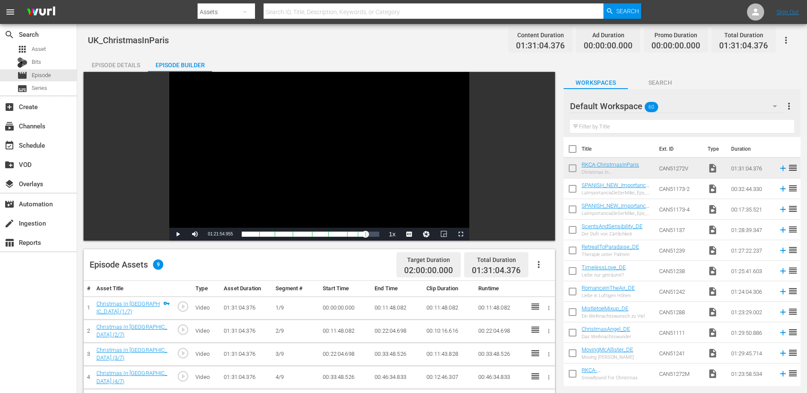
click at [119, 63] on div "Episode Details" at bounding box center [116, 65] width 64 height 21
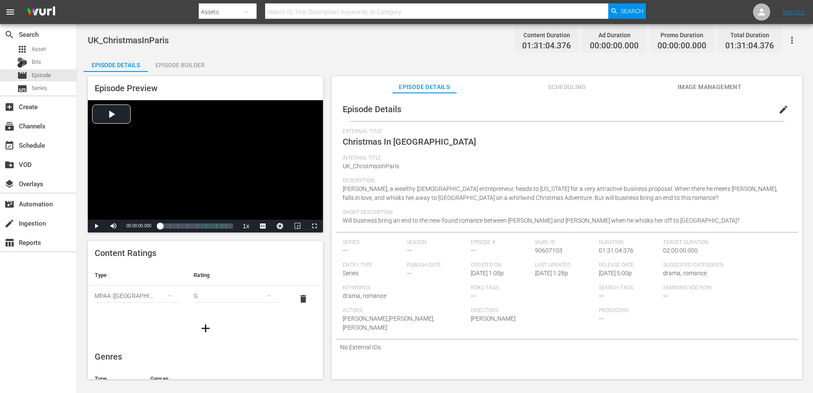
click at [779, 112] on span "edit" at bounding box center [784, 110] width 10 height 10
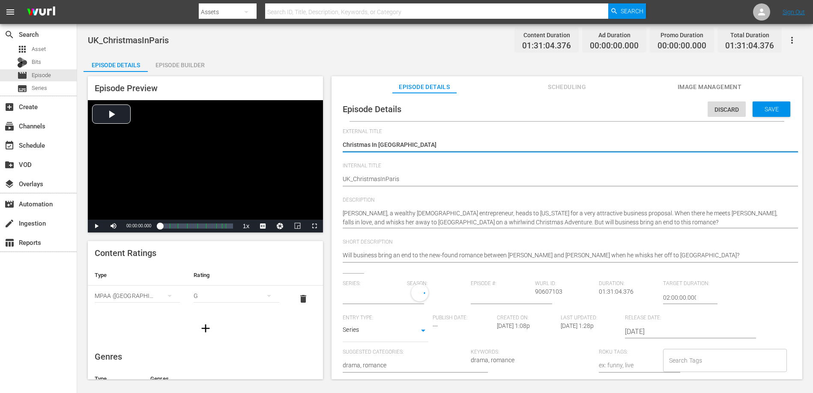
type input "No Series"
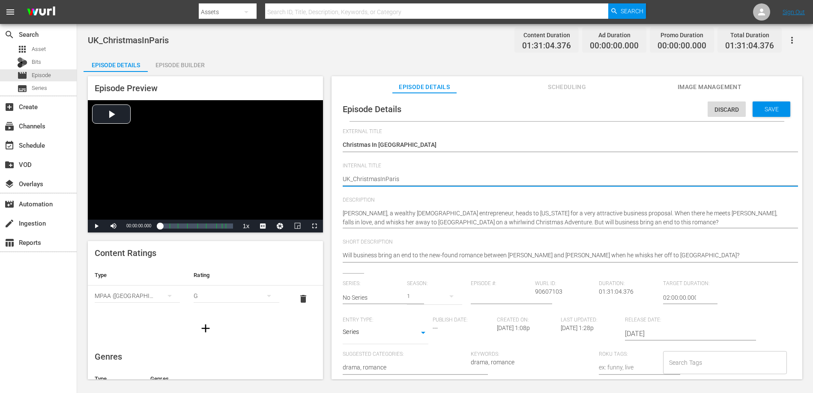
type textarea "UK_Christmas InParis"
type textarea "UK_Christmas In [GEOGRAPHIC_DATA]"
click at [767, 107] on span "Save" at bounding box center [772, 109] width 28 height 7
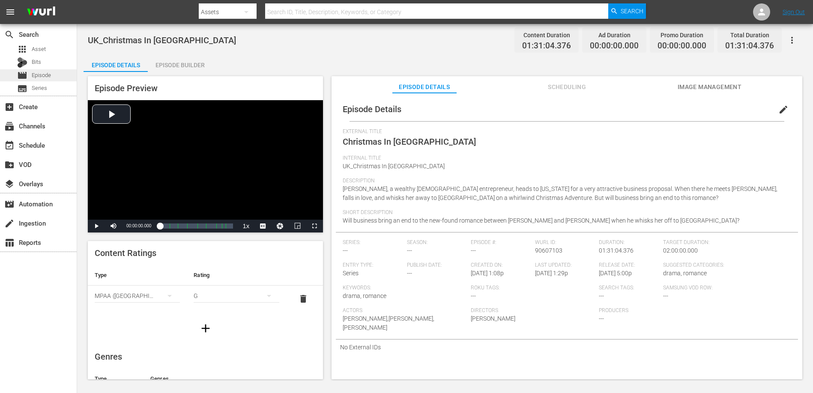
click at [45, 76] on span "Episode" at bounding box center [41, 75] width 19 height 9
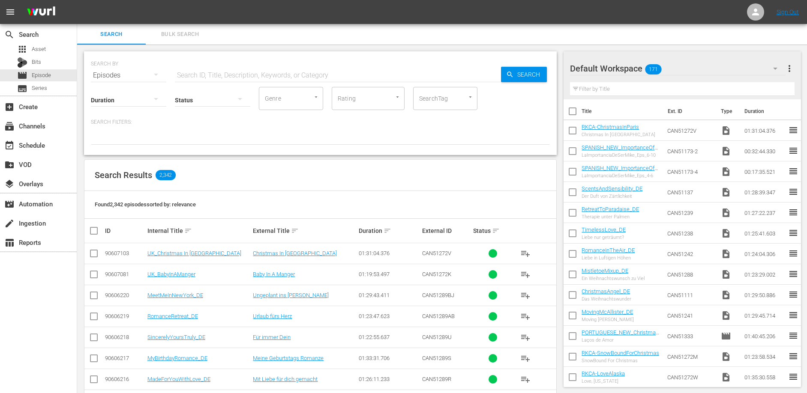
click at [234, 75] on input "text" at bounding box center [338, 75] width 326 height 21
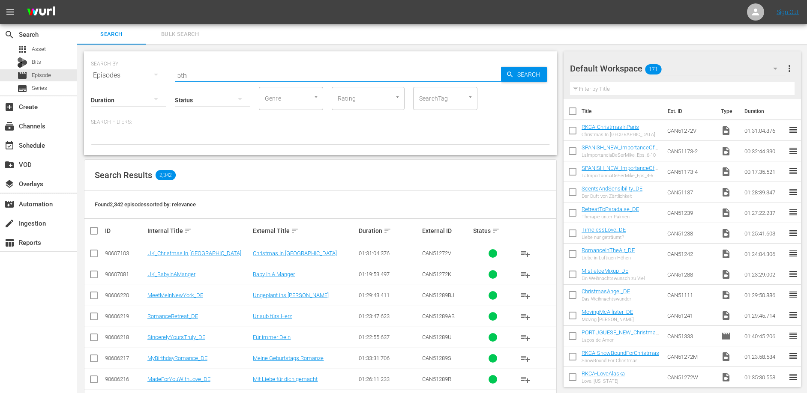
type input "5th"
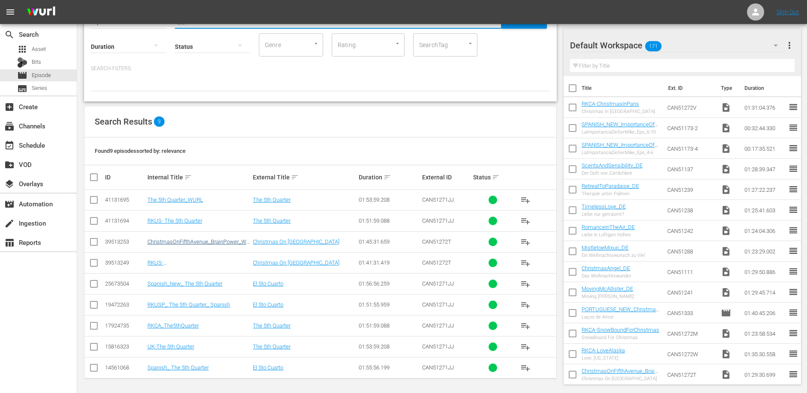
scroll to position [55, 0]
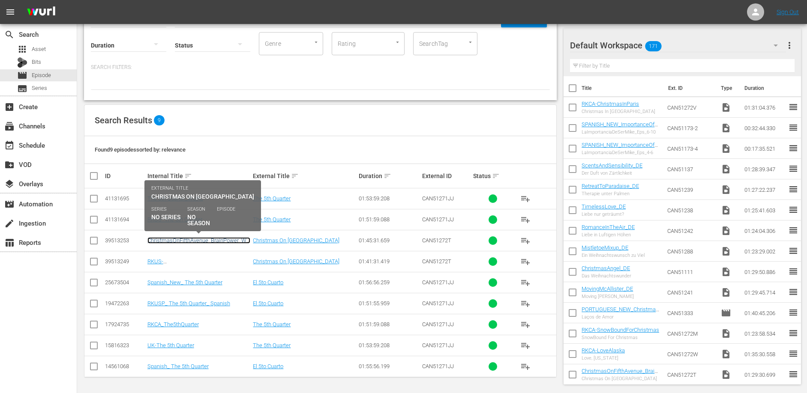
click at [197, 241] on link "ChristmasOnFifthAvenue_BrainPower_WURL" at bounding box center [198, 243] width 103 height 13
